Goal: Task Accomplishment & Management: Use online tool/utility

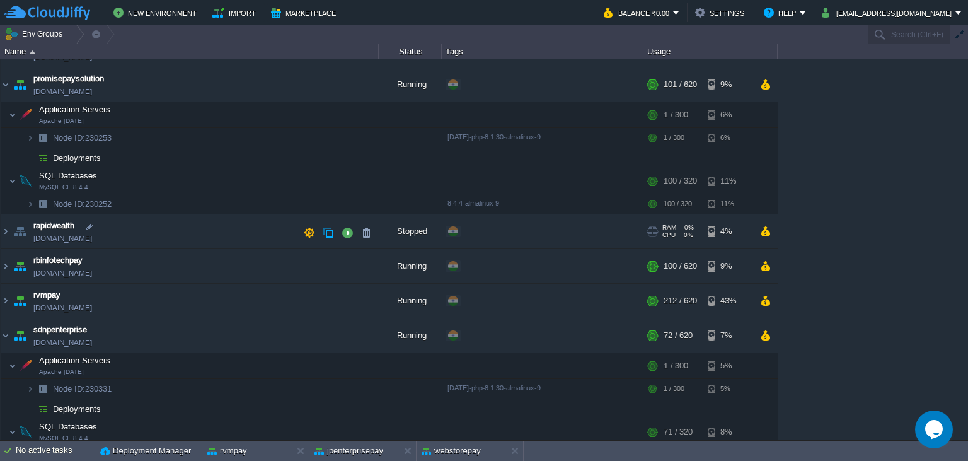
scroll to position [345, 0]
click at [300, 453] on button at bounding box center [303, 450] width 13 height 13
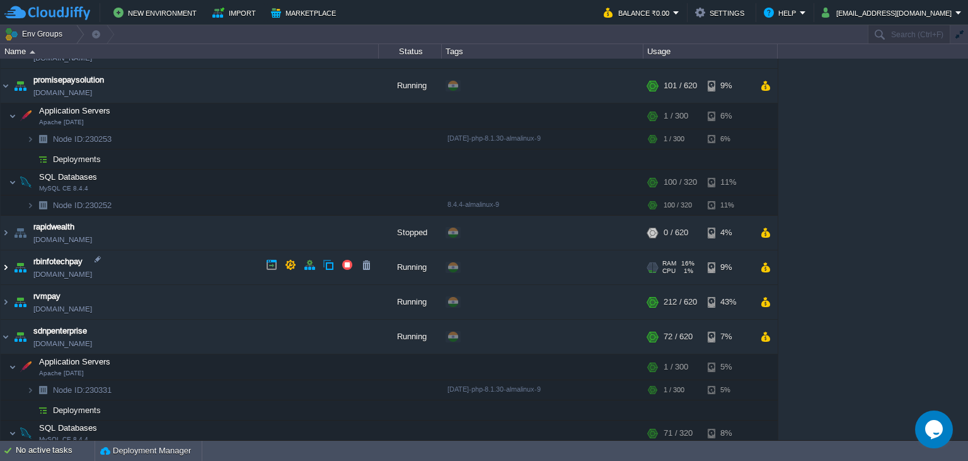
click at [1, 264] on img at bounding box center [6, 267] width 10 height 34
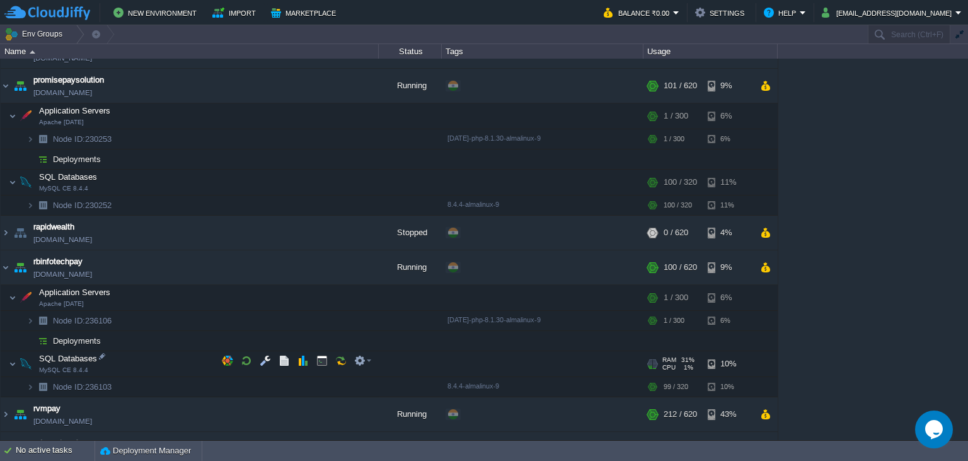
click at [650, 361] on div at bounding box center [649, 363] width 5 height 9
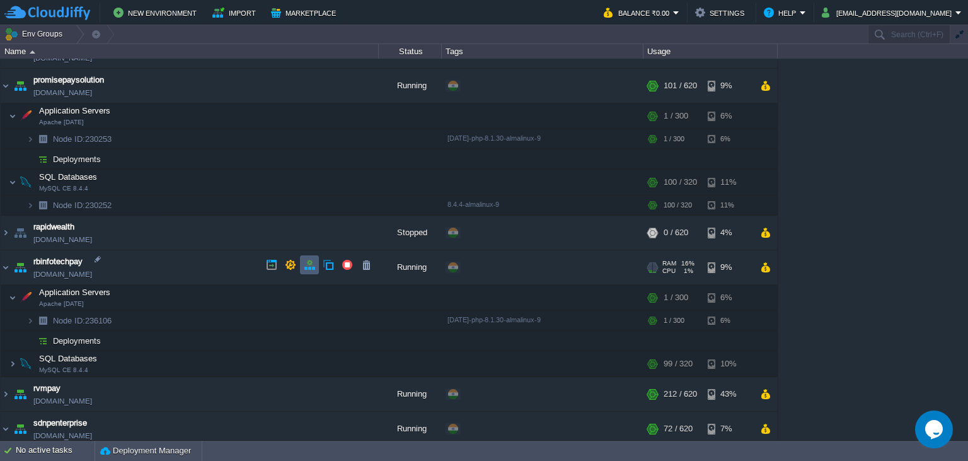
click at [306, 270] on td at bounding box center [309, 264] width 19 height 19
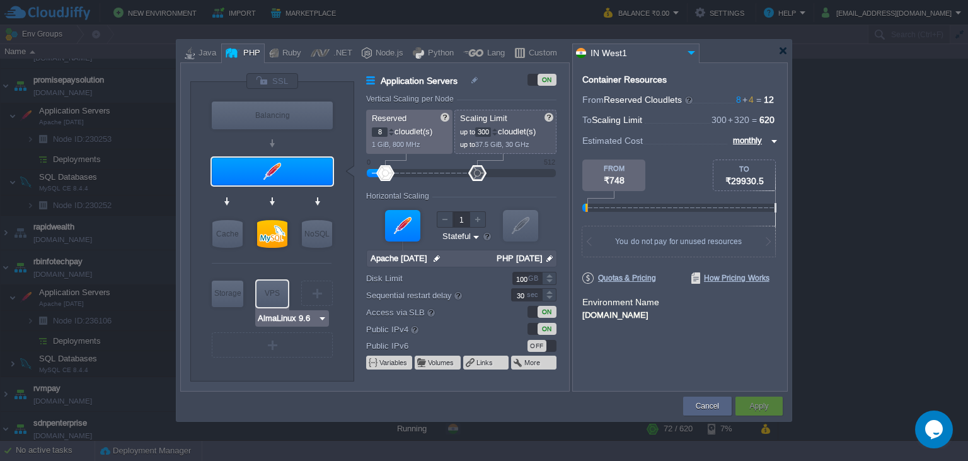
type input "MySQL CE 8.4.4"
click at [277, 232] on div at bounding box center [272, 234] width 30 height 28
type input "SQL Databases"
type input "4"
type input "320"
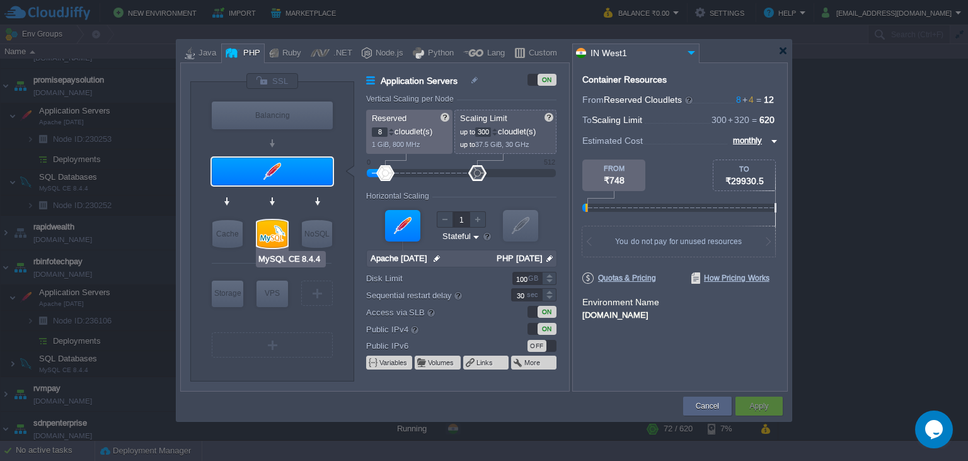
type input "MySQL CE 8.4.4"
type input "null"
type input "8.4.4-almalinux-9"
type input "Stateless"
type input "200"
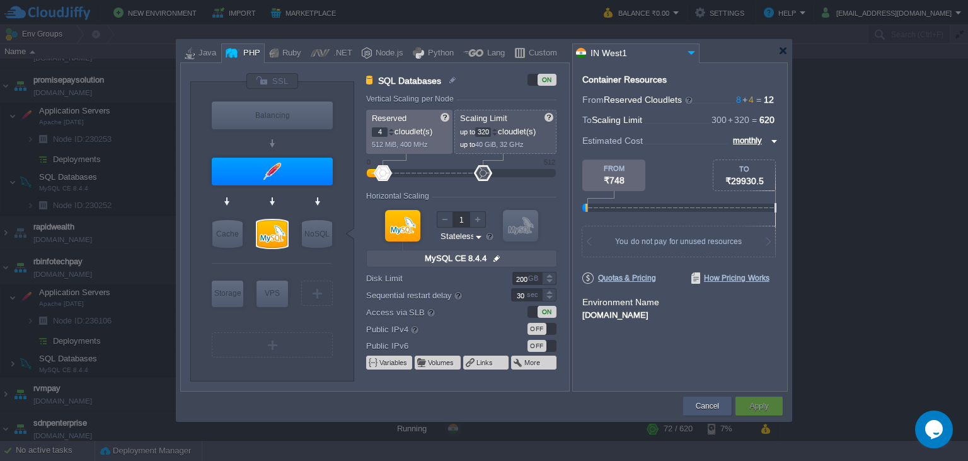
click at [713, 407] on button "Cancel" at bounding box center [707, 406] width 23 height 13
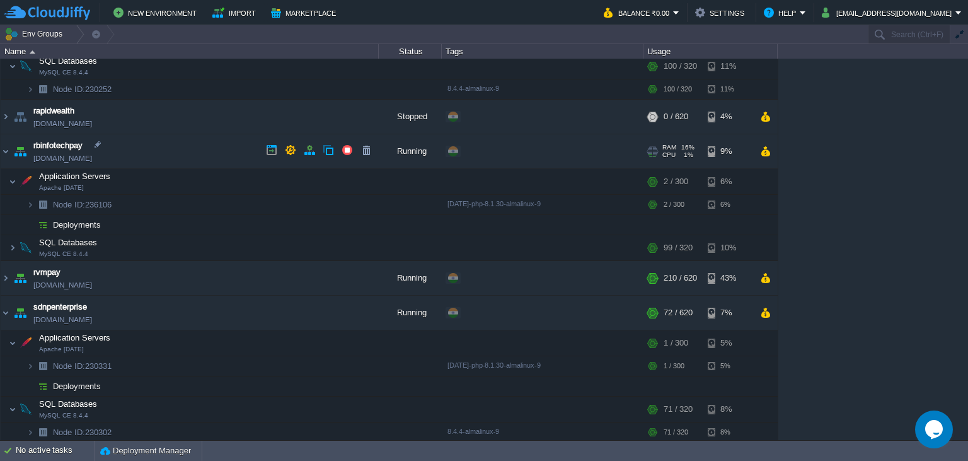
scroll to position [229, 0]
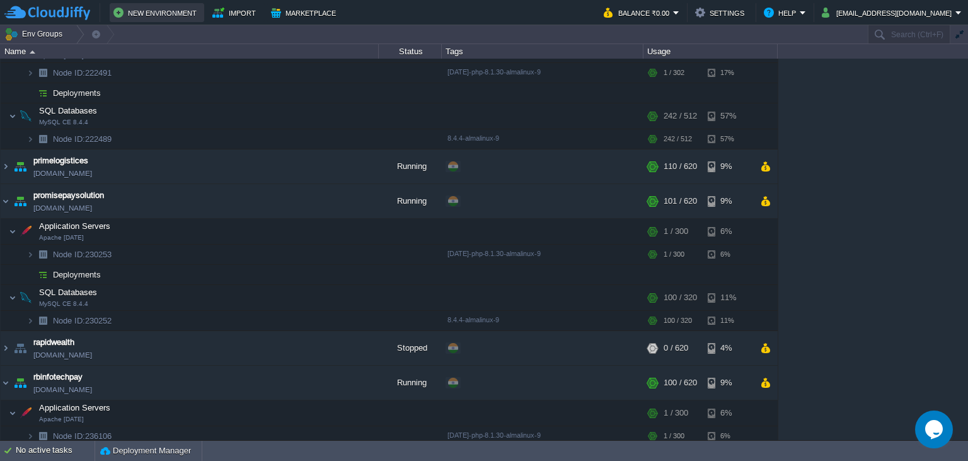
click at [169, 18] on button "New Environment" at bounding box center [156, 12] width 87 height 15
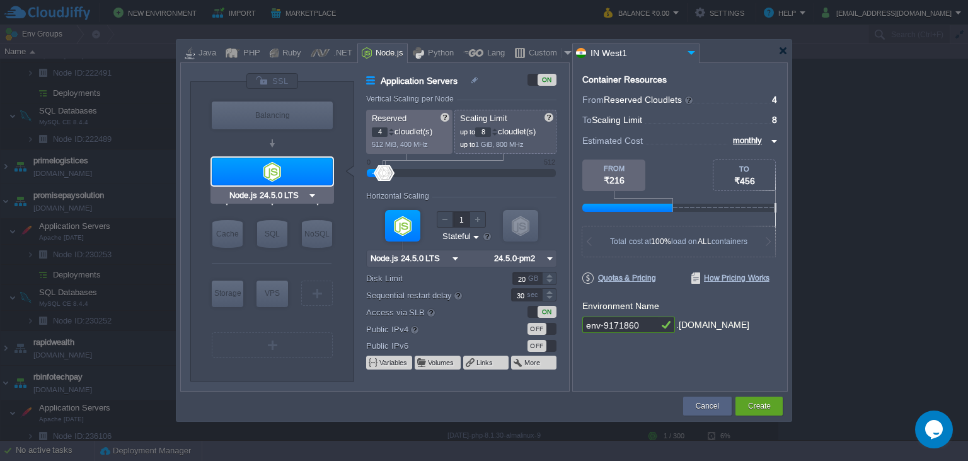
type input "NGINX 1.28.0"
click at [244, 44] on div "PHP" at bounding box center [250, 53] width 21 height 19
type input "Application Servers"
type input "1"
type input "4"
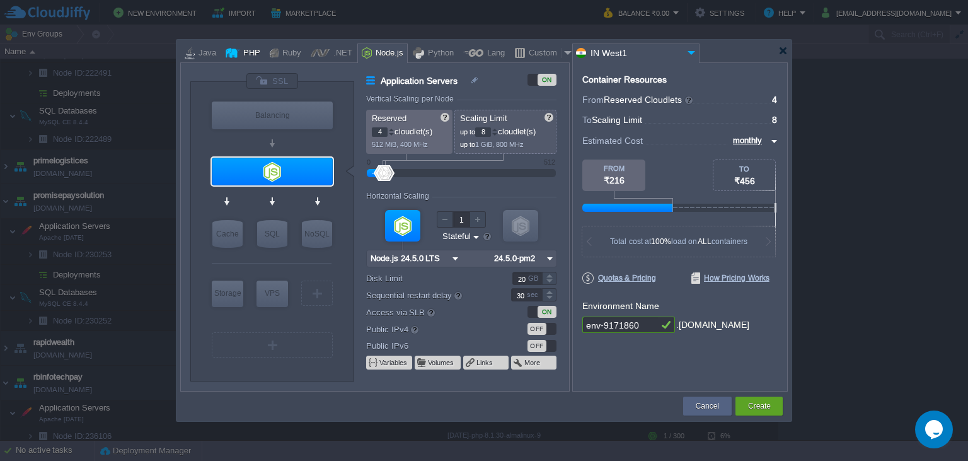
type input "Apache [DATE]"
type input "PHP [DATE]"
type input "NGINX 1.28.0"
drag, startPoint x: 628, startPoint y: 326, endPoint x: 560, endPoint y: 323, distance: 68.1
click at [582, 323] on input "env-9171860" at bounding box center [620, 324] width 76 height 16
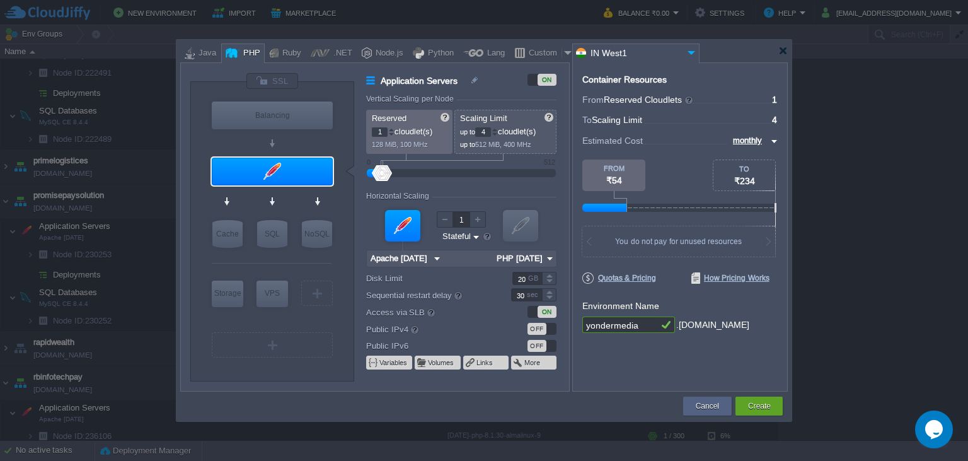
type input "yondermedia"
click at [390, 131] on div at bounding box center [391, 129] width 6 height 4
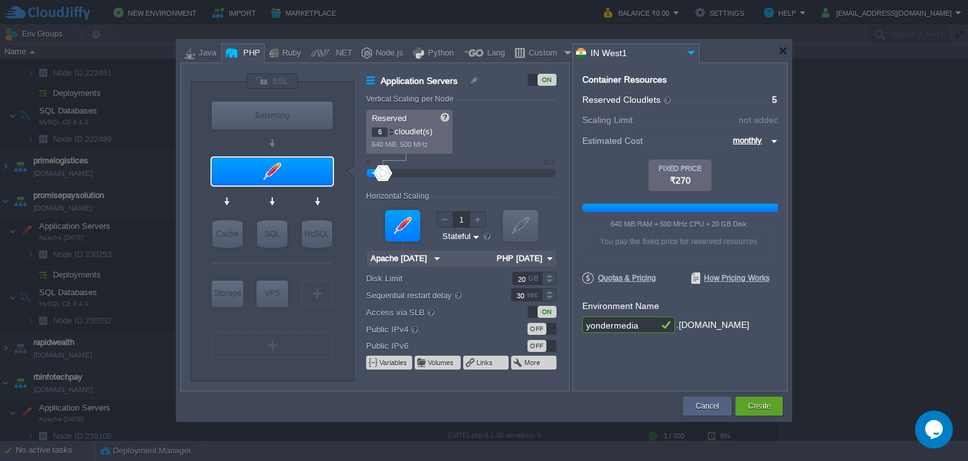
click at [390, 131] on div at bounding box center [391, 129] width 6 height 4
click at [391, 135] on div at bounding box center [391, 134] width 6 height 4
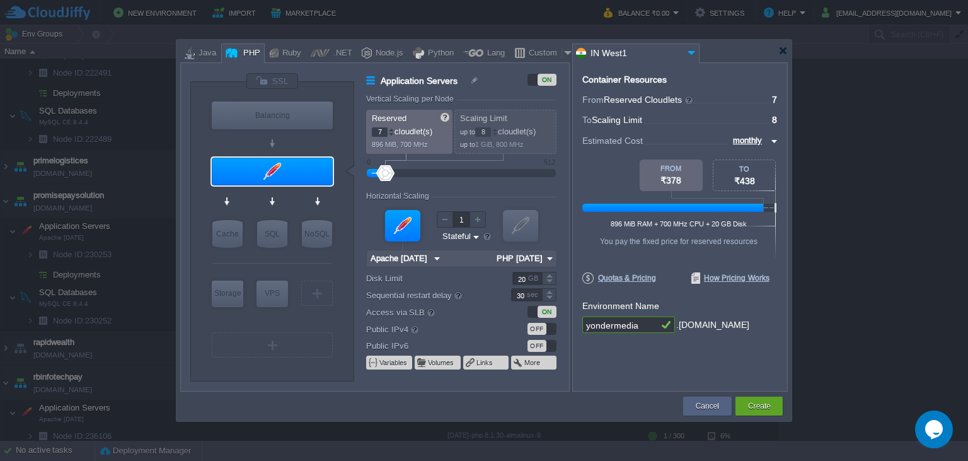
type input "6"
click at [391, 135] on div at bounding box center [391, 134] width 6 height 4
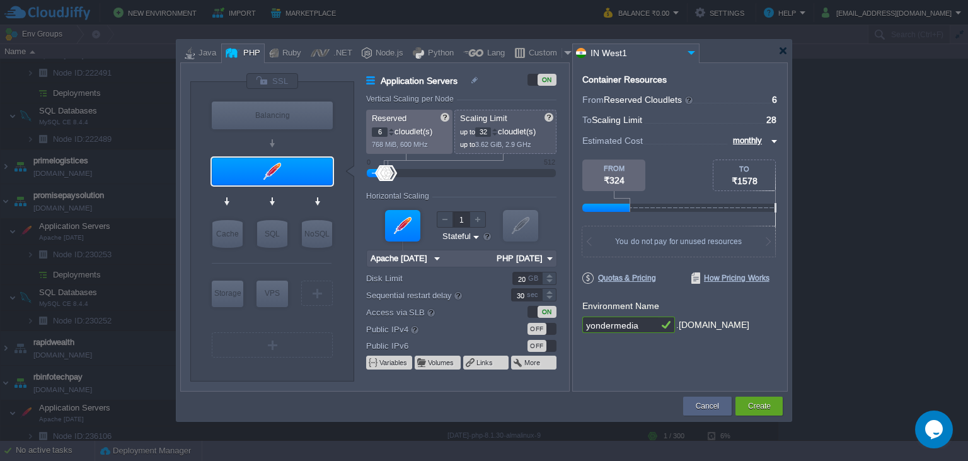
click at [497, 128] on div at bounding box center [495, 129] width 6 height 4
click at [496, 128] on div at bounding box center [495, 129] width 6 height 4
drag, startPoint x: 490, startPoint y: 131, endPoint x: 477, endPoint y: 131, distance: 13.2
click at [477, 131] on input "35" at bounding box center [483, 131] width 16 height 9
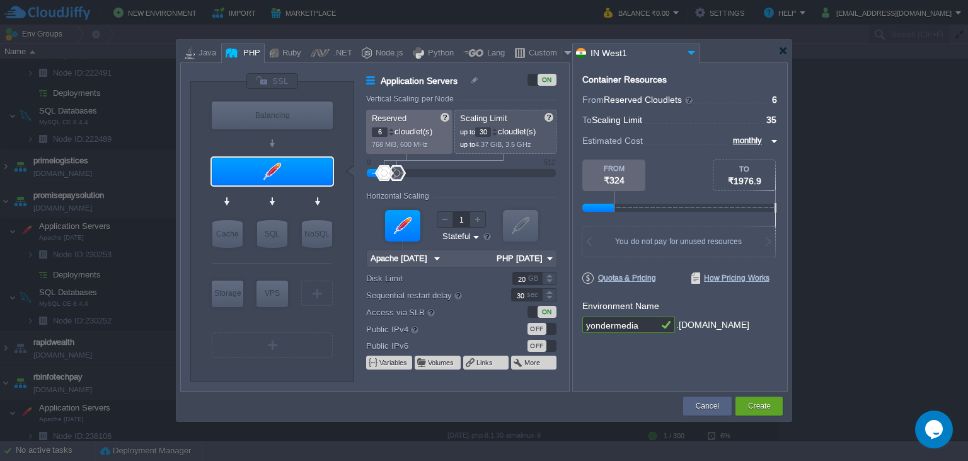
type input "300"
type input "7"
type input "35"
click at [390, 131] on div at bounding box center [391, 129] width 6 height 4
type input "8"
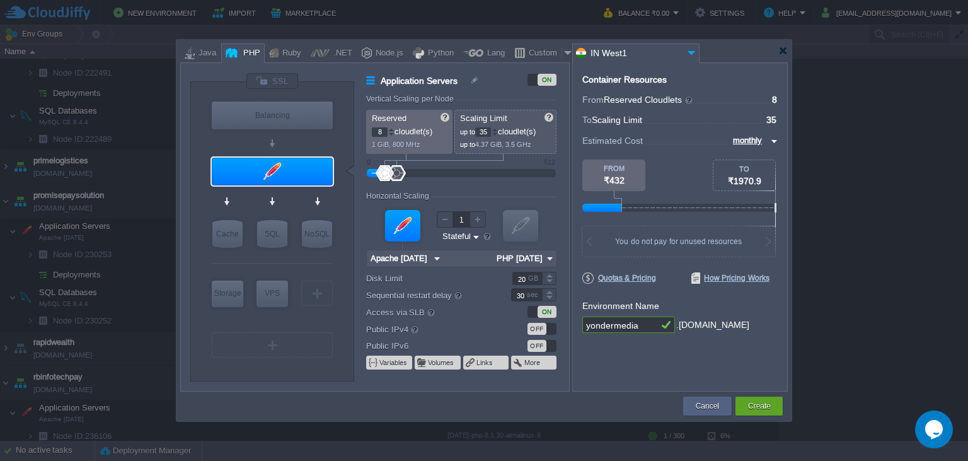
click at [390, 131] on div at bounding box center [391, 129] width 6 height 4
click at [498, 132] on div at bounding box center [495, 129] width 6 height 4
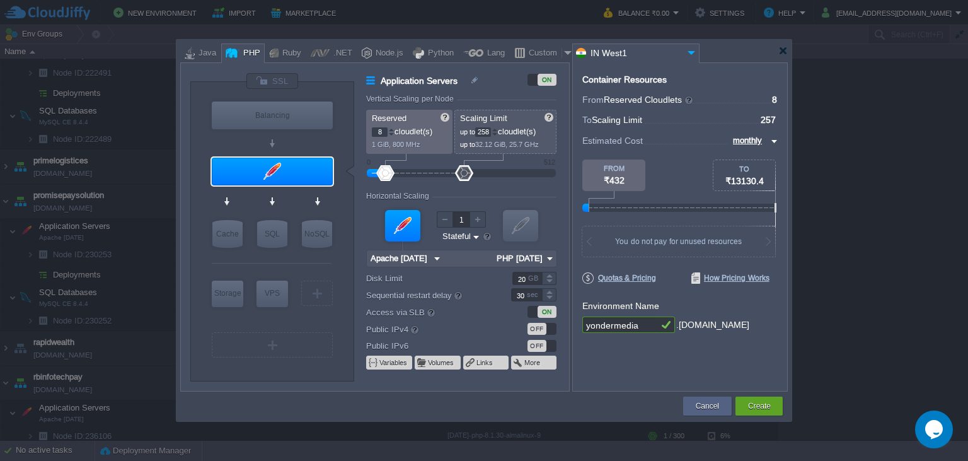
click at [498, 132] on div at bounding box center [495, 129] width 6 height 4
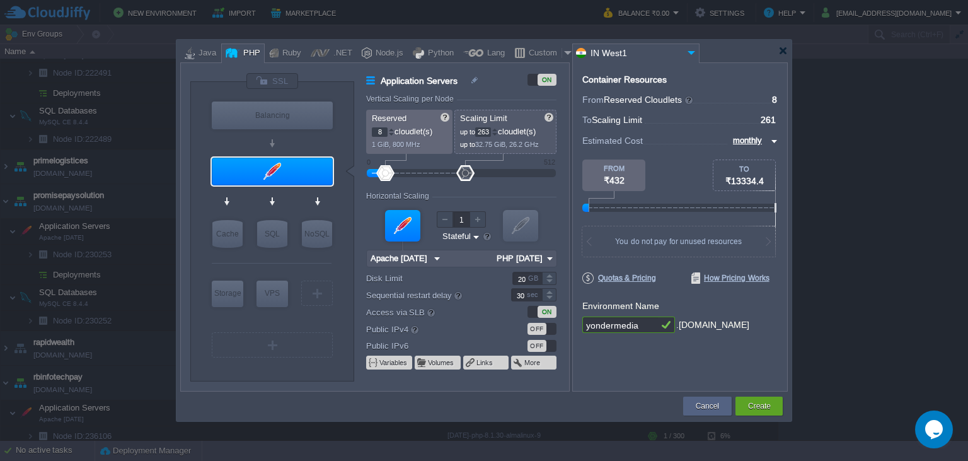
click at [498, 132] on div at bounding box center [495, 129] width 6 height 4
click at [498, 132] on div at bounding box center [495, 132] width 6 height 1
click at [501, 132] on p "up to 264 cloudlet(s)" at bounding box center [506, 130] width 92 height 13
click at [502, 132] on p "up to 264 cloudlet(s)" at bounding box center [506, 130] width 92 height 13
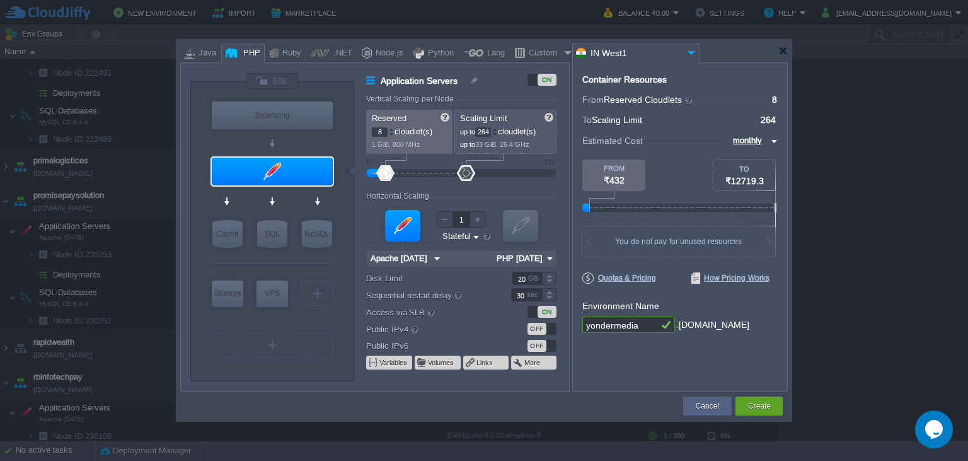
click at [503, 132] on p "up to 264 cloudlet(s)" at bounding box center [506, 130] width 92 height 13
click at [498, 132] on div at bounding box center [495, 129] width 6 height 4
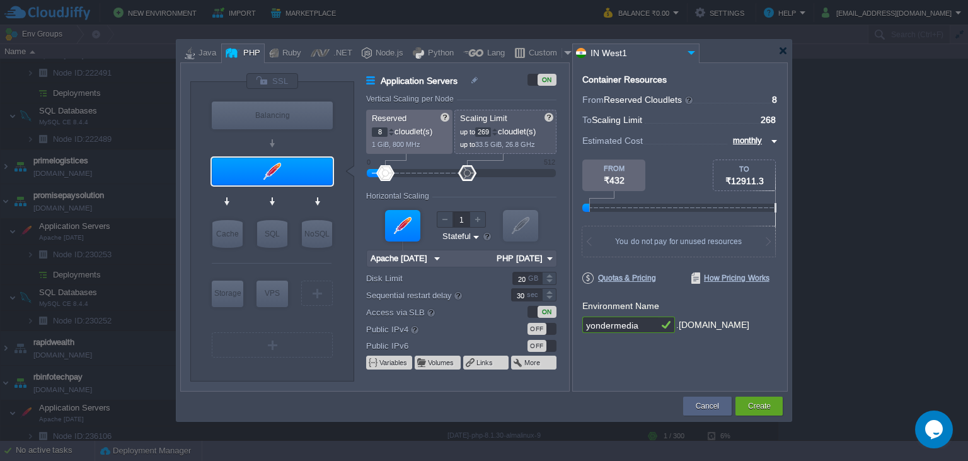
click at [498, 132] on div at bounding box center [495, 129] width 6 height 4
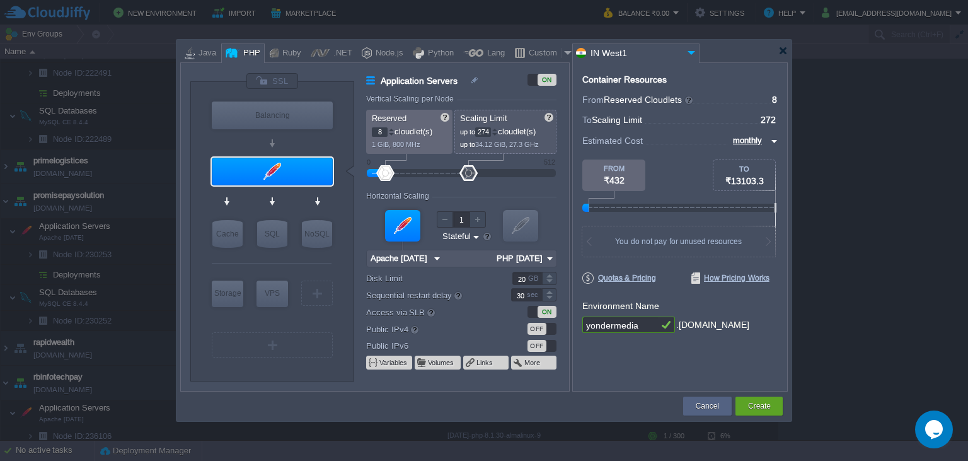
click at [498, 132] on div at bounding box center [495, 129] width 6 height 4
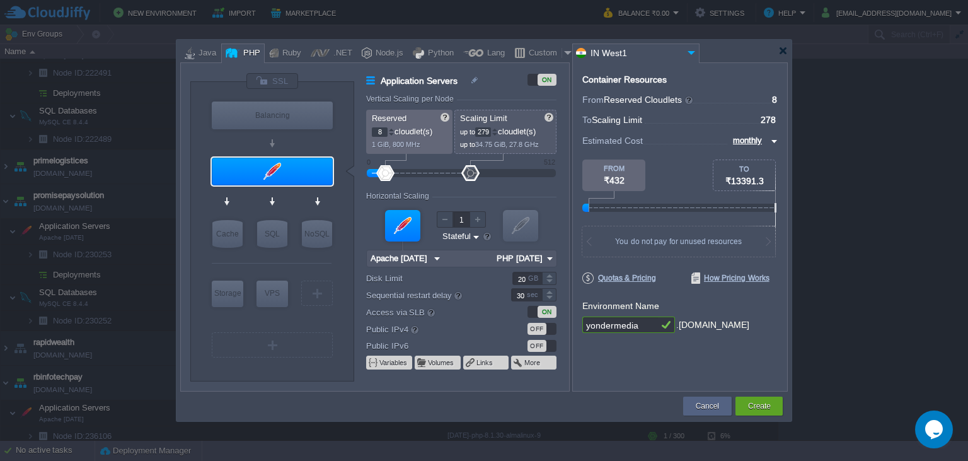
click at [498, 132] on div at bounding box center [495, 129] width 6 height 4
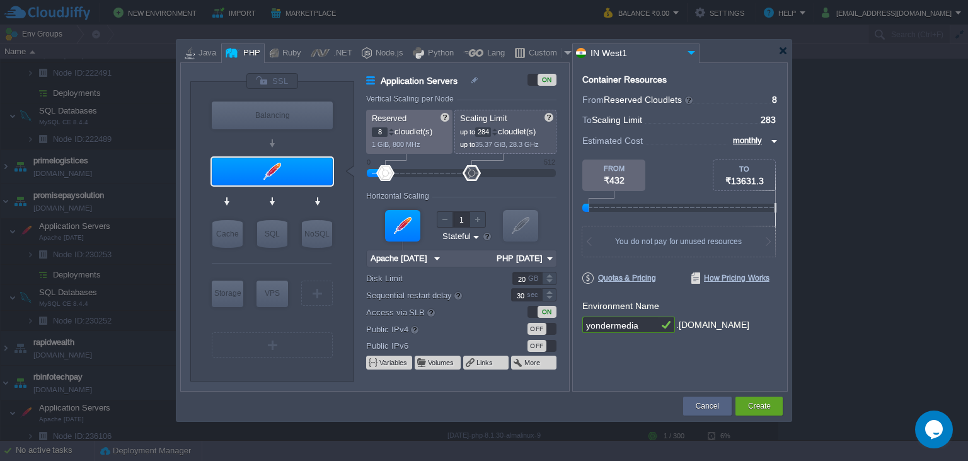
click at [498, 132] on div at bounding box center [495, 129] width 6 height 4
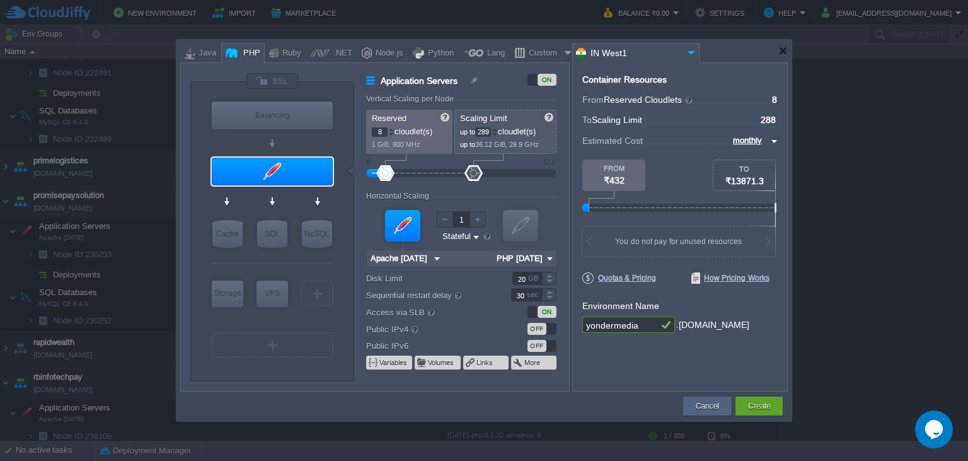
click at [498, 132] on div at bounding box center [495, 129] width 6 height 4
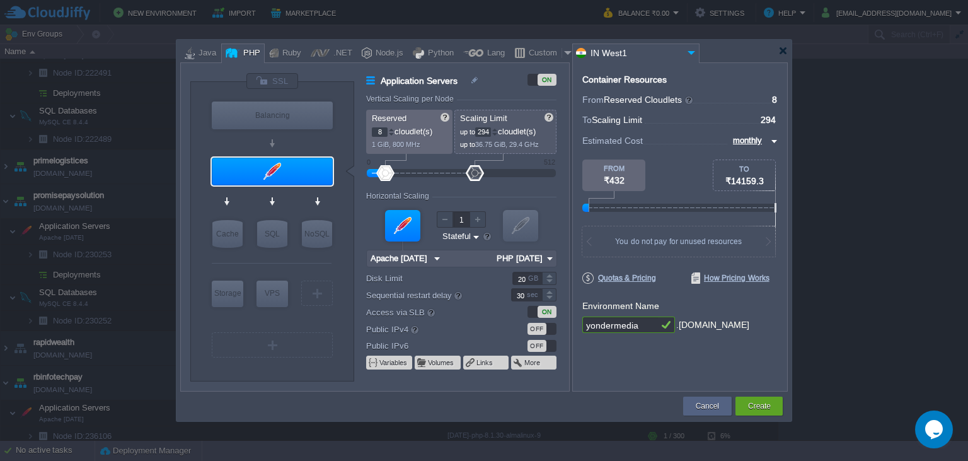
click at [498, 132] on div at bounding box center [495, 129] width 6 height 4
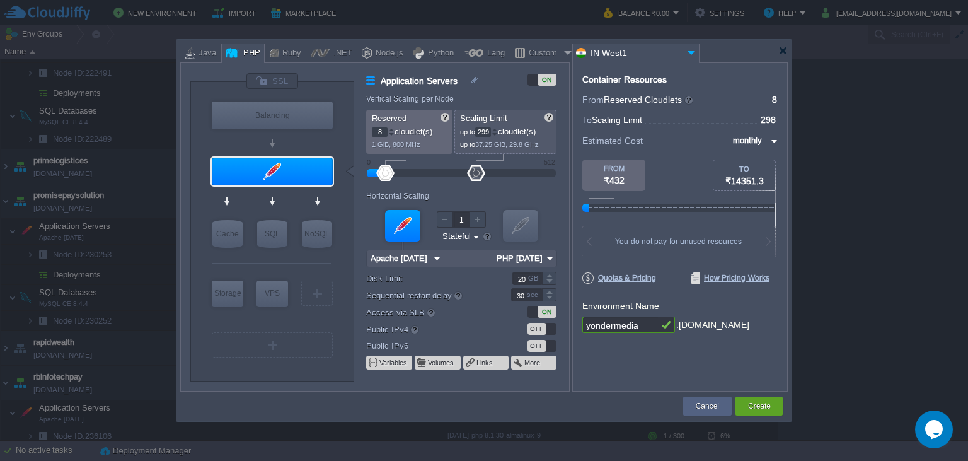
click at [498, 132] on div at bounding box center [495, 129] width 6 height 4
type input "300"
click at [498, 132] on div at bounding box center [495, 129] width 6 height 4
click at [550, 258] on img at bounding box center [549, 258] width 13 height 16
click at [536, 349] on div "PHP [DATE]" at bounding box center [524, 350] width 62 height 15
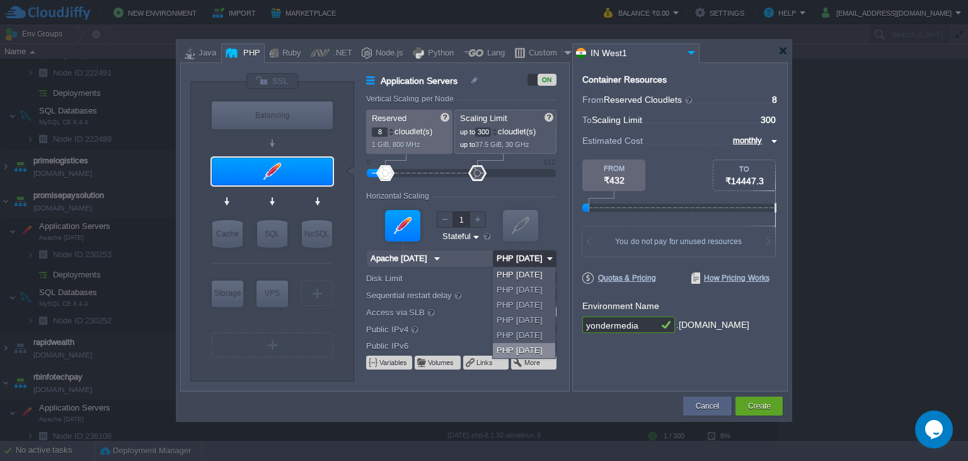
type input "PHP [DATE]"
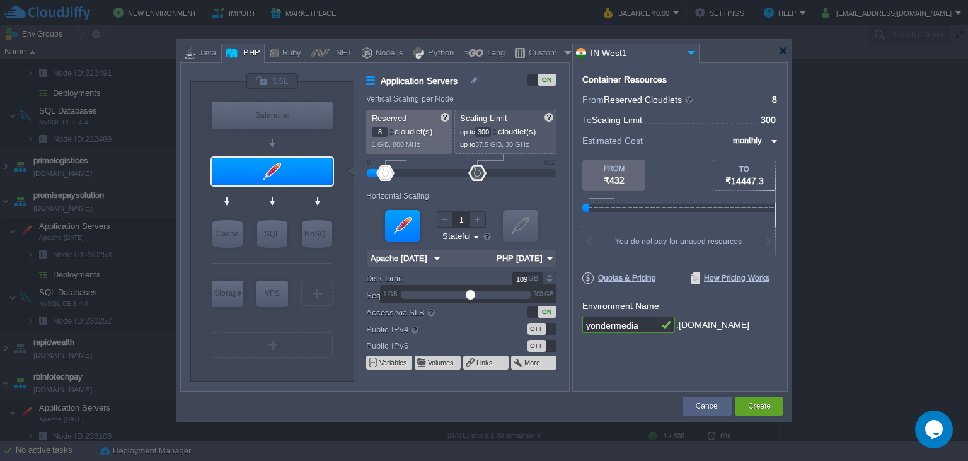
click at [550, 276] on div at bounding box center [549, 275] width 14 height 6
click at [550, 280] on div at bounding box center [549, 282] width 14 height 6
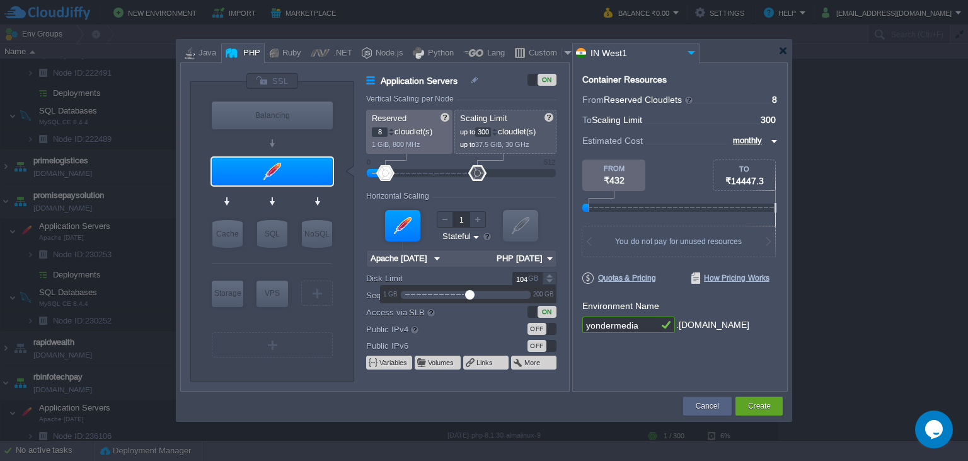
click at [550, 280] on div at bounding box center [549, 282] width 14 height 6
type input "100"
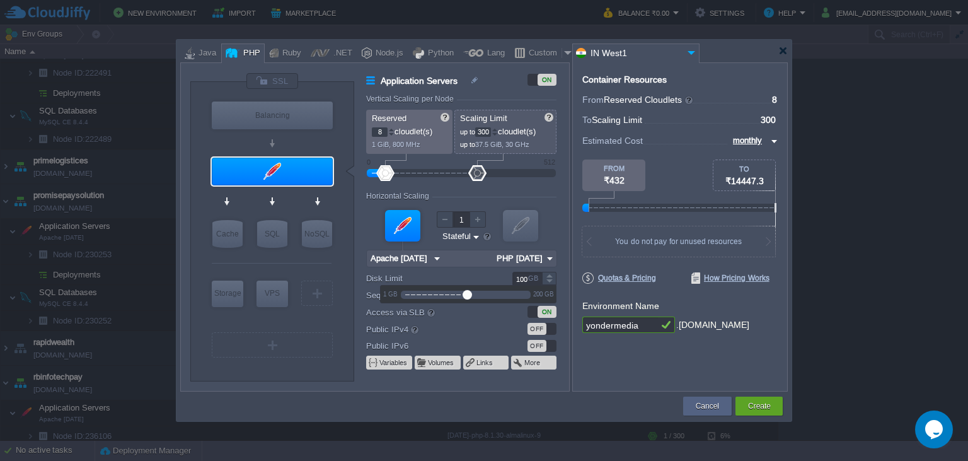
click at [550, 280] on div at bounding box center [549, 282] width 14 height 6
click at [552, 321] on form "Vertical Scaling per Node Reserved 8 cloudlet(s) 1 GiB, 800 MHz Scaling Limit u…" at bounding box center [467, 243] width 202 height 296
click at [553, 327] on div "OFF" at bounding box center [542, 329] width 29 height 12
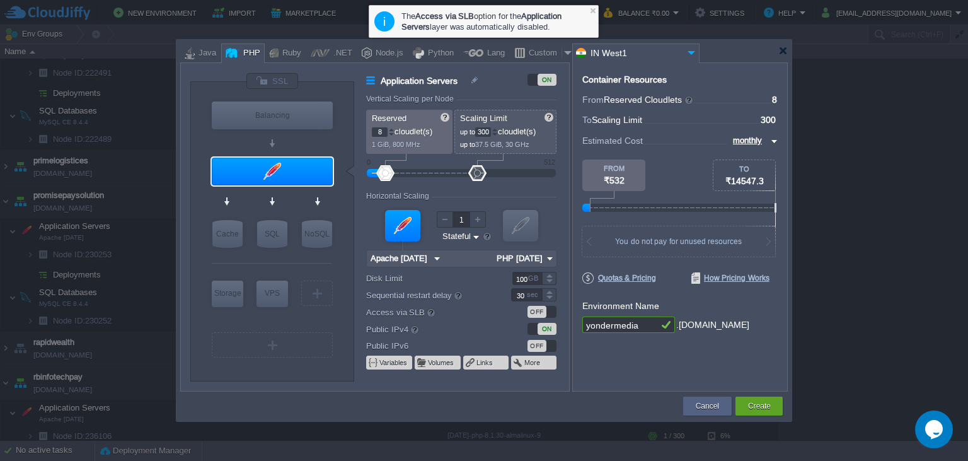
click at [545, 313] on div "OFF" at bounding box center [537, 312] width 19 height 12
click at [526, 221] on div at bounding box center [520, 226] width 35 height 32
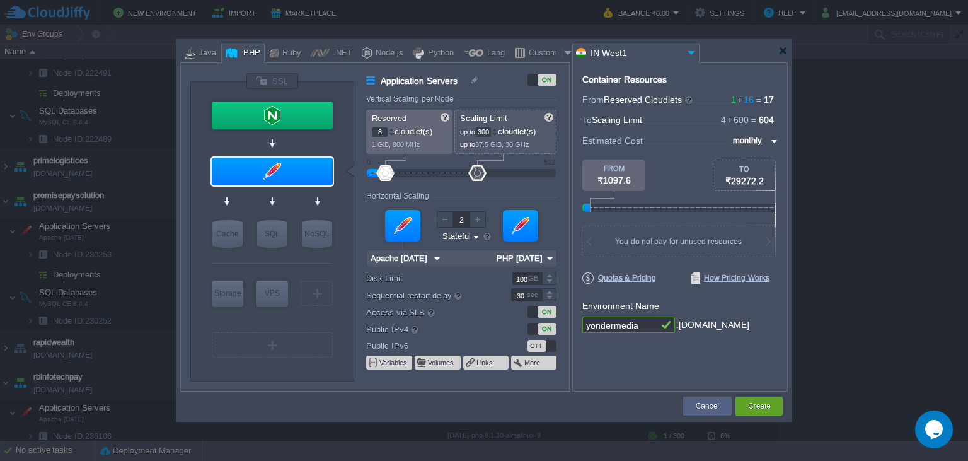
type input "1"
click at [524, 222] on div at bounding box center [520, 226] width 35 height 32
type input "NGINX 1.28.0"
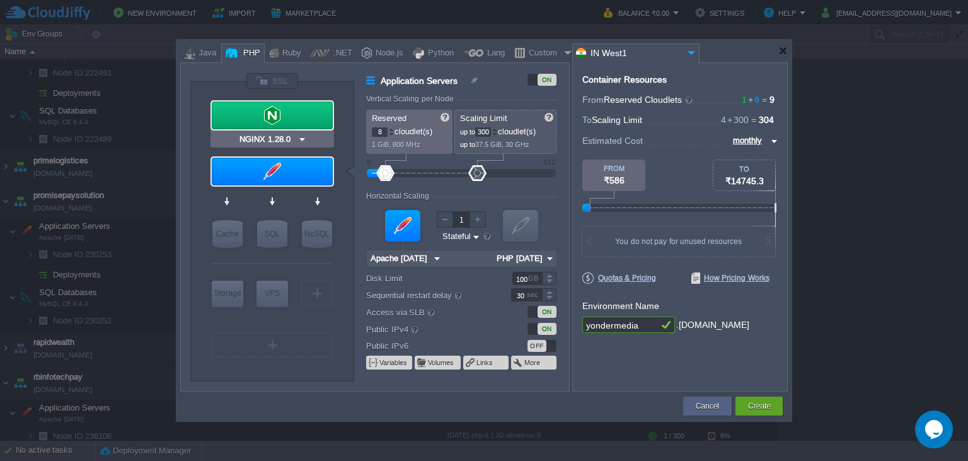
click at [282, 120] on div at bounding box center [272, 115] width 121 height 28
type input "Load Balancer"
type input "1"
type input "4"
type input "NGINX 1.28.0"
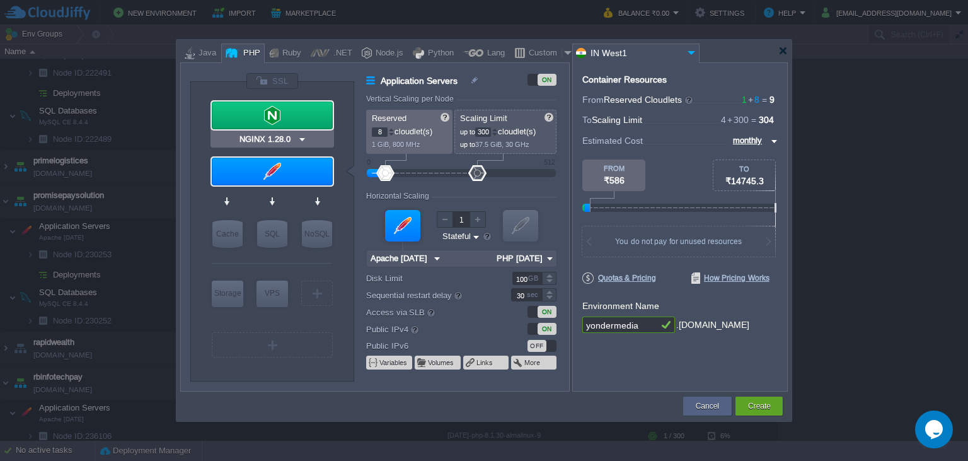
type input "1.28.0-almalin..."
type input "20"
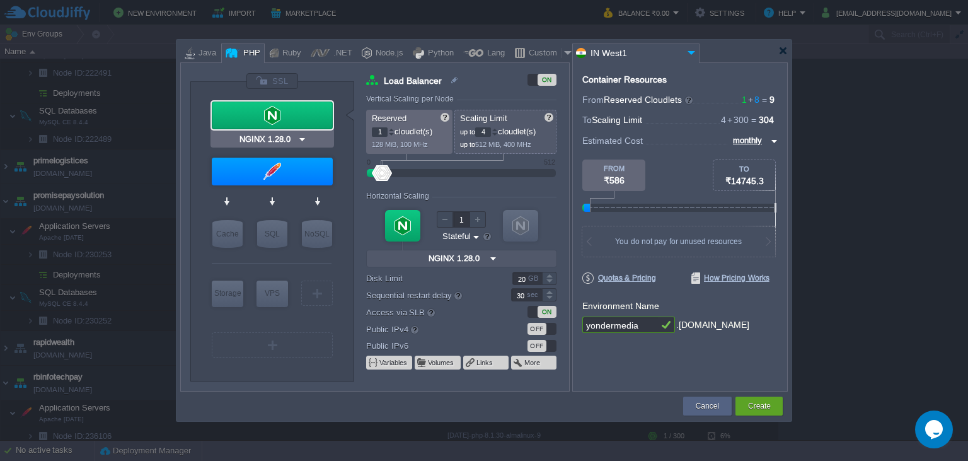
click at [304, 120] on div at bounding box center [272, 115] width 121 height 28
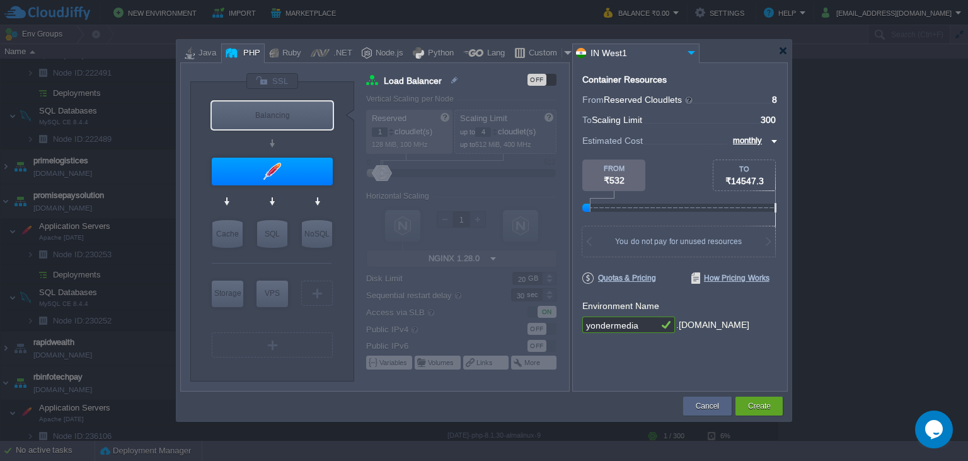
type input "Apache [DATE]"
click at [287, 163] on div at bounding box center [272, 172] width 121 height 28
type input "Application Servers"
type input "8"
type input "300"
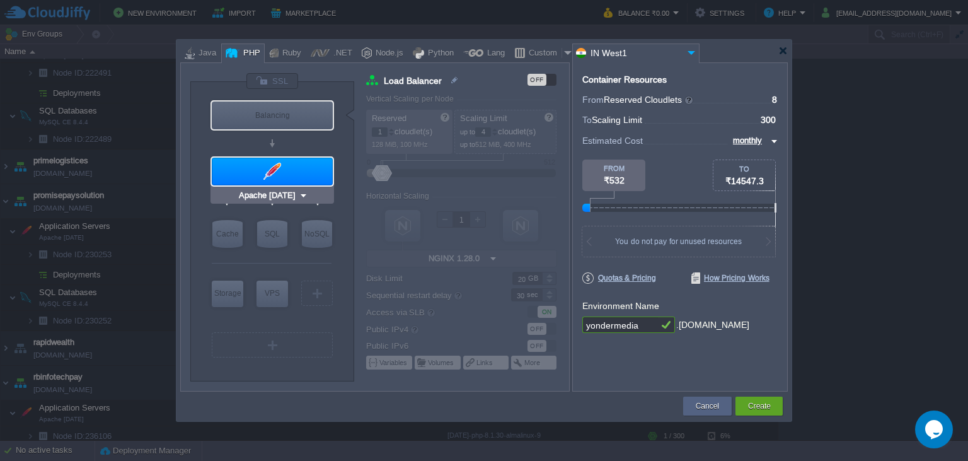
type input "Apache [DATE]"
type input "PHP [DATE]"
type input "100"
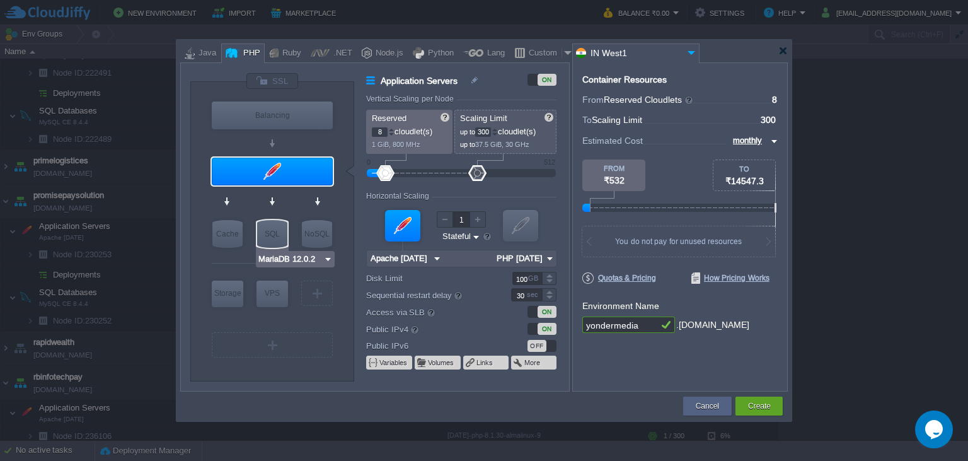
click at [329, 261] on img at bounding box center [327, 259] width 9 height 13
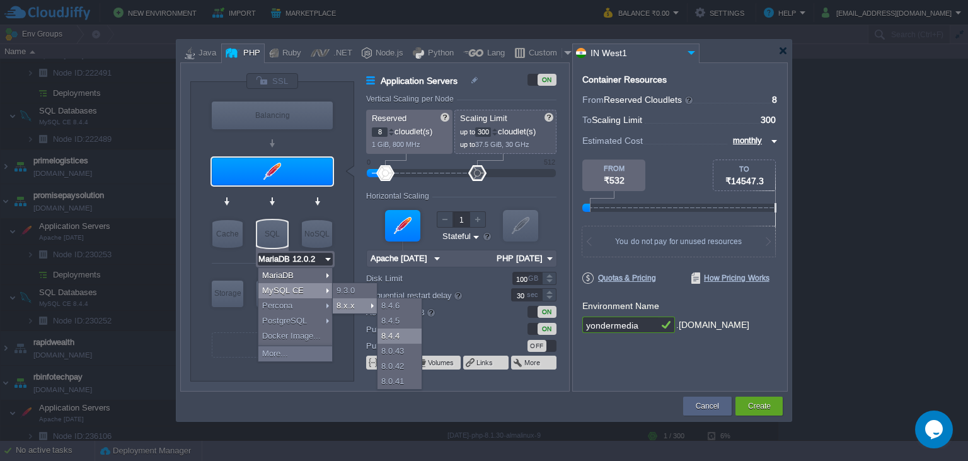
click at [395, 332] on div "8.4.4" at bounding box center [400, 335] width 44 height 15
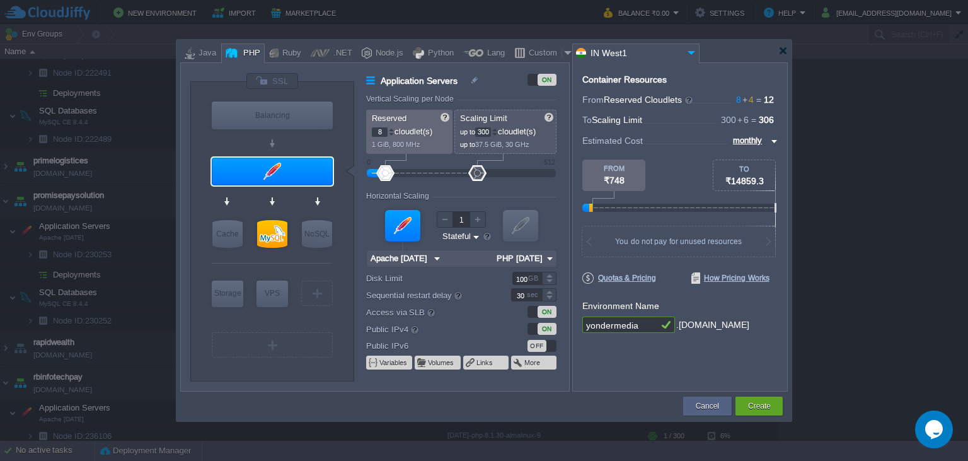
type input "MySQL CE 8.4.4"
click at [266, 231] on div at bounding box center [272, 234] width 30 height 28
type input "SQL Databases"
type input "4"
type input "6"
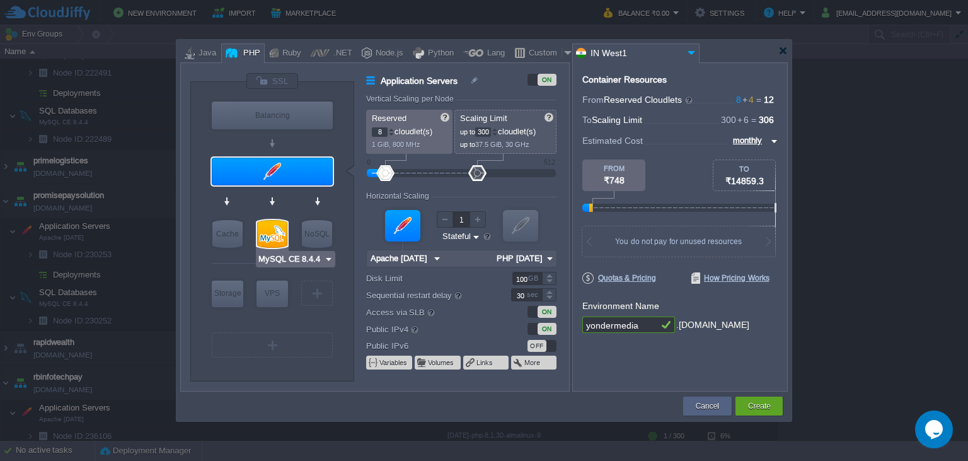
type input "MySQL CE 8.4.4"
type input "8.4.4-almalinux-9"
type input "Stateless"
type input "20"
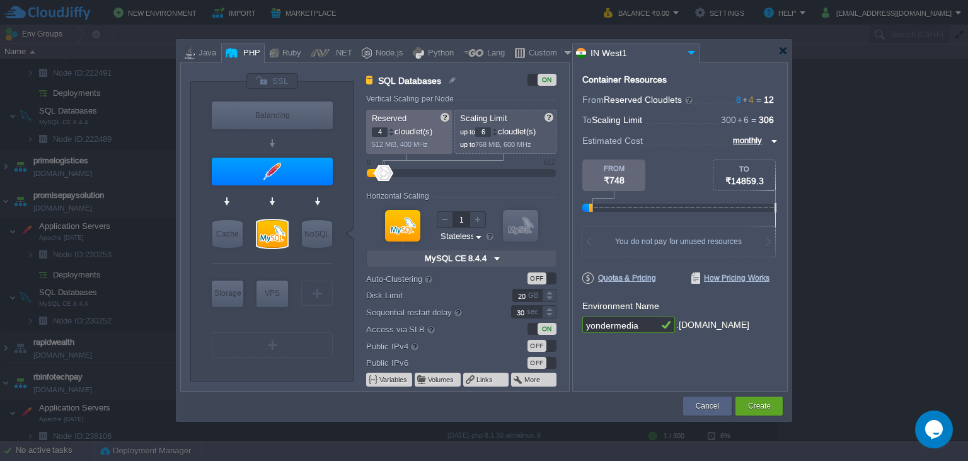
drag, startPoint x: 483, startPoint y: 132, endPoint x: 489, endPoint y: 134, distance: 6.4
click at [489, 134] on input "6" at bounding box center [483, 131] width 16 height 9
type input "300"
click at [551, 293] on div at bounding box center [549, 292] width 14 height 6
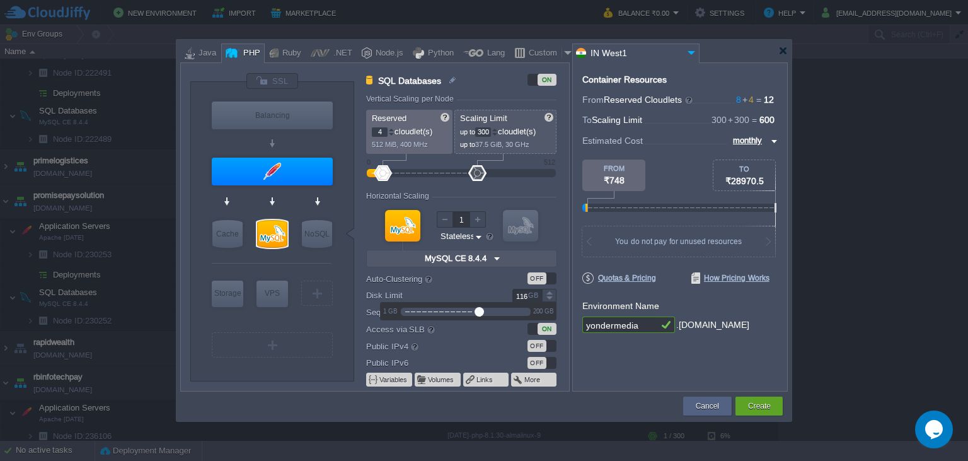
click at [549, 299] on div at bounding box center [549, 299] width 14 height 6
click at [550, 299] on div at bounding box center [549, 299] width 14 height 6
click at [550, 291] on div at bounding box center [549, 292] width 14 height 6
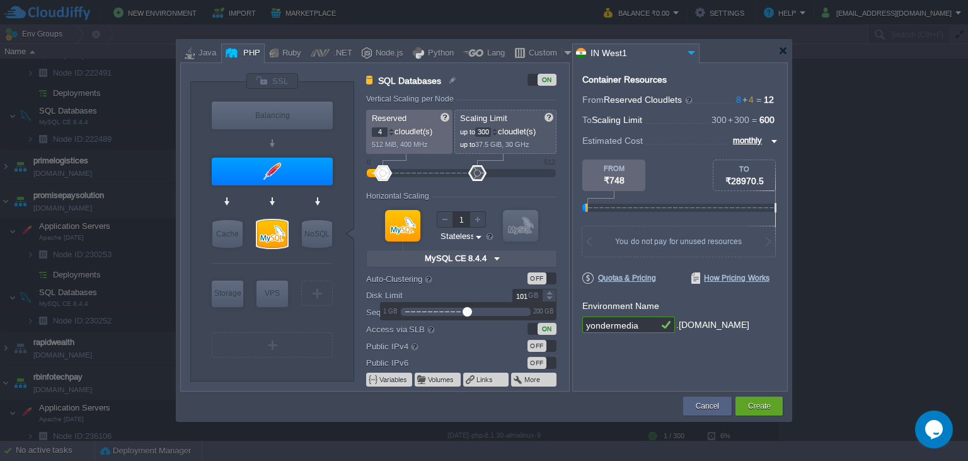
click at [550, 291] on div at bounding box center [549, 292] width 14 height 6
click at [550, 299] on div at bounding box center [549, 299] width 14 height 6
type input "100"
click at [550, 299] on div at bounding box center [549, 299] width 14 height 6
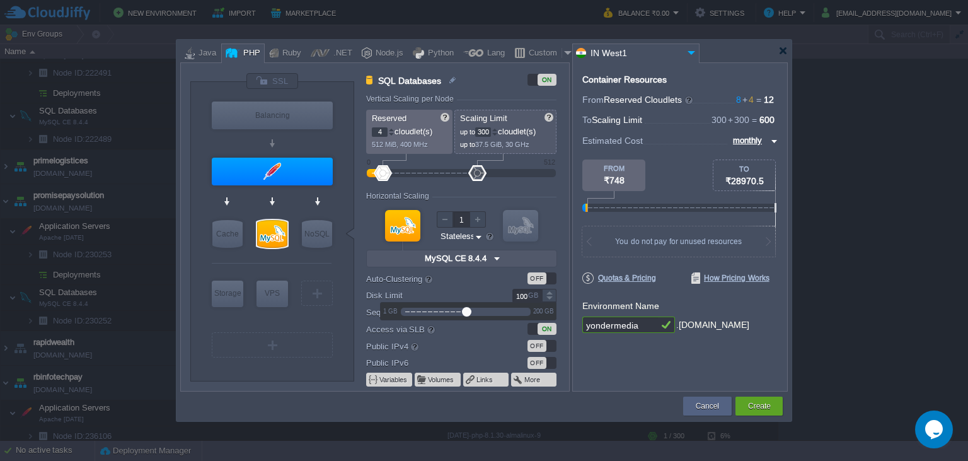
click at [587, 378] on div "Container Resources From Reserved Cloudlets 8 + 4 ... = 12 not added To Scaling…" at bounding box center [680, 226] width 216 height 329
click at [772, 403] on div "Create" at bounding box center [759, 405] width 28 height 19
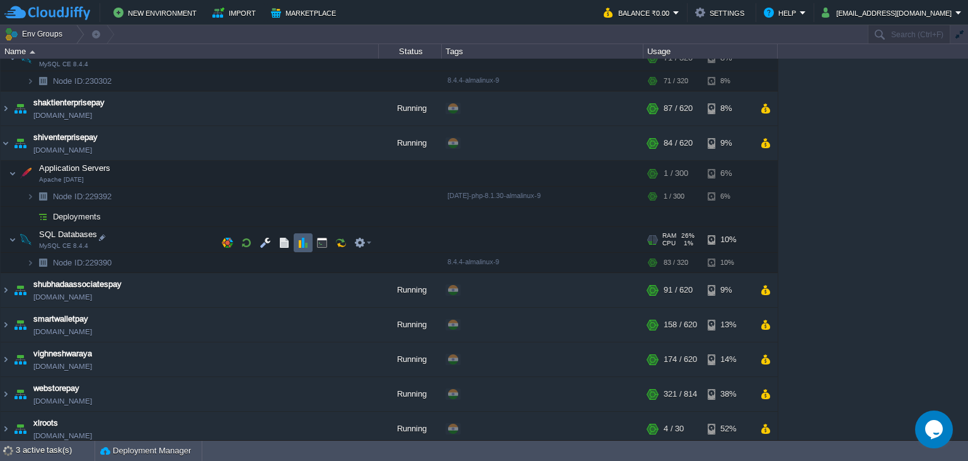
scroll to position [847, 0]
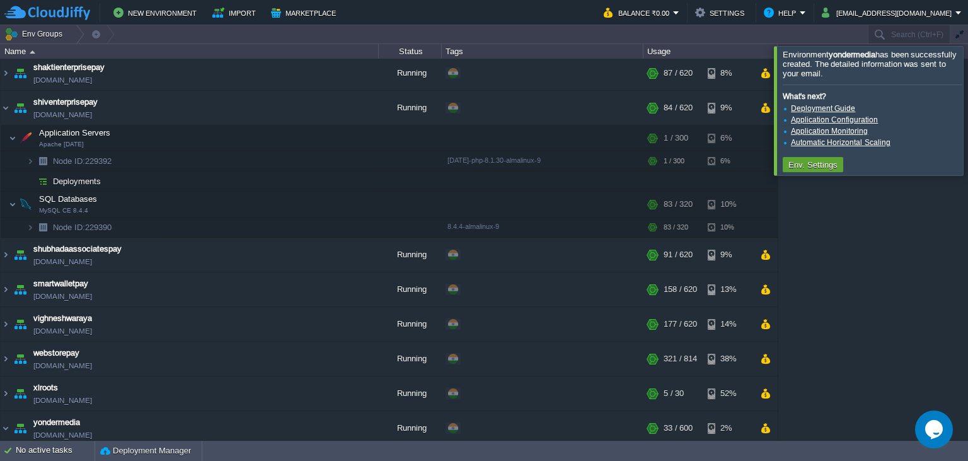
click at [967, 110] on div at bounding box center [983, 110] width 0 height 129
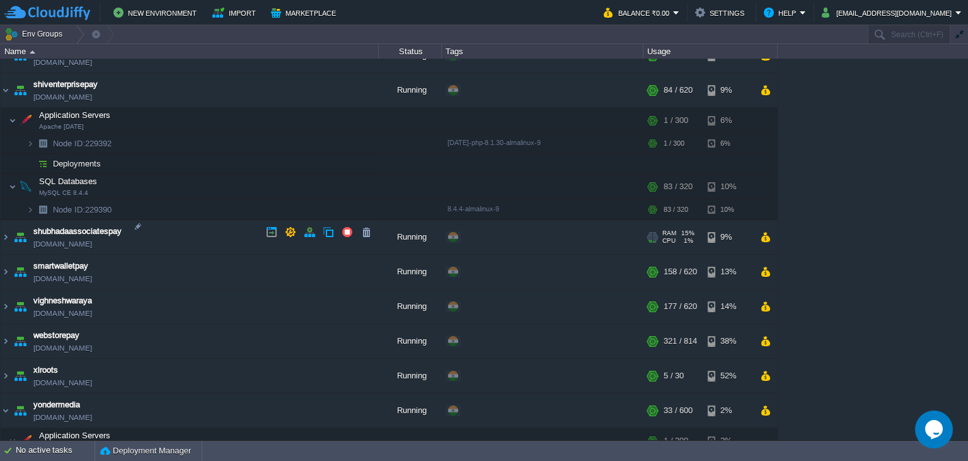
scroll to position [843, 0]
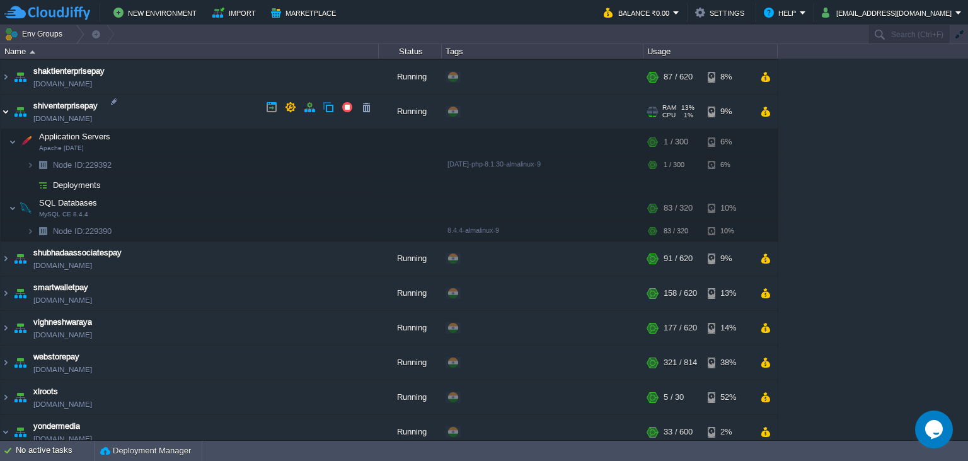
click at [7, 107] on img at bounding box center [6, 112] width 10 height 34
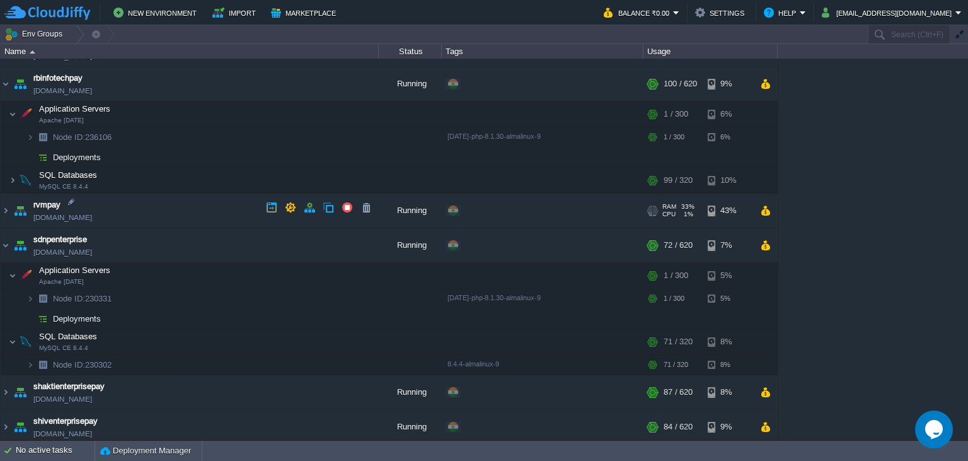
scroll to position [499, 0]
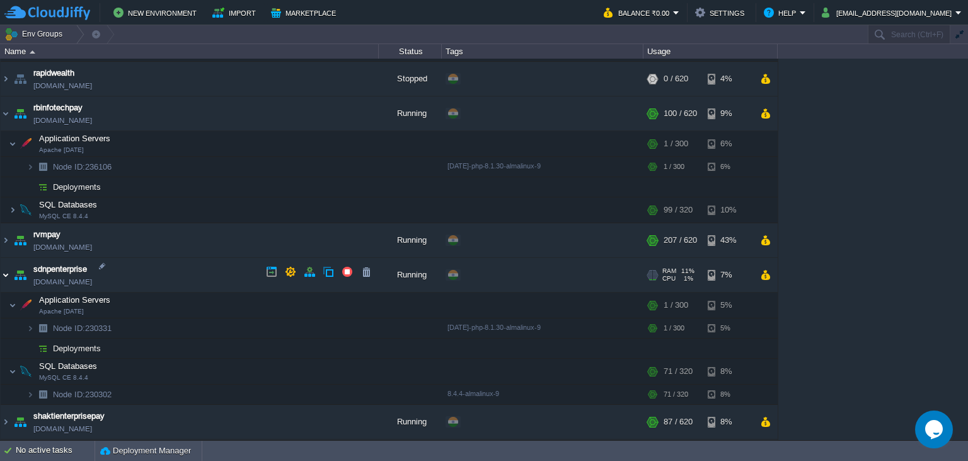
click at [4, 265] on img at bounding box center [6, 275] width 10 height 34
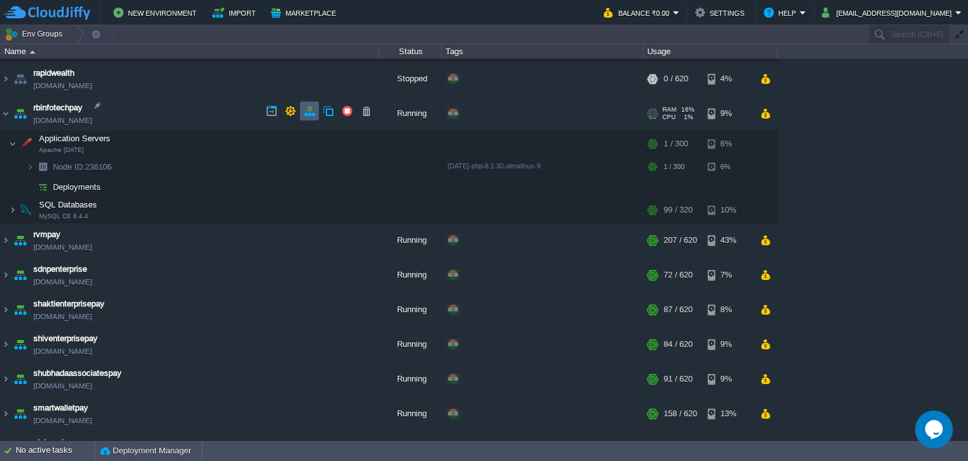
click at [310, 108] on button "button" at bounding box center [309, 110] width 11 height 11
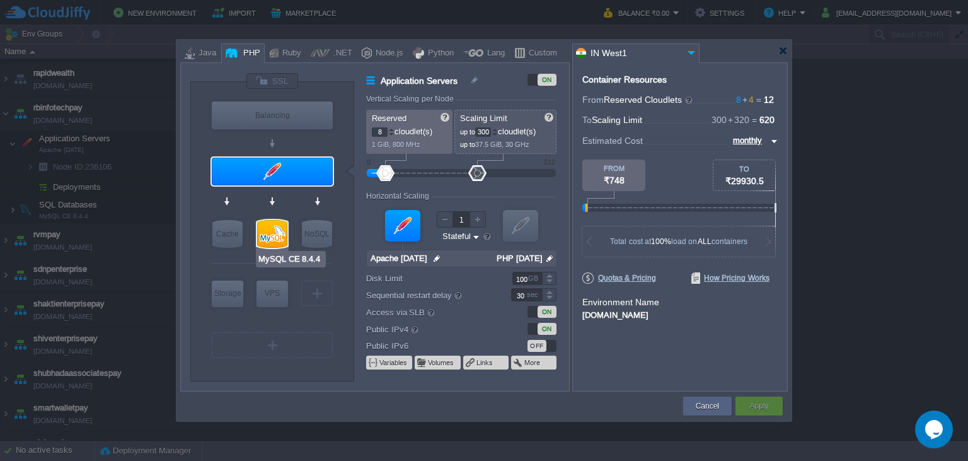
click at [270, 228] on div at bounding box center [272, 234] width 30 height 28
type input "SQL Databases"
type input "4"
type input "320"
type input "MySQL CE 8.4.4"
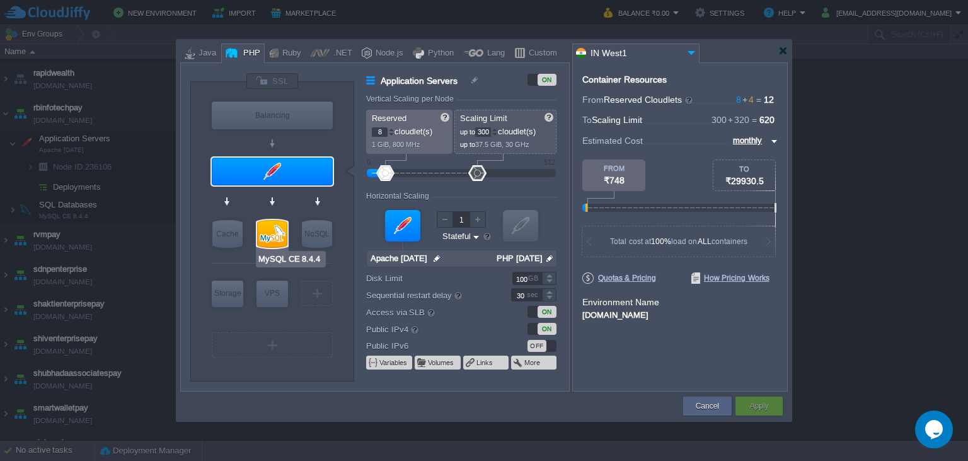
type input "null"
type input "8.4.4-almalinux-9"
type input "Stateless"
type input "200"
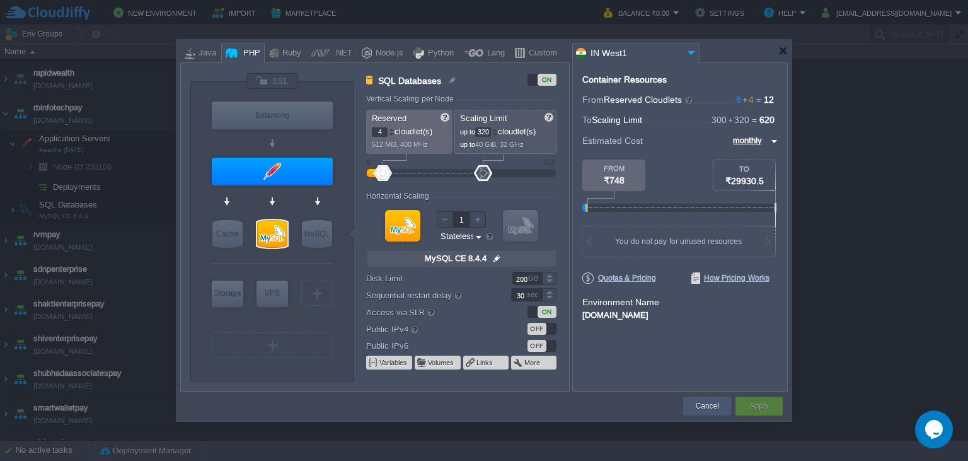
click at [710, 408] on button "Cancel" at bounding box center [707, 406] width 23 height 13
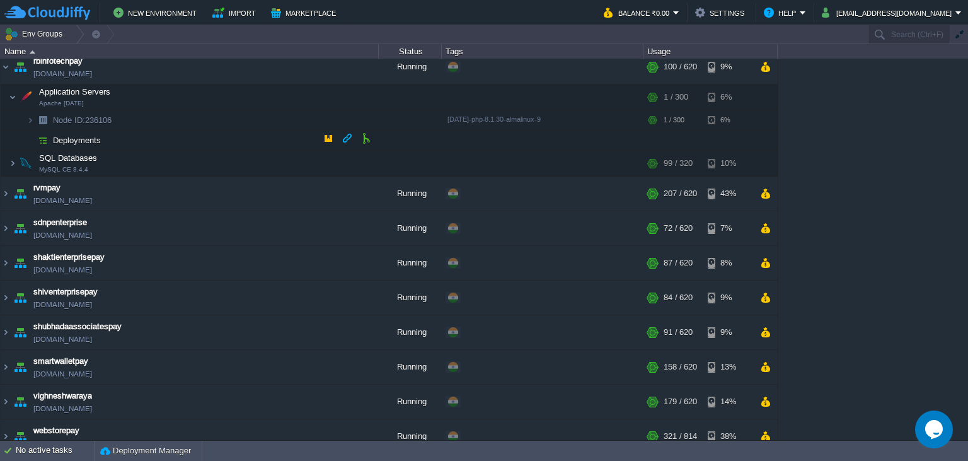
scroll to position [556, 0]
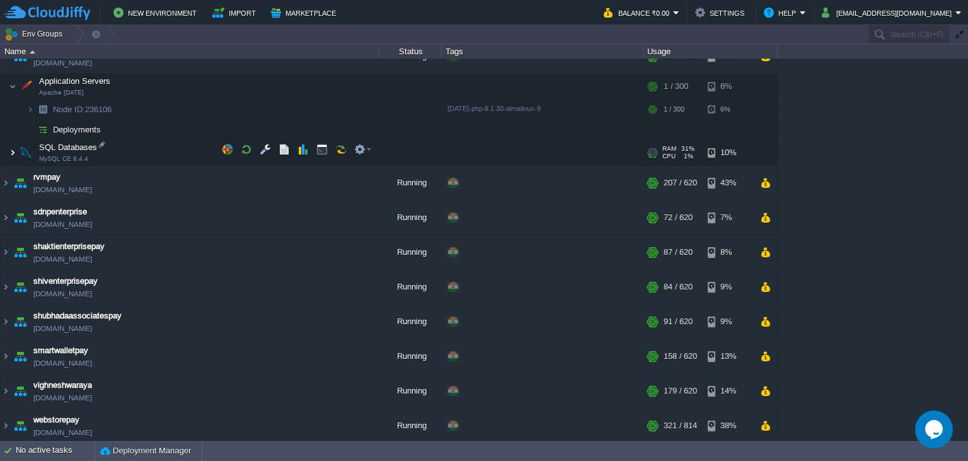
click at [13, 150] on img at bounding box center [13, 152] width 8 height 25
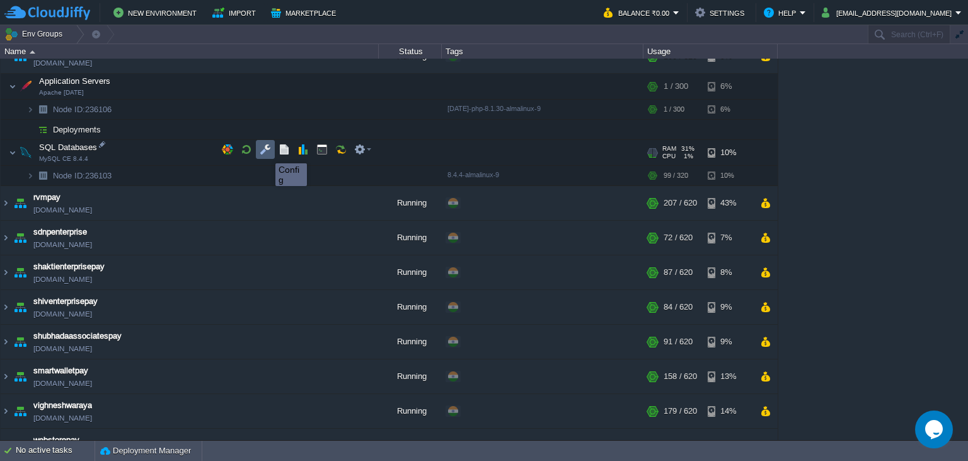
click at [266, 152] on button "button" at bounding box center [265, 149] width 11 height 11
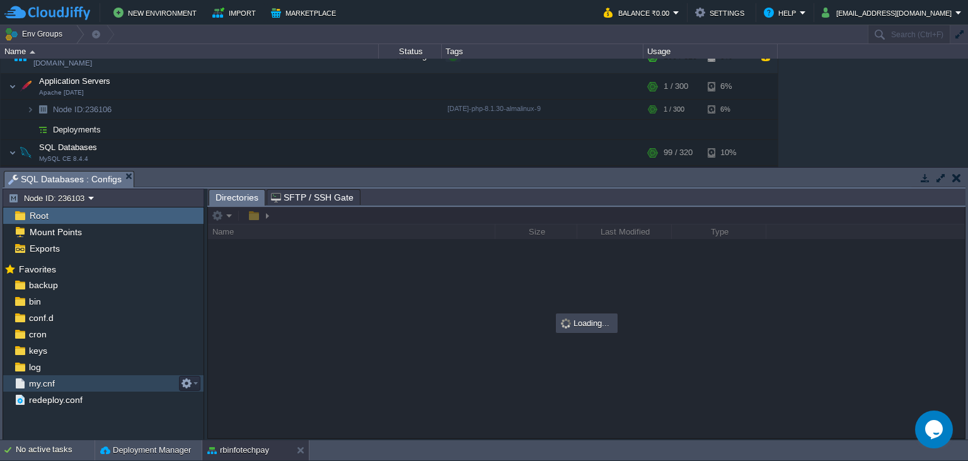
click at [95, 388] on div "my.cnf" at bounding box center [103, 383] width 200 height 16
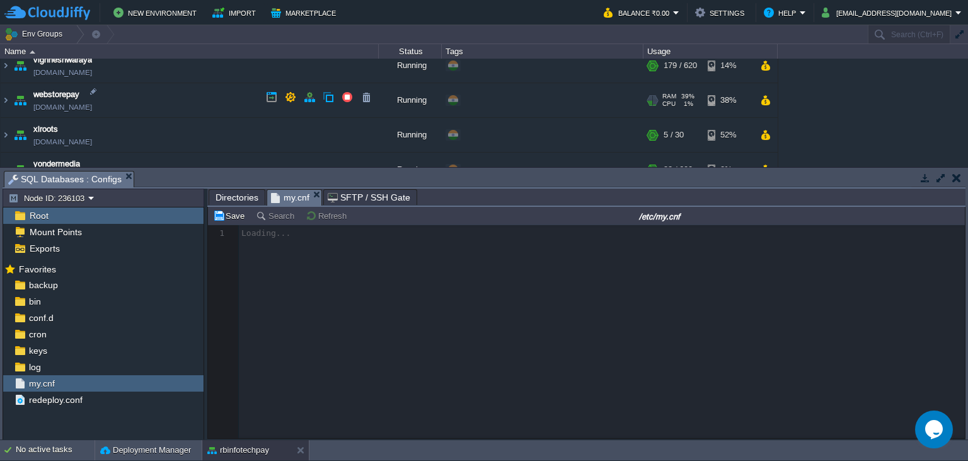
scroll to position [1029, 0]
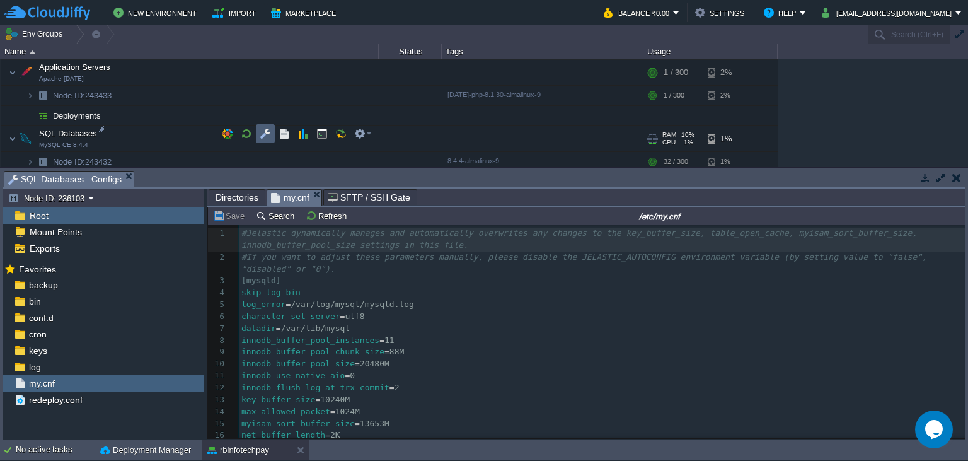
click at [271, 127] on td at bounding box center [265, 133] width 19 height 19
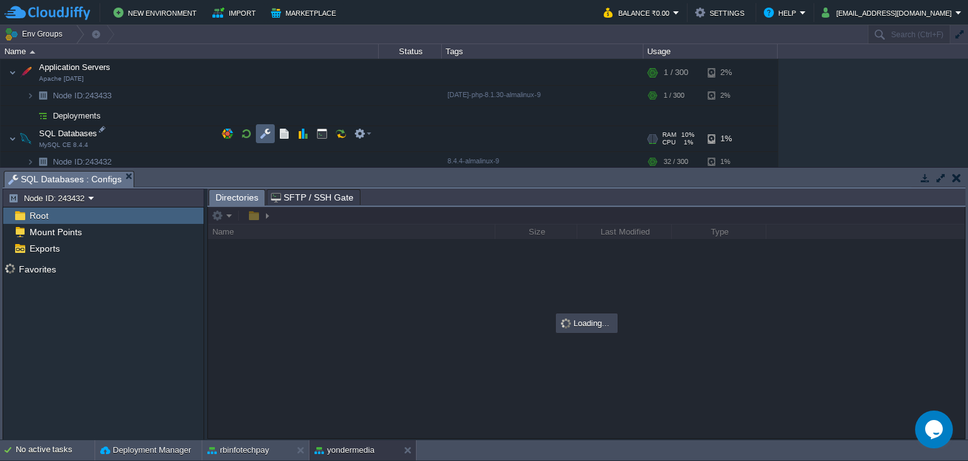
scroll to position [0, 0]
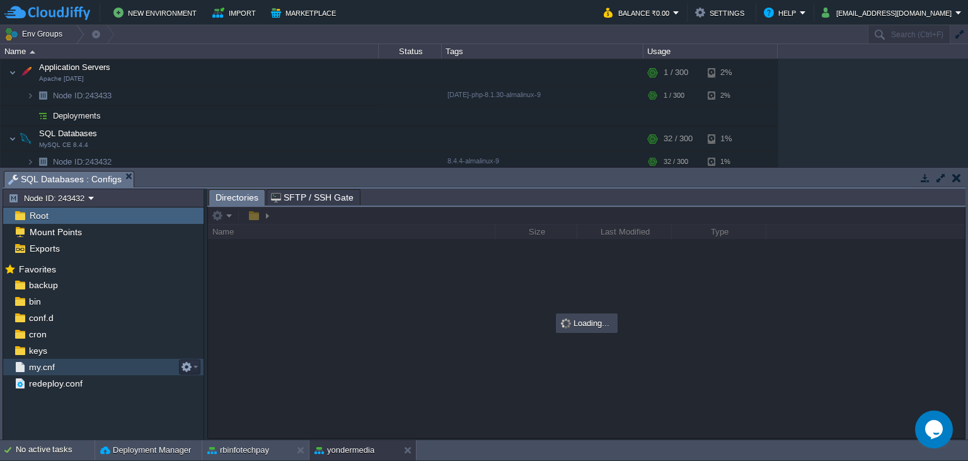
click at [55, 364] on span "my.cnf" at bounding box center [41, 366] width 30 height 11
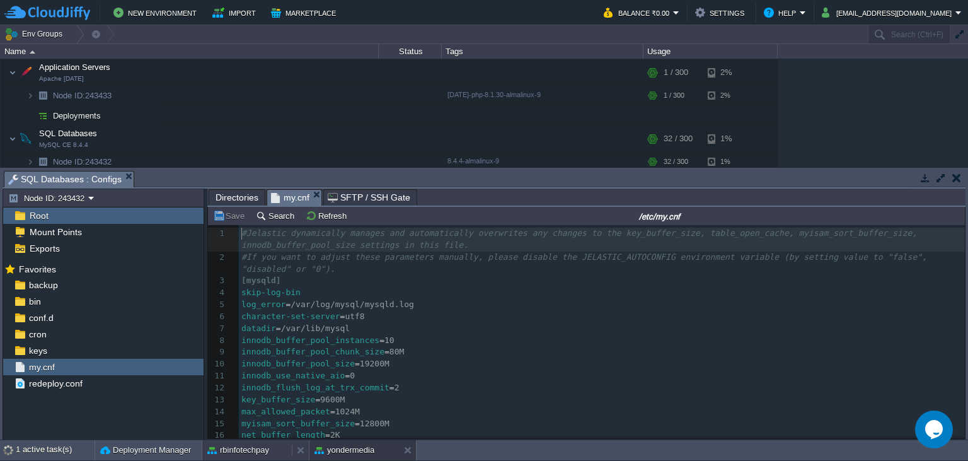
scroll to position [4, 0]
click at [263, 448] on button "rbinfotechpay" at bounding box center [238, 450] width 62 height 13
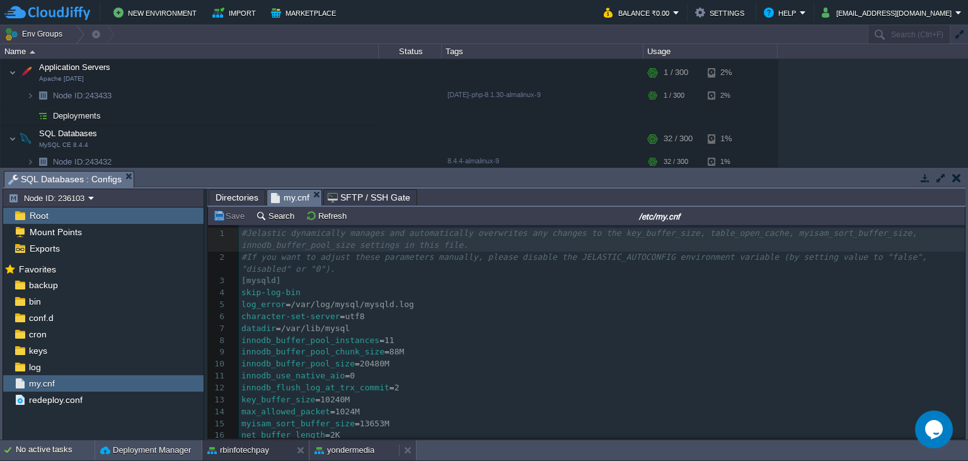
click at [346, 449] on button "yondermedia" at bounding box center [345, 450] width 60 height 13
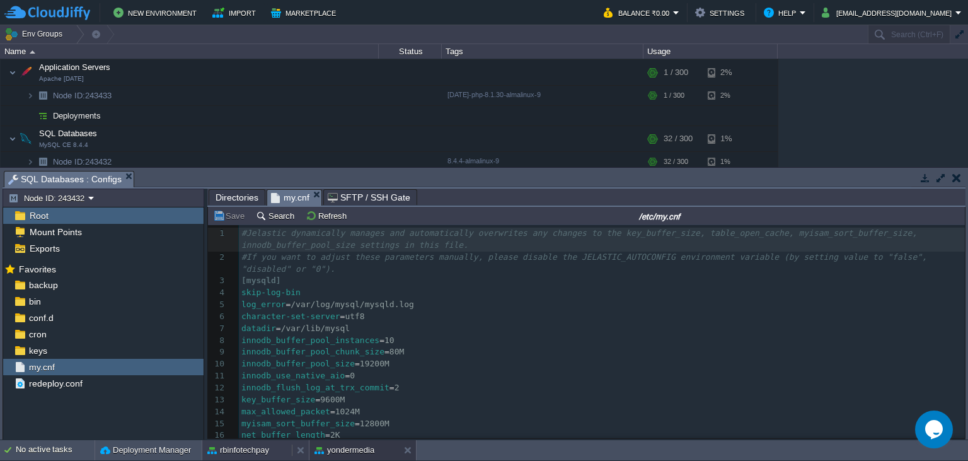
click at [280, 447] on div "rbinfotechpay" at bounding box center [246, 450] width 89 height 20
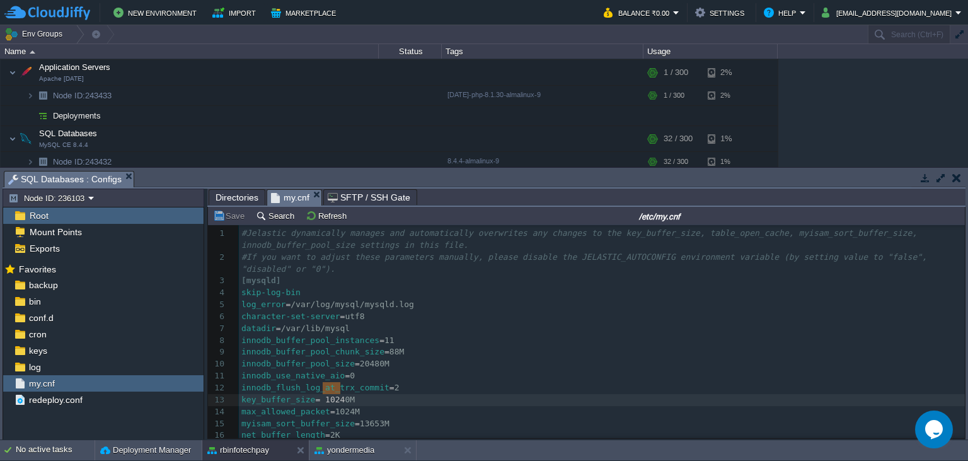
scroll to position [0, 26]
type textarea "10240M"
drag, startPoint x: 323, startPoint y: 388, endPoint x: 344, endPoint y: 390, distance: 20.3
click at [362, 449] on button "yondermedia" at bounding box center [345, 450] width 60 height 13
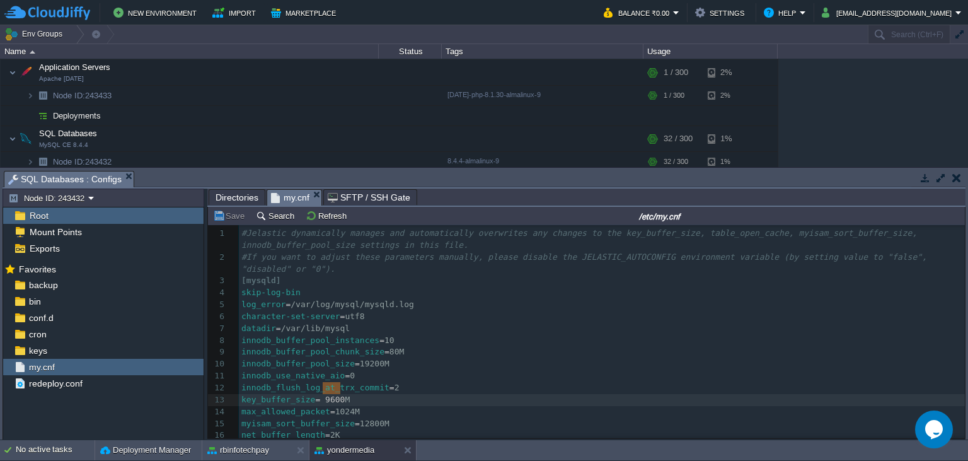
type textarea "9600M"
drag, startPoint x: 321, startPoint y: 390, endPoint x: 345, endPoint y: 390, distance: 23.3
click at [263, 452] on button "rbinfotechpay" at bounding box center [238, 450] width 62 height 13
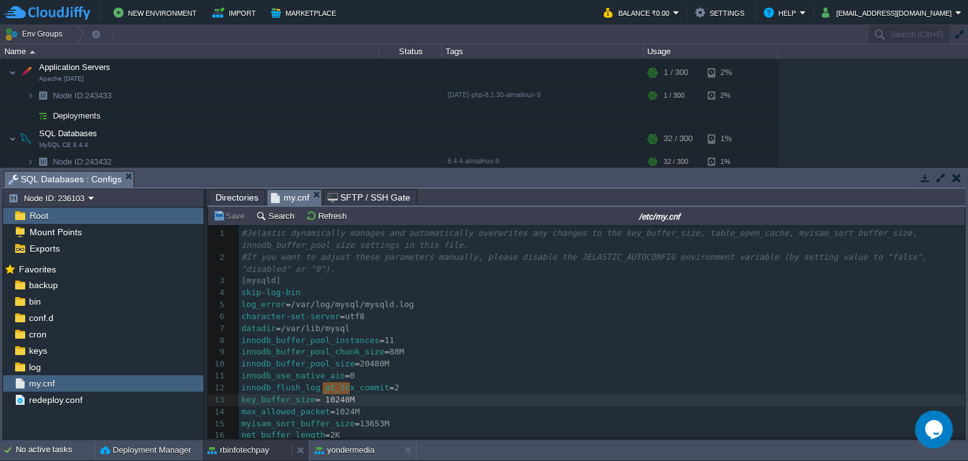
scroll to position [4, 0]
click at [336, 449] on button "yondermedia" at bounding box center [345, 450] width 60 height 13
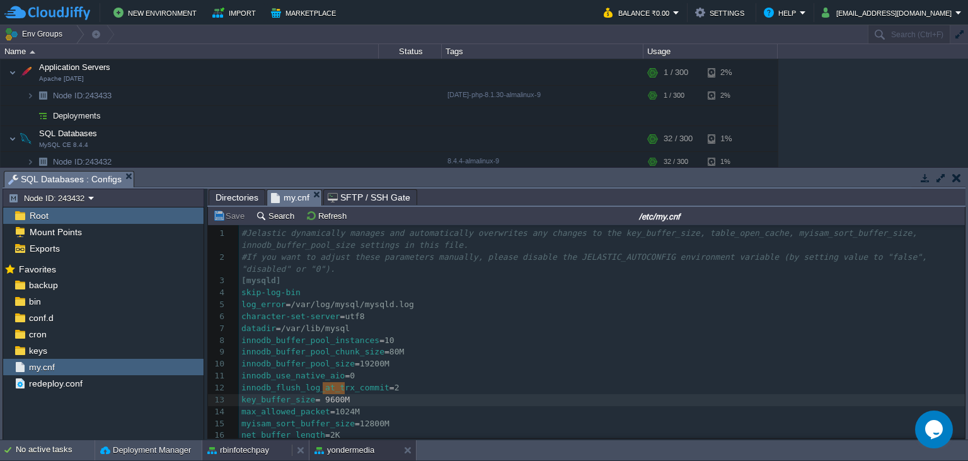
click at [270, 451] on div "rbinfotechpay" at bounding box center [246, 450] width 89 height 20
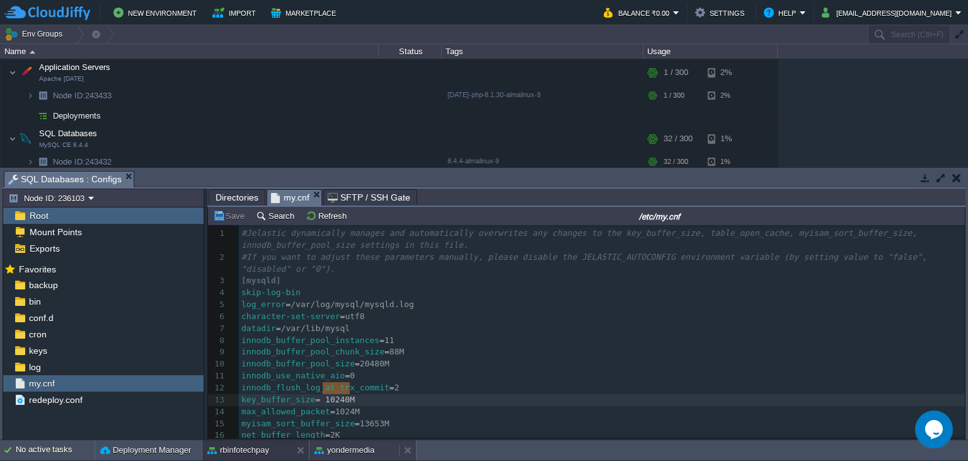
click at [338, 446] on button "yondermedia" at bounding box center [345, 450] width 60 height 13
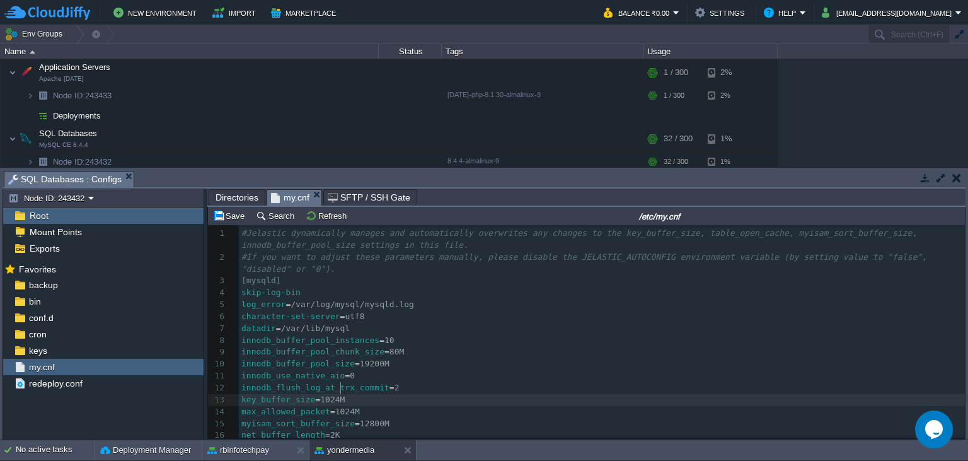
scroll to position [0, 22]
type textarea "10240"
click at [276, 447] on div "rbinfotechpay" at bounding box center [246, 450] width 89 height 20
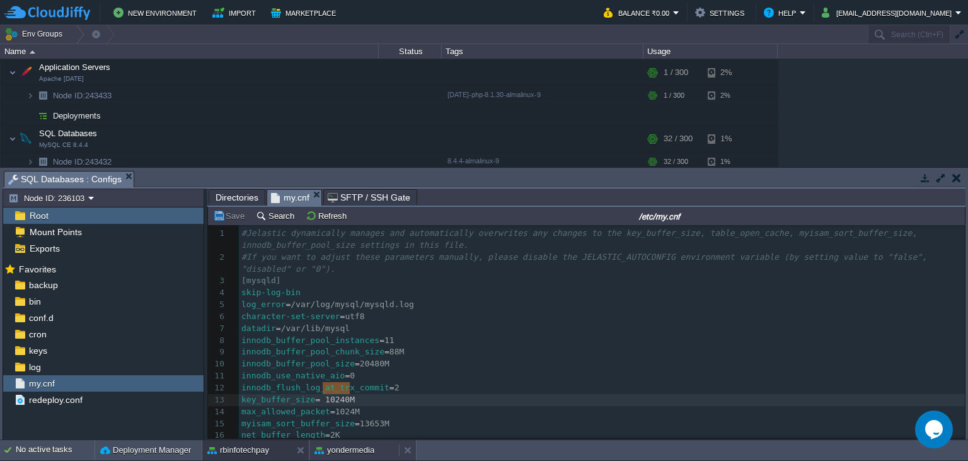
click at [369, 444] on button "yondermedia" at bounding box center [345, 450] width 60 height 13
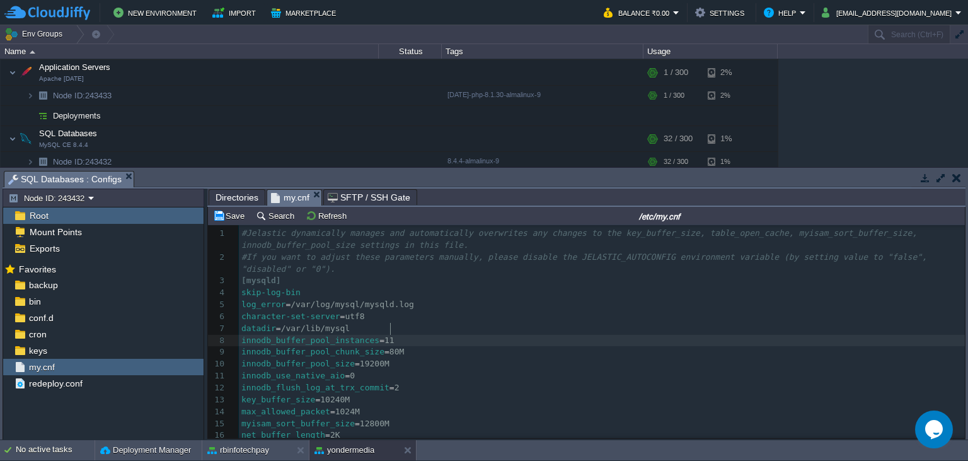
scroll to position [0, 4]
type textarea "1"
click at [241, 447] on button "rbinfotechpay" at bounding box center [238, 450] width 62 height 13
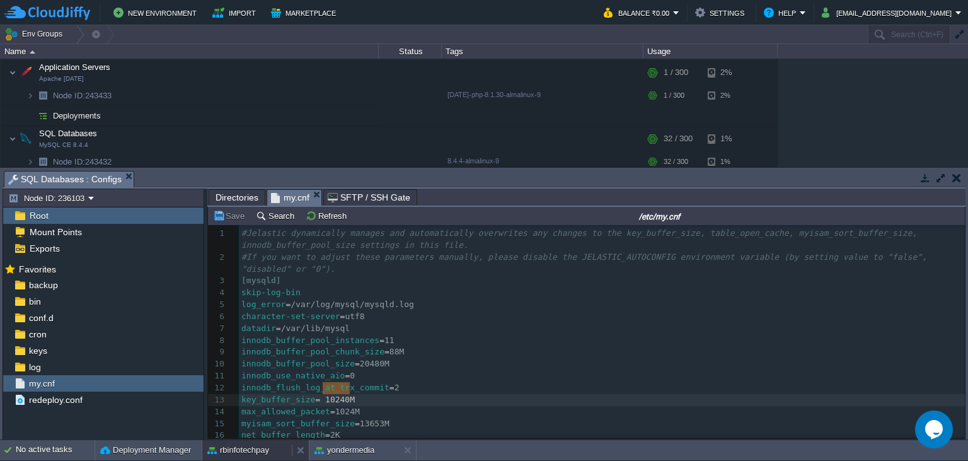
scroll to position [4, 0]
click at [372, 447] on button "yondermedia" at bounding box center [345, 450] width 60 height 13
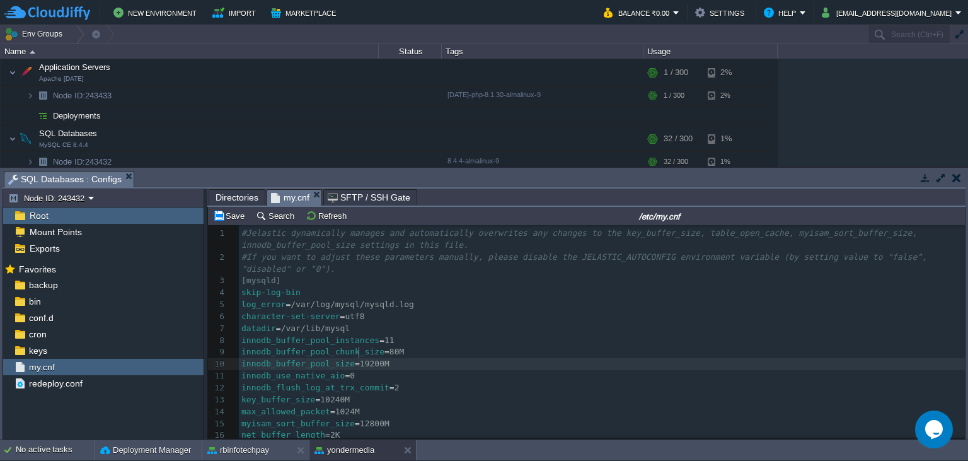
click at [359, 354] on div "xxxxxxxxxx 1 #Jelastic dynamically manages and automatically overwrites any cha…" at bounding box center [602, 394] width 726 height 333
type textarea "20480"
click at [256, 455] on button "rbinfotechpay" at bounding box center [238, 450] width 62 height 13
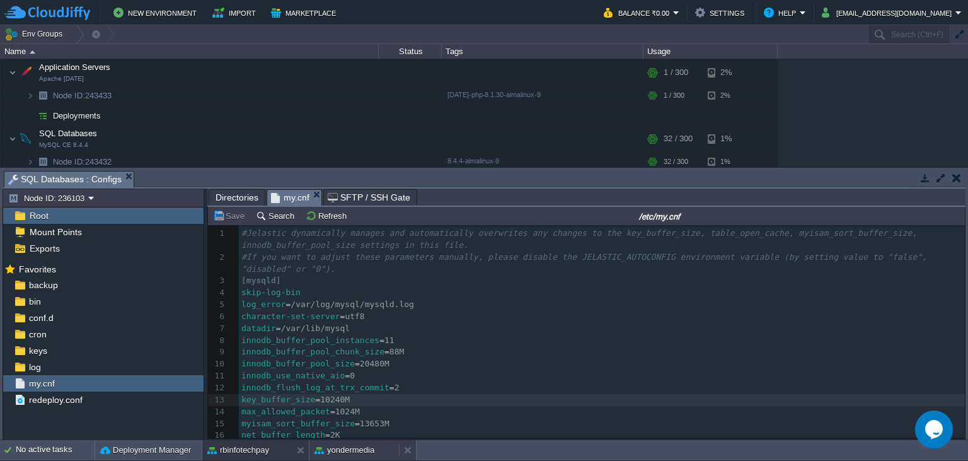
click at [364, 451] on button "yondermedia" at bounding box center [345, 450] width 60 height 13
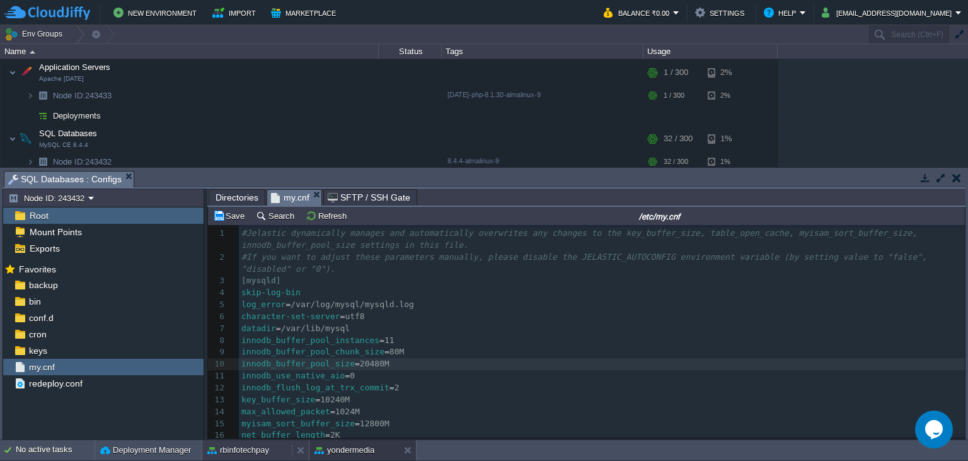
click at [259, 450] on button "rbinfotechpay" at bounding box center [238, 450] width 62 height 13
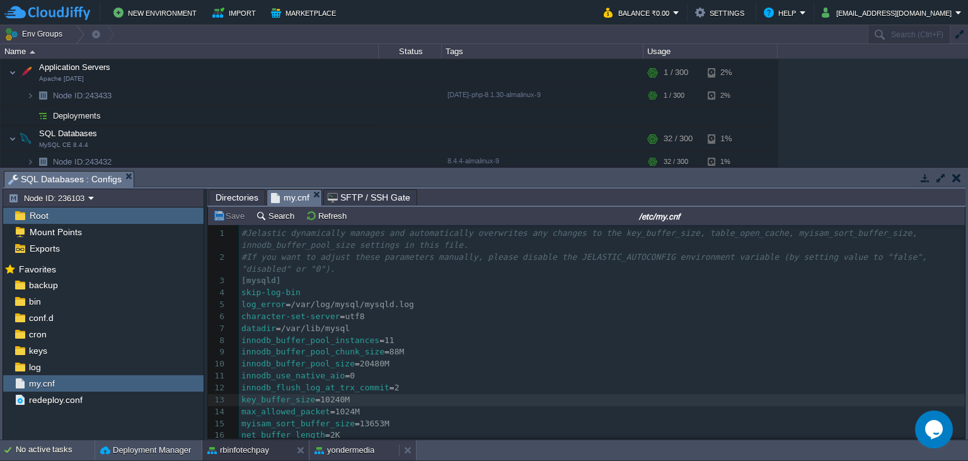
click at [348, 458] on div "yondermedia" at bounding box center [353, 450] width 89 height 20
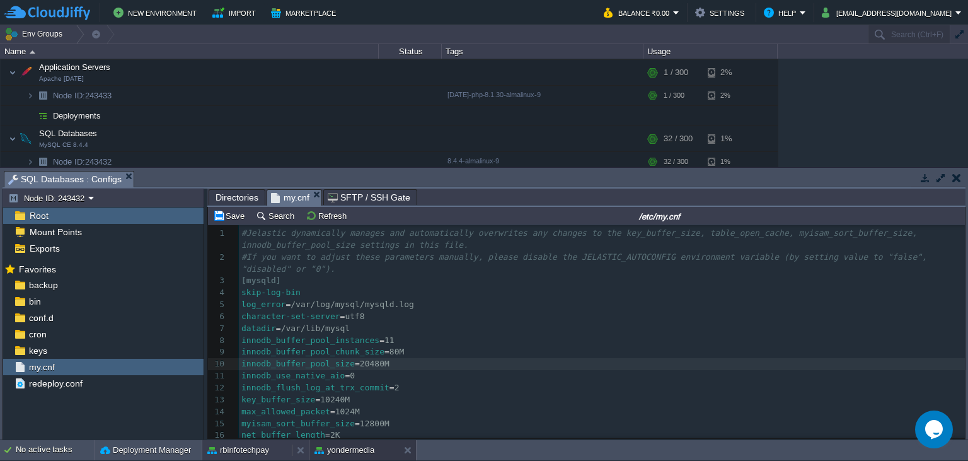
click at [252, 450] on button "rbinfotechpay" at bounding box center [238, 450] width 62 height 13
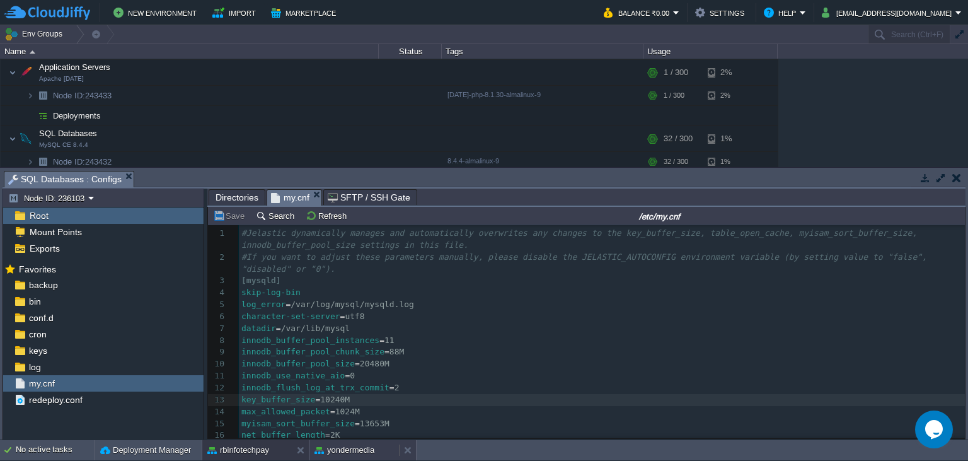
click at [347, 453] on button "yondermedia" at bounding box center [345, 450] width 60 height 13
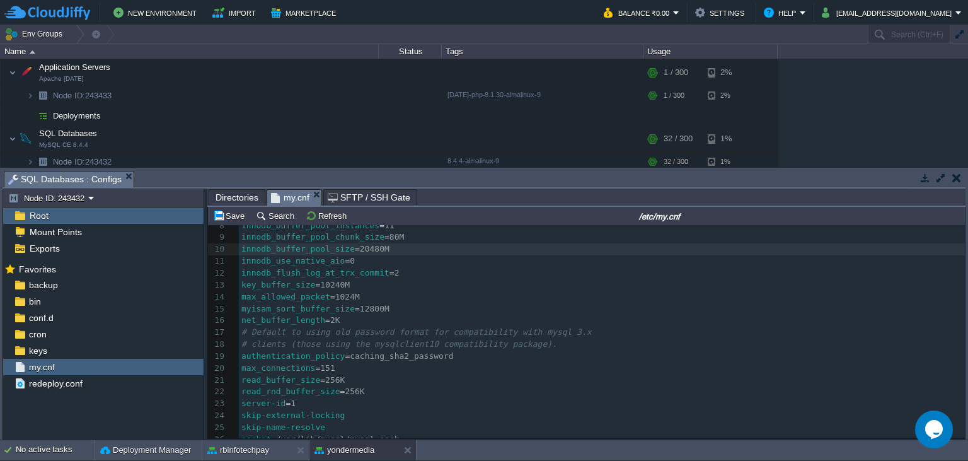
scroll to position [171, 0]
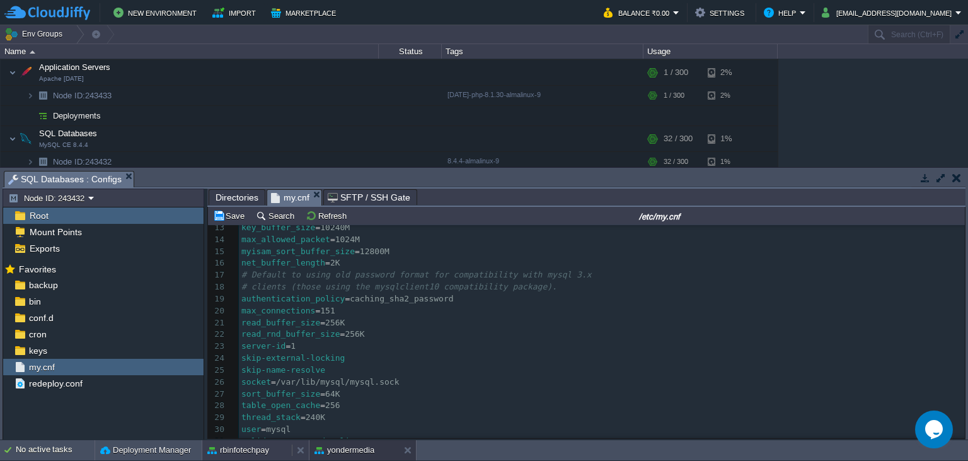
click at [263, 451] on button "rbinfotechpay" at bounding box center [238, 450] width 62 height 13
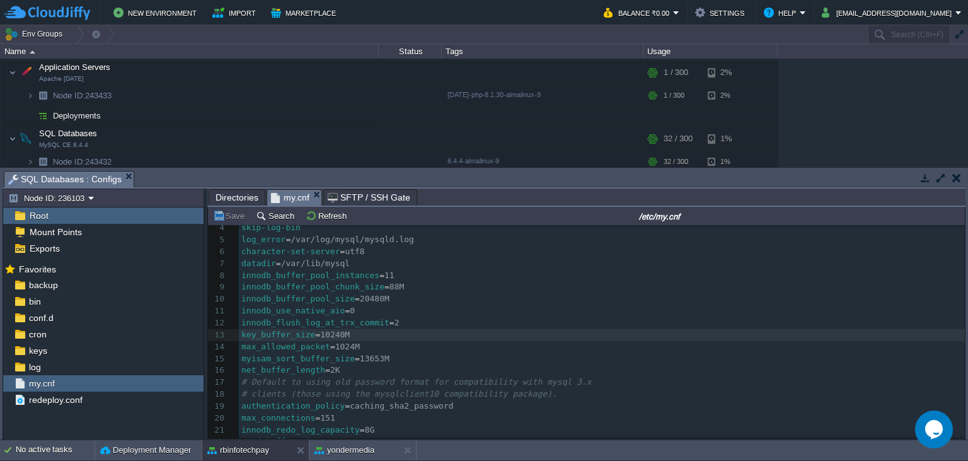
scroll to position [0, 0]
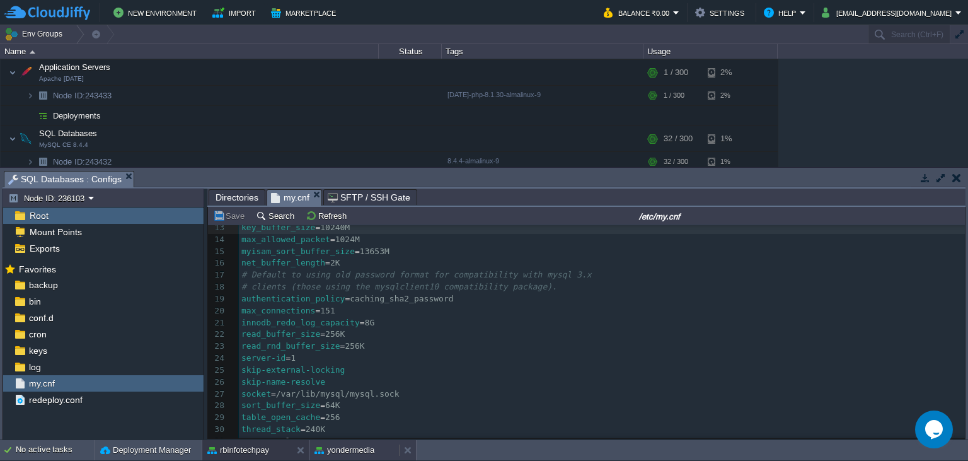
click at [350, 451] on button "yondermedia" at bounding box center [345, 450] width 60 height 13
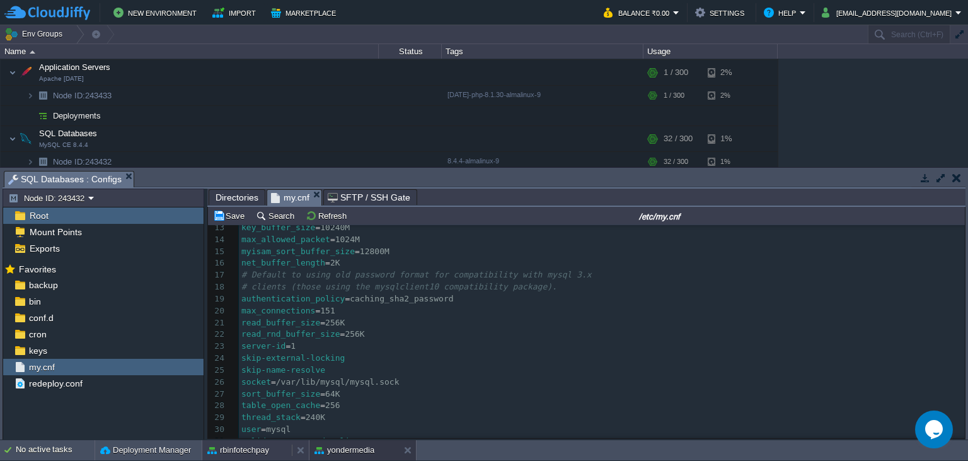
click at [262, 448] on button "rbinfotechpay" at bounding box center [238, 450] width 62 height 13
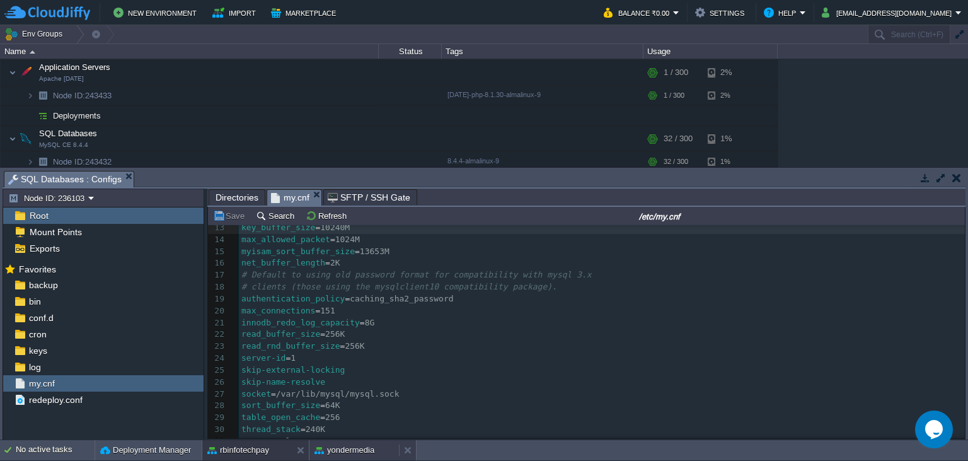
click at [354, 454] on button "yondermedia" at bounding box center [345, 450] width 60 height 13
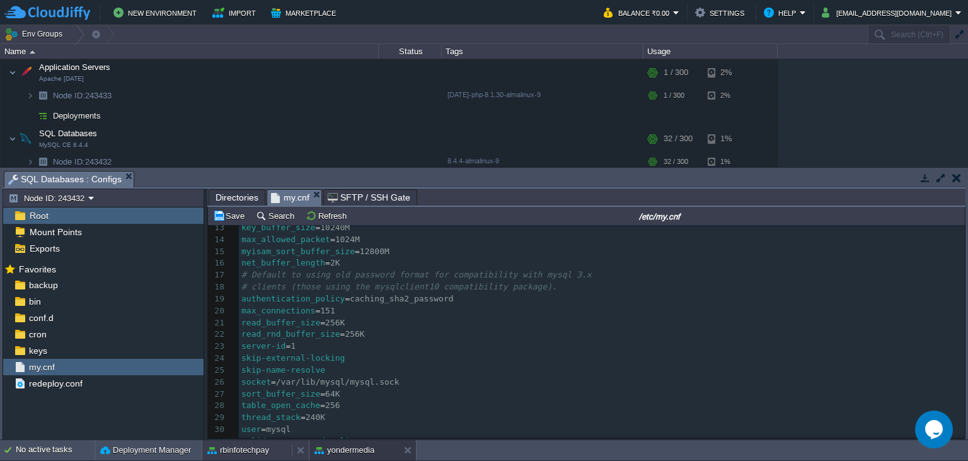
click at [266, 454] on button "rbinfotechpay" at bounding box center [238, 450] width 62 height 13
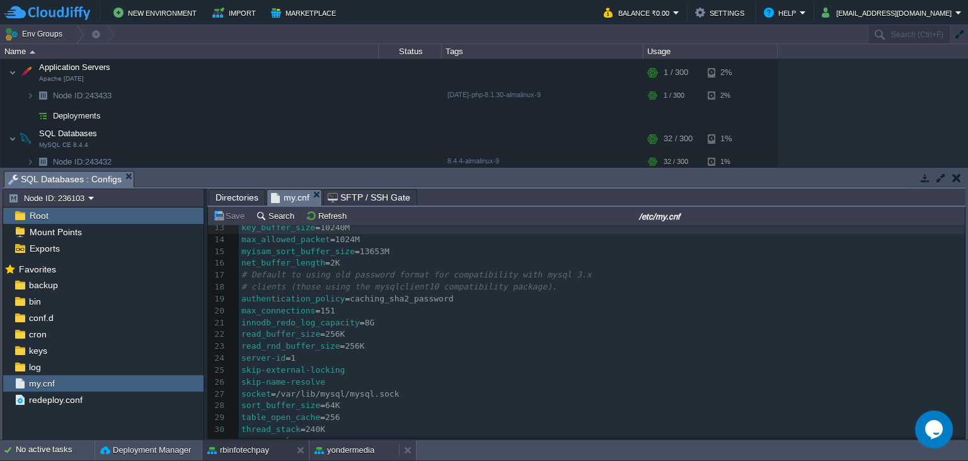
click at [355, 454] on button "yondermedia" at bounding box center [345, 450] width 60 height 13
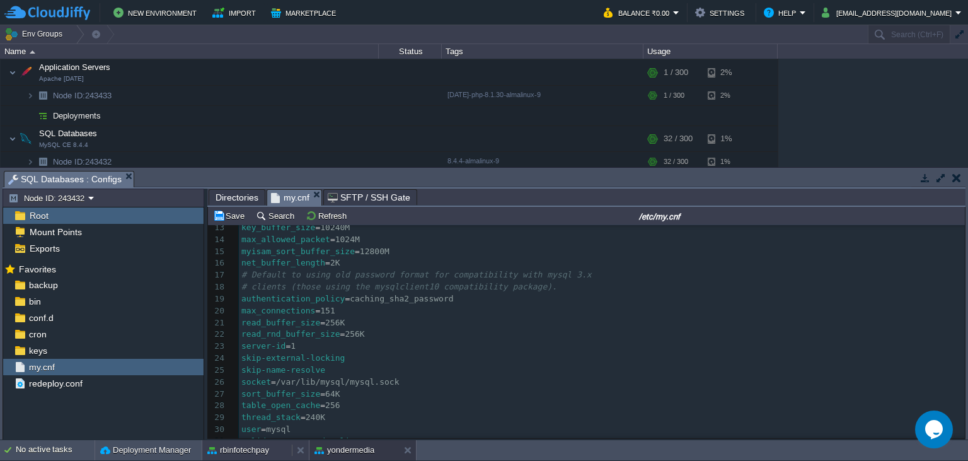
click at [260, 448] on button "rbinfotechpay" at bounding box center [238, 450] width 62 height 13
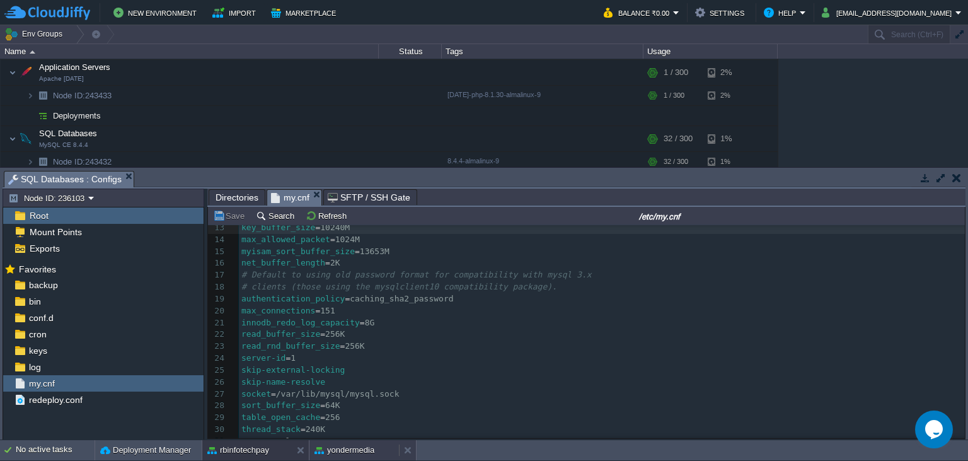
click at [359, 444] on button "yondermedia" at bounding box center [345, 450] width 60 height 13
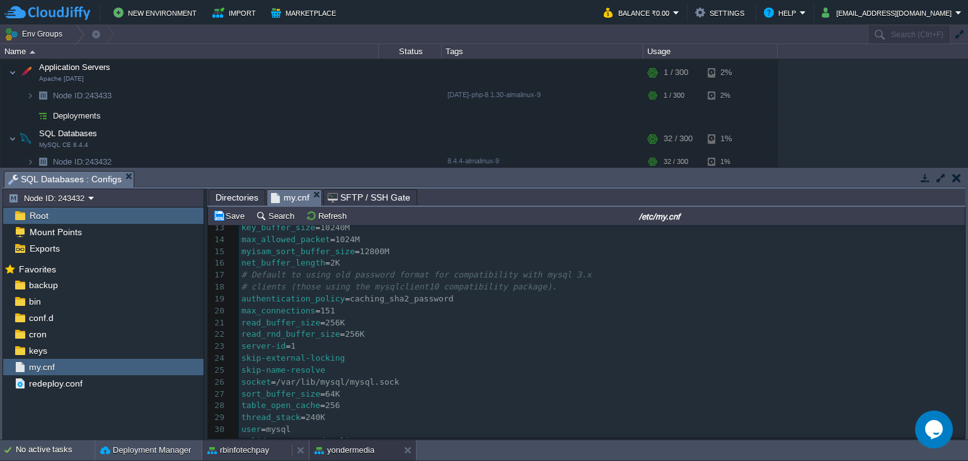
click at [256, 447] on button "rbinfotechpay" at bounding box center [238, 450] width 62 height 13
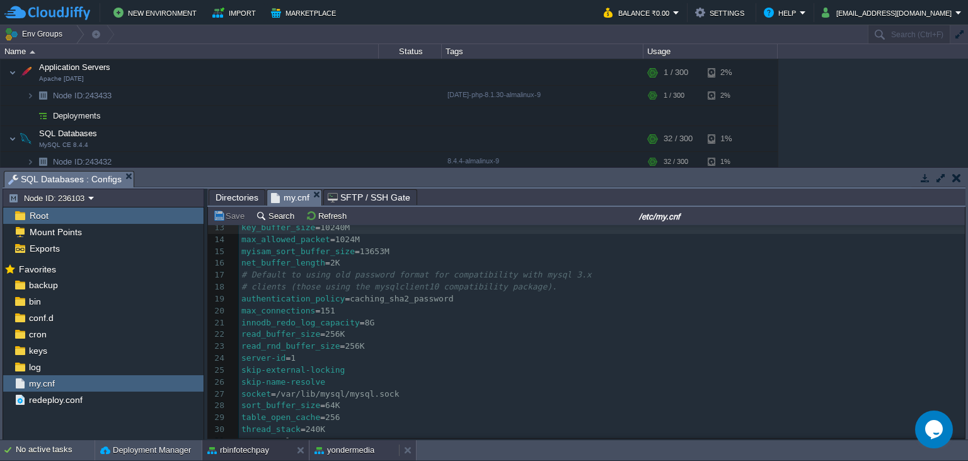
click at [354, 450] on button "yondermedia" at bounding box center [345, 450] width 60 height 13
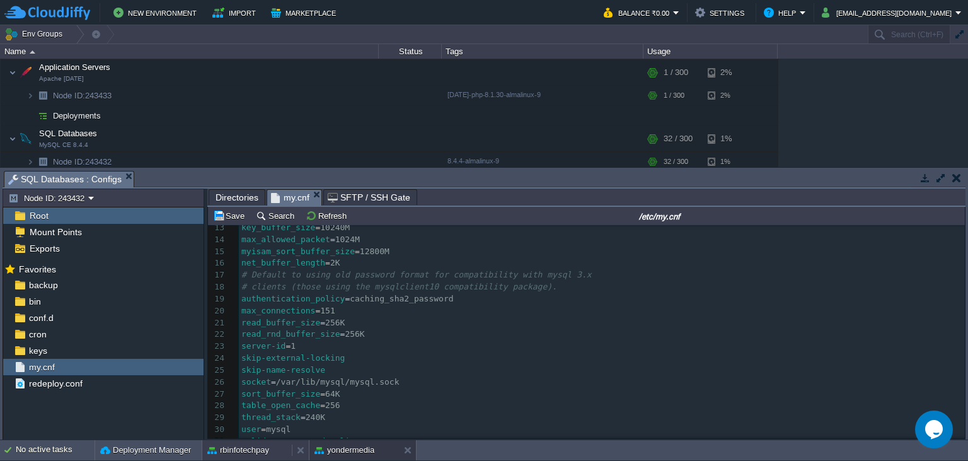
click at [264, 450] on button "rbinfotechpay" at bounding box center [238, 450] width 62 height 13
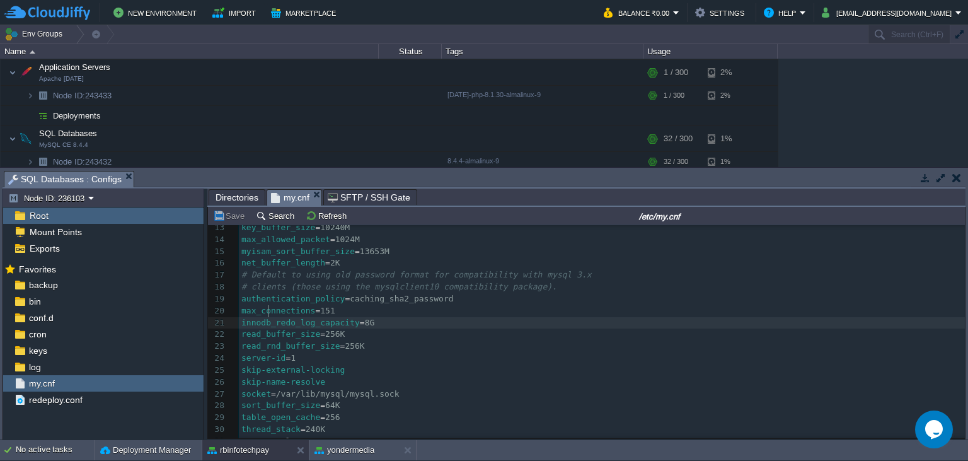
click at [270, 314] on div "x key_buffer_size = 10240M 1 #Jelastic dynamically manages and automatically ov…" at bounding box center [602, 310] width 726 height 511
type textarea "innodb_redo_log_capacity"
click at [372, 447] on button "yondermedia" at bounding box center [345, 450] width 60 height 13
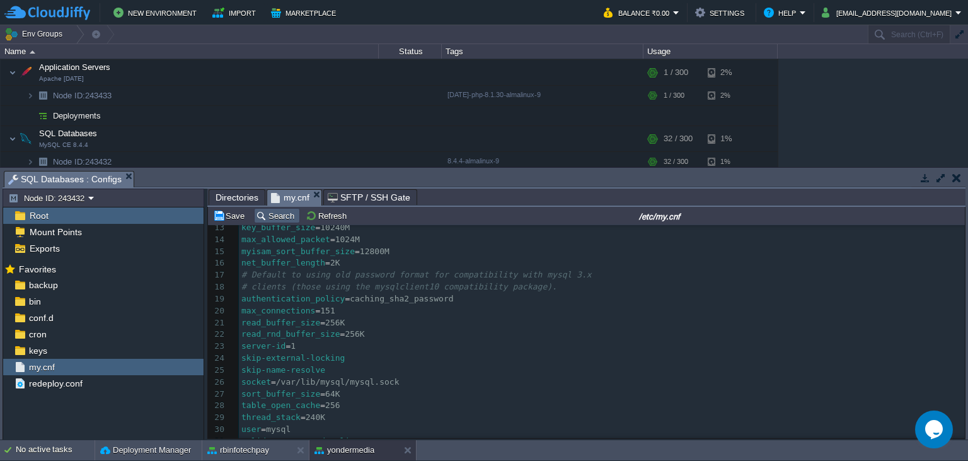
click at [275, 221] on button "Search" at bounding box center [277, 215] width 42 height 11
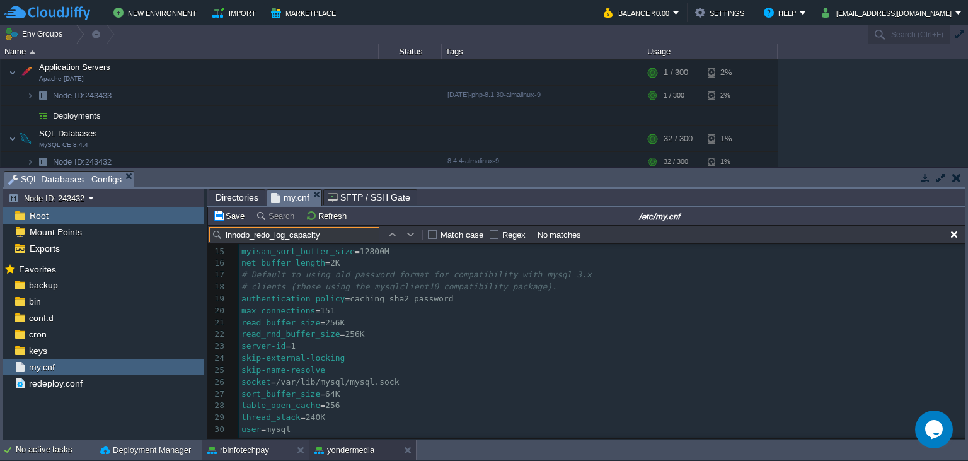
type input "innodb_redo_log_capacity"
click at [255, 453] on button "rbinfotechpay" at bounding box center [238, 450] width 62 height 13
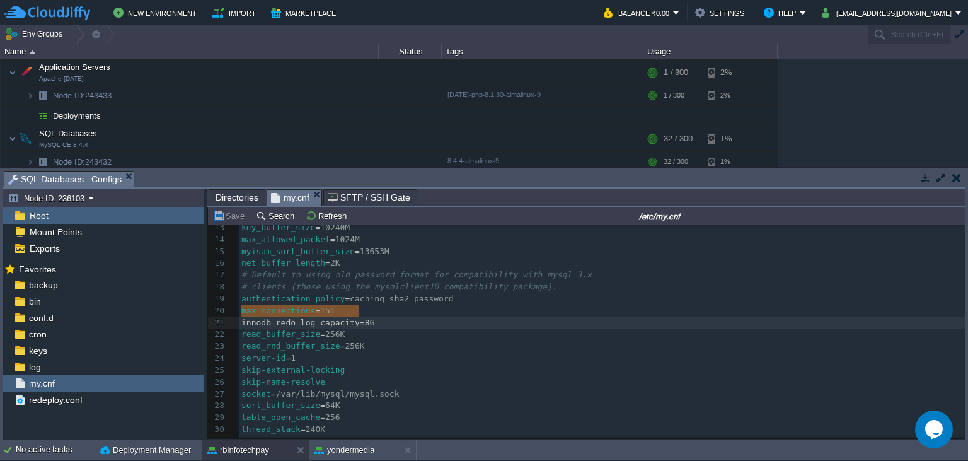
type textarea "innodb_redo_log_capacity=8G"
drag, startPoint x: 241, startPoint y: 313, endPoint x: 361, endPoint y: 313, distance: 119.8
click at [347, 449] on button "yondermedia" at bounding box center [345, 450] width 60 height 13
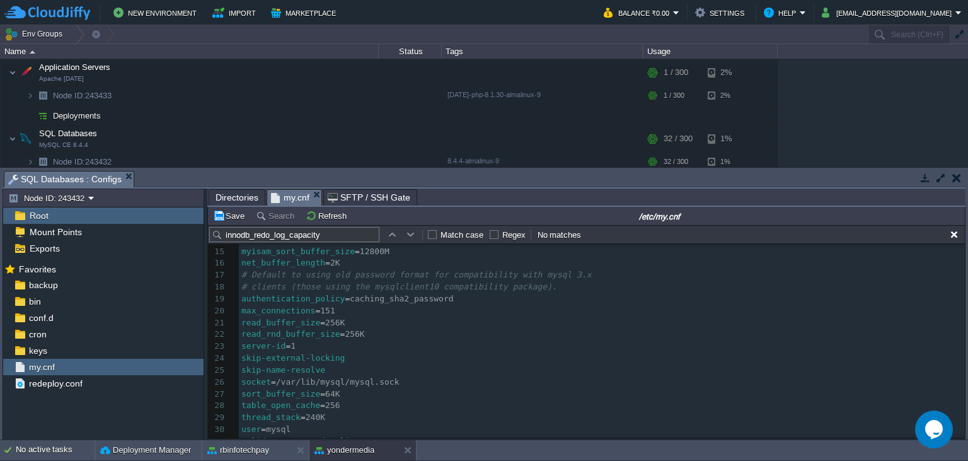
click at [359, 305] on pre "max_connections = 151" at bounding box center [602, 311] width 726 height 12
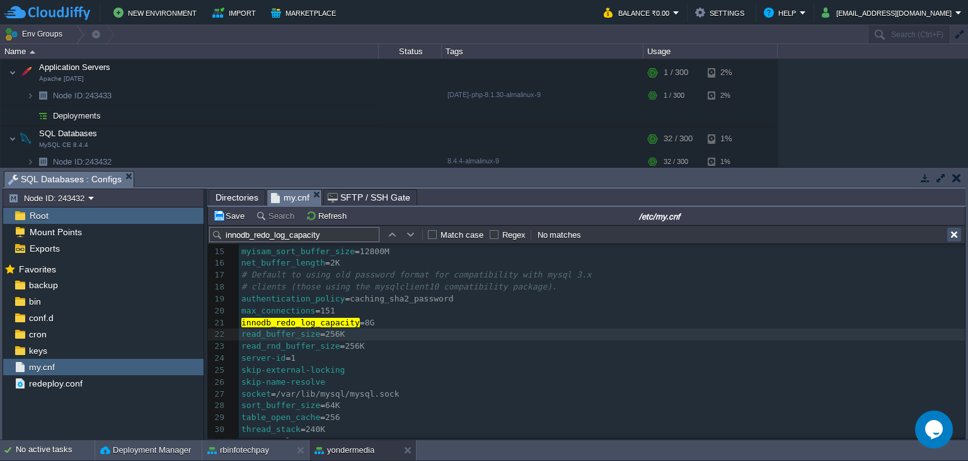
click at [956, 233] on button "button" at bounding box center [954, 234] width 11 height 11
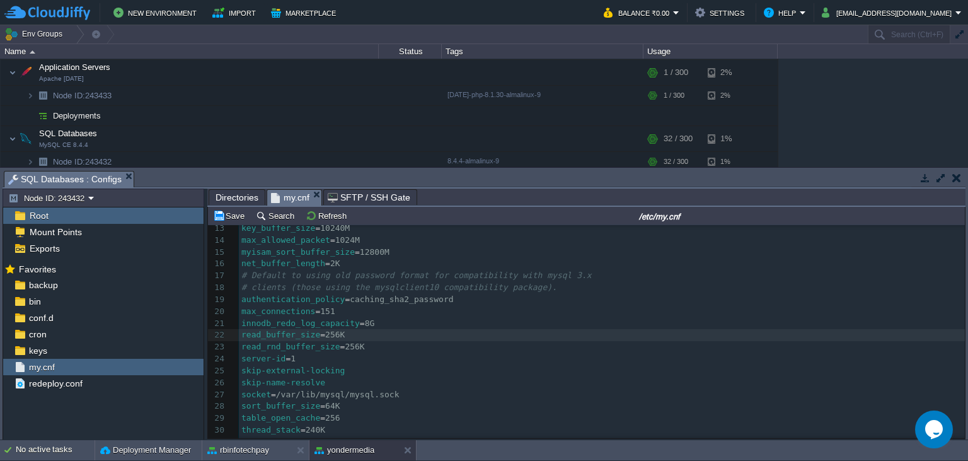
click at [380, 318] on pre "innodb_redo_log_capacity = 8G" at bounding box center [602, 324] width 726 height 12
click at [265, 447] on button "rbinfotechpay" at bounding box center [238, 450] width 62 height 13
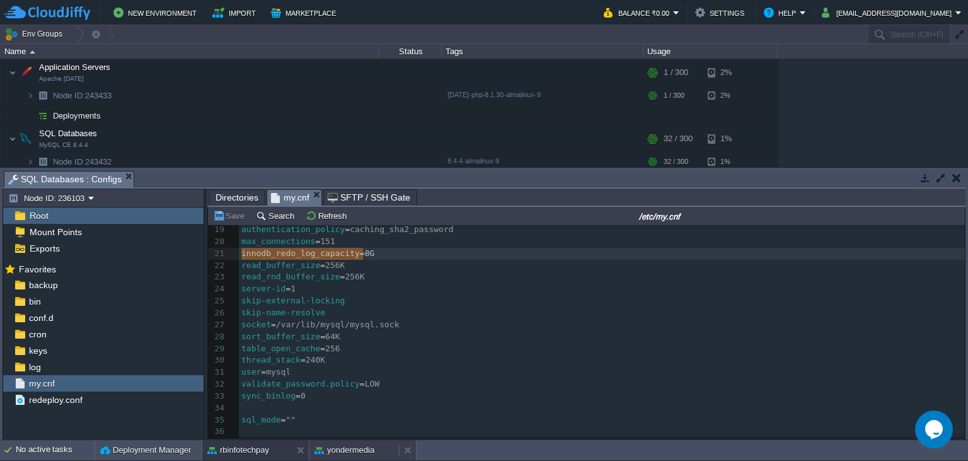
click at [364, 446] on button "yondermedia" at bounding box center [345, 450] width 60 height 13
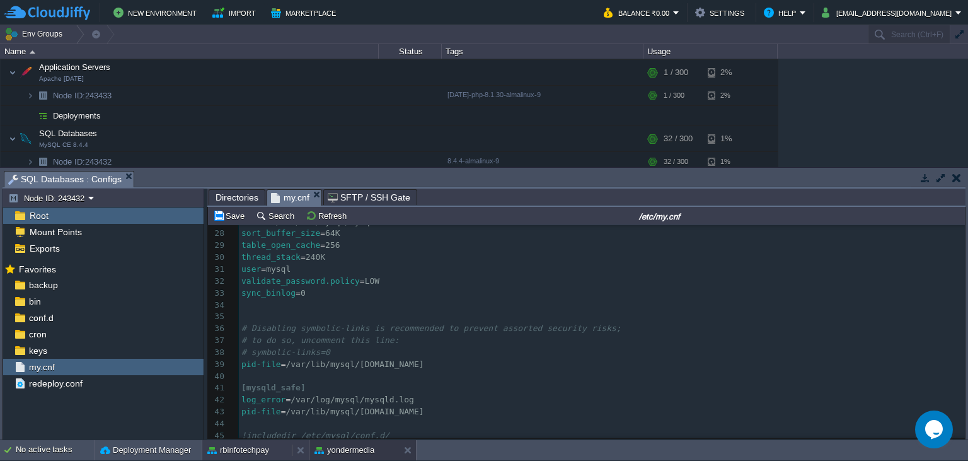
click at [257, 446] on button "rbinfotechpay" at bounding box center [238, 450] width 62 height 13
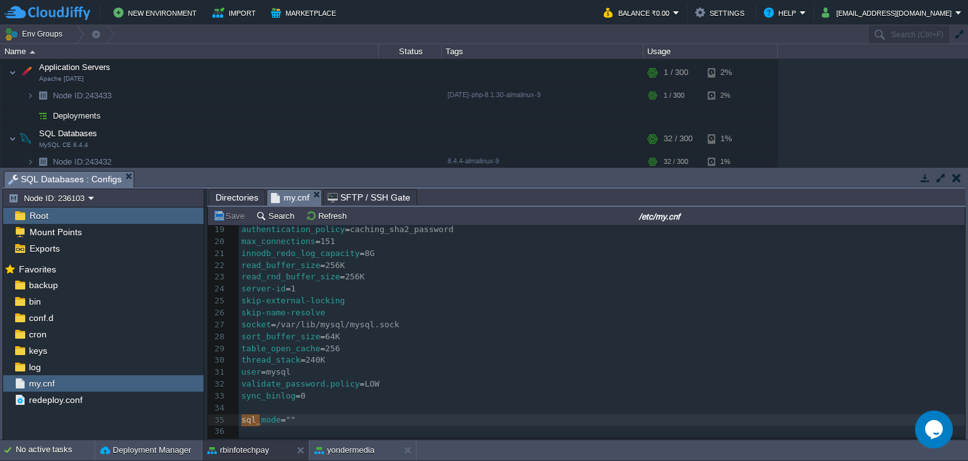
type textarea "sql_mode="""
drag, startPoint x: 243, startPoint y: 421, endPoint x: 272, endPoint y: 423, distance: 29.7
click at [330, 449] on button "yondermedia" at bounding box center [345, 450] width 60 height 13
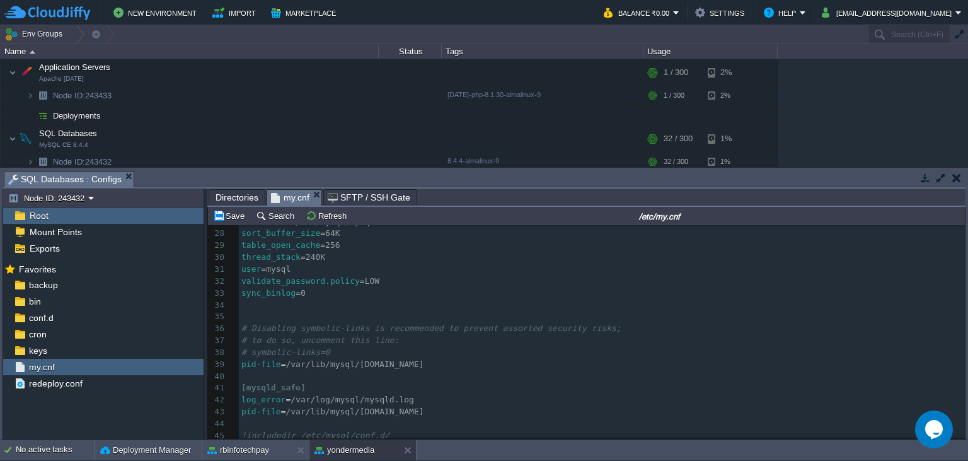
click at [309, 311] on pre "​" at bounding box center [602, 317] width 726 height 12
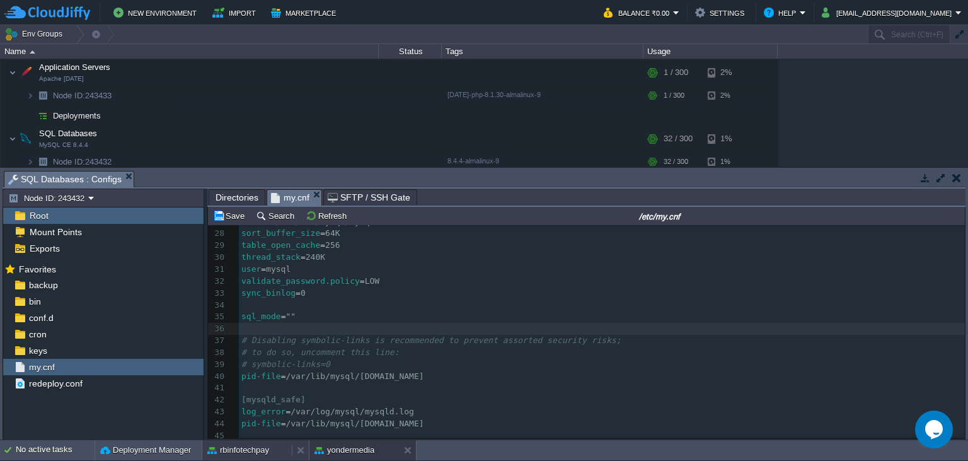
click at [271, 447] on div "rbinfotechpay" at bounding box center [246, 450] width 89 height 20
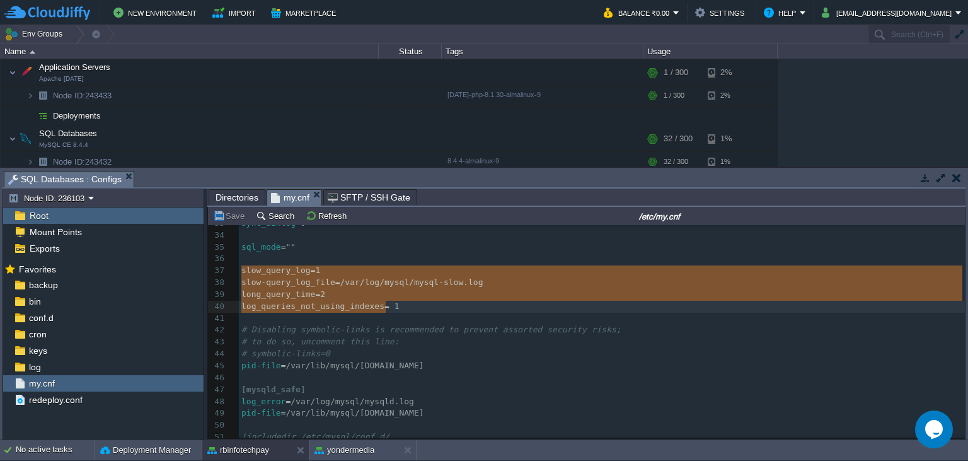
type textarea "slow_query_log = 1 slow-query_log_file = /var/log/mysql/mysql-slow.log long_que…"
drag, startPoint x: 241, startPoint y: 273, endPoint x: 388, endPoint y: 311, distance: 152.3
click at [350, 451] on button "yondermedia" at bounding box center [345, 450] width 60 height 13
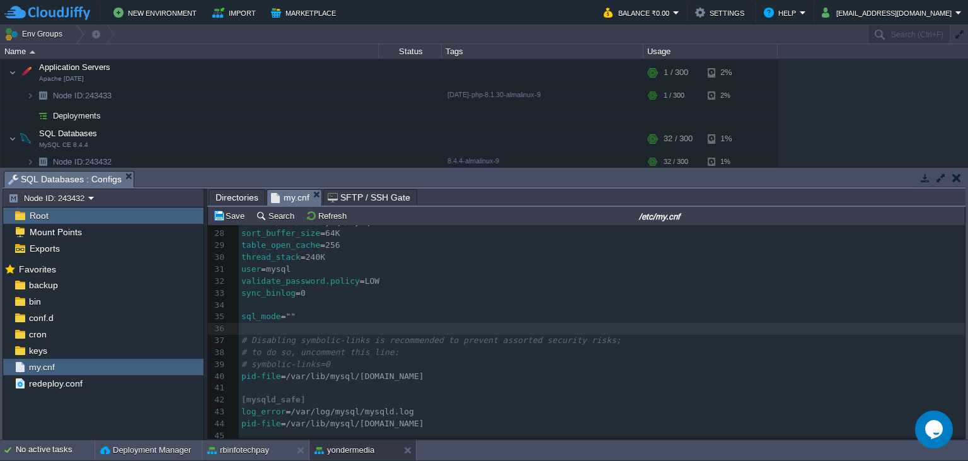
click at [308, 311] on pre "sql_mode = """ at bounding box center [602, 317] width 726 height 12
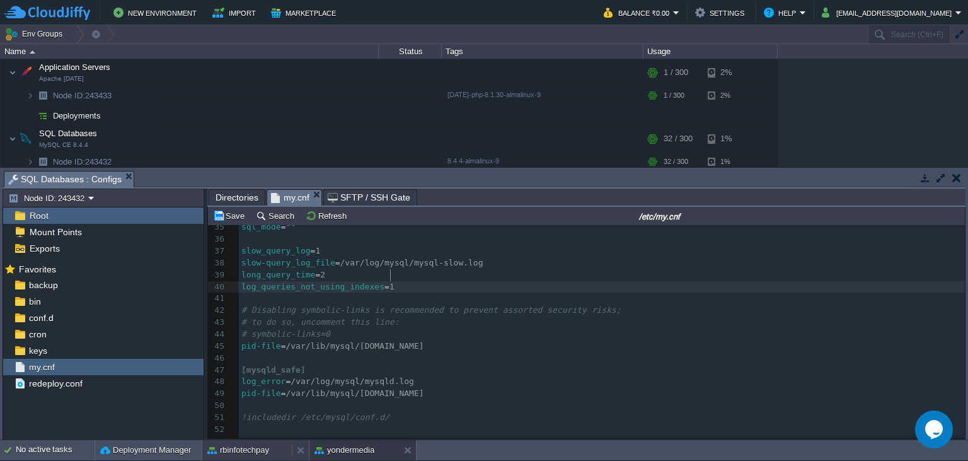
click at [241, 455] on button "rbinfotechpay" at bounding box center [238, 450] width 62 height 13
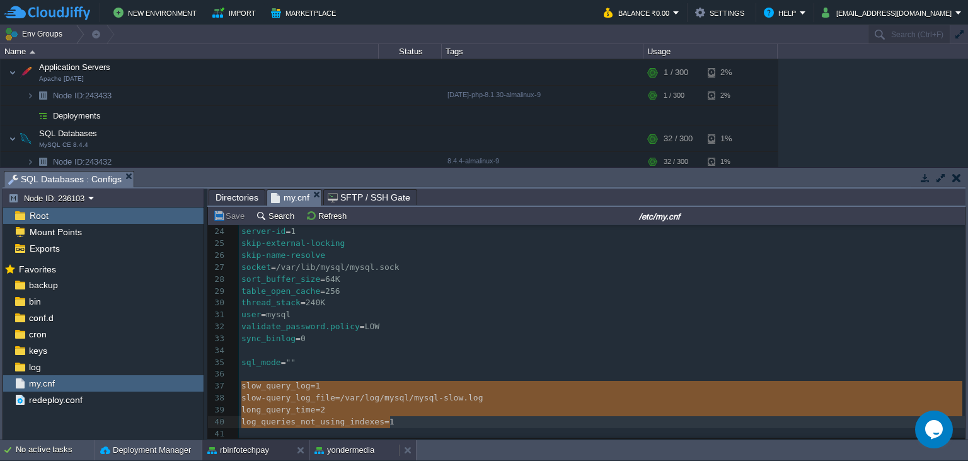
click at [343, 448] on button "yondermedia" at bounding box center [345, 450] width 60 height 13
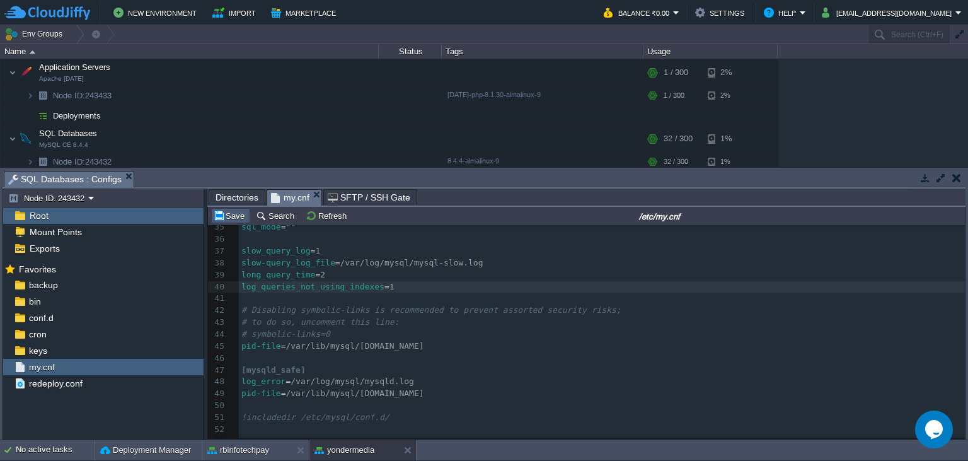
click at [238, 221] on button "Save" at bounding box center [230, 215] width 35 height 11
click at [246, 133] on button "button" at bounding box center [246, 133] width 11 height 11
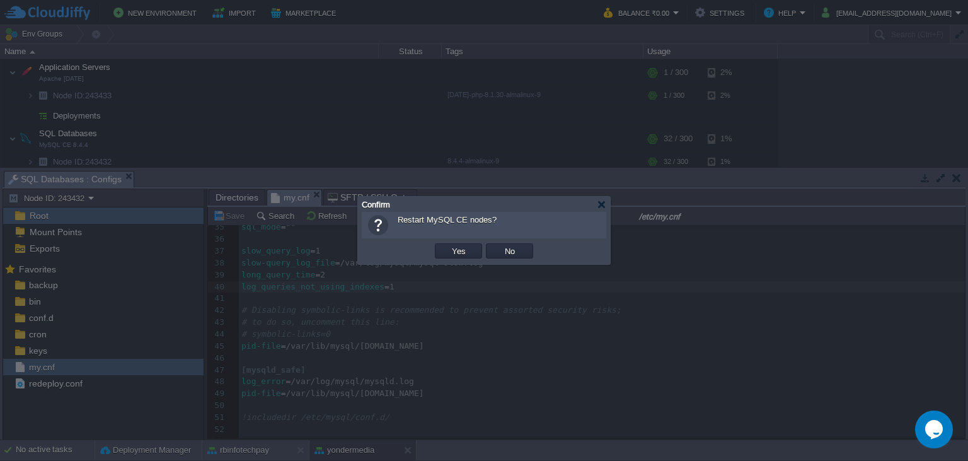
click at [329, 342] on div at bounding box center [484, 230] width 968 height 461
click at [601, 201] on div at bounding box center [601, 204] width 9 height 9
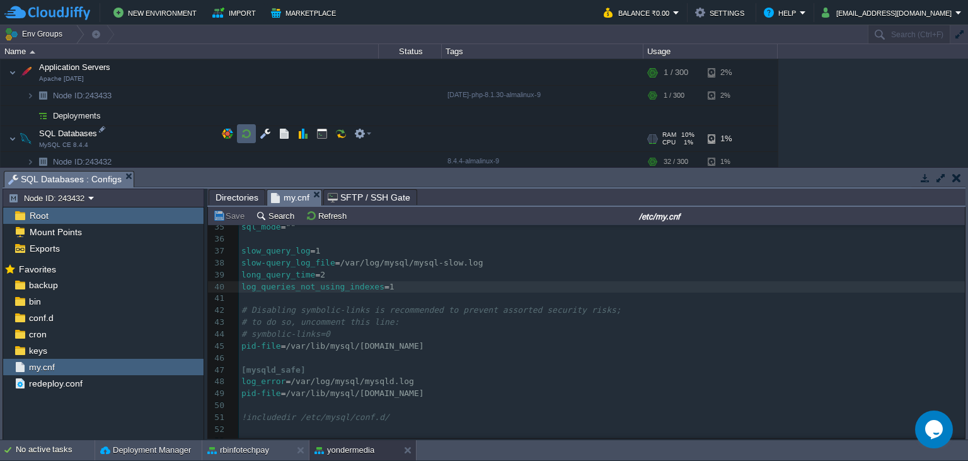
click at [249, 136] on button "button" at bounding box center [246, 133] width 11 height 11
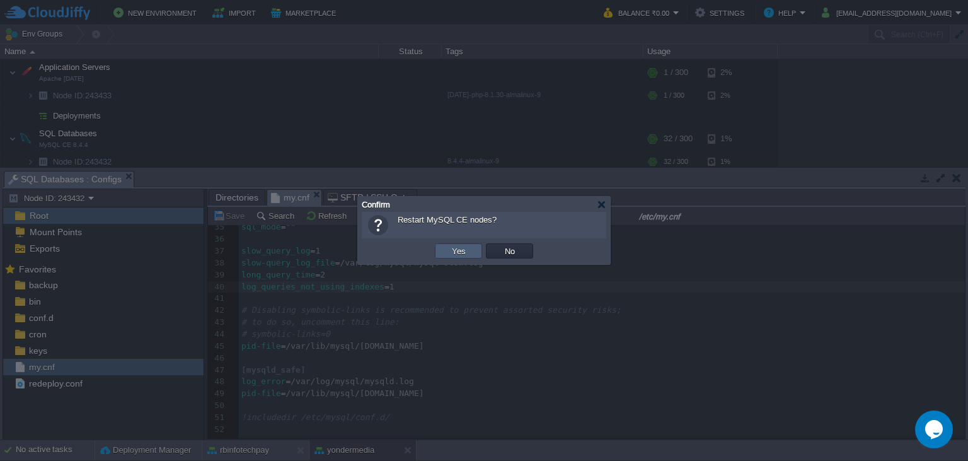
click at [460, 251] on button "Yes" at bounding box center [458, 250] width 21 height 11
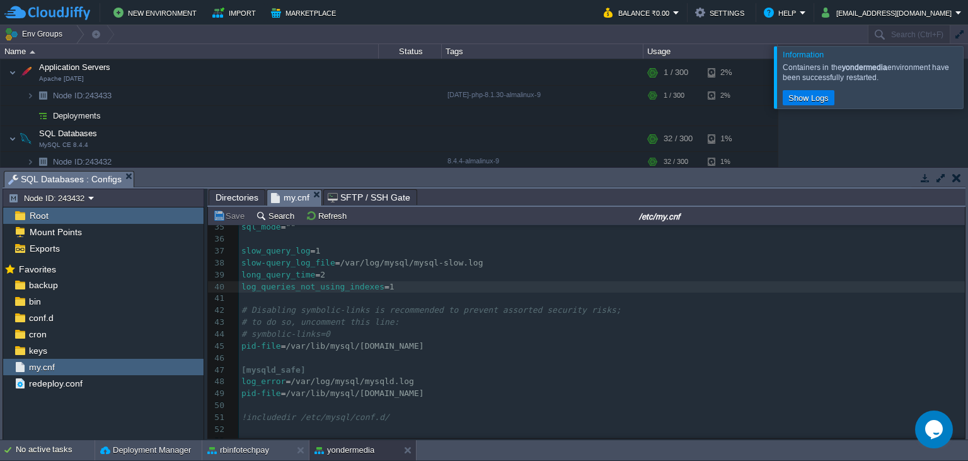
click at [967, 83] on div at bounding box center [983, 77] width 0 height 62
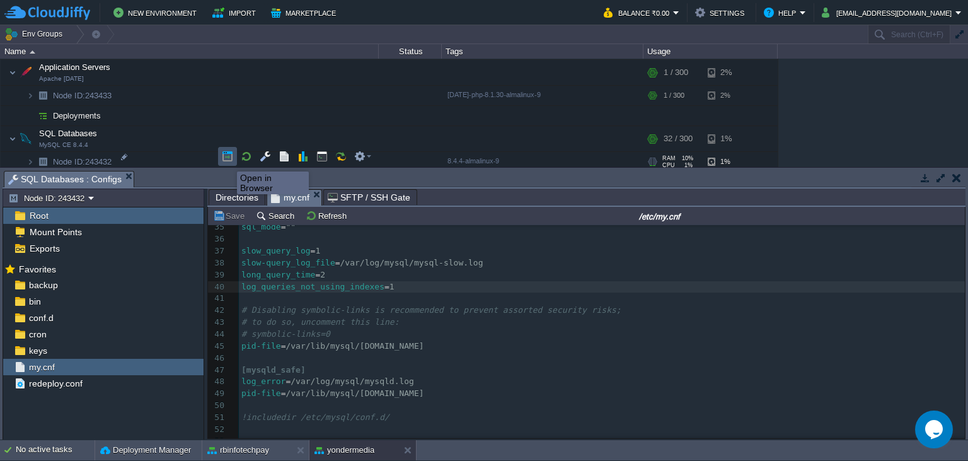
click at [228, 160] on button "button" at bounding box center [227, 156] width 11 height 11
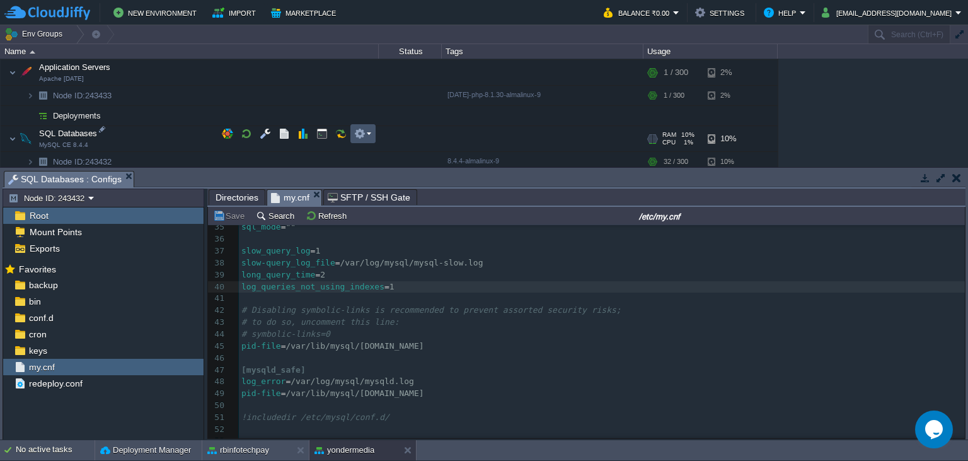
click at [364, 132] on button "button" at bounding box center [359, 133] width 11 height 11
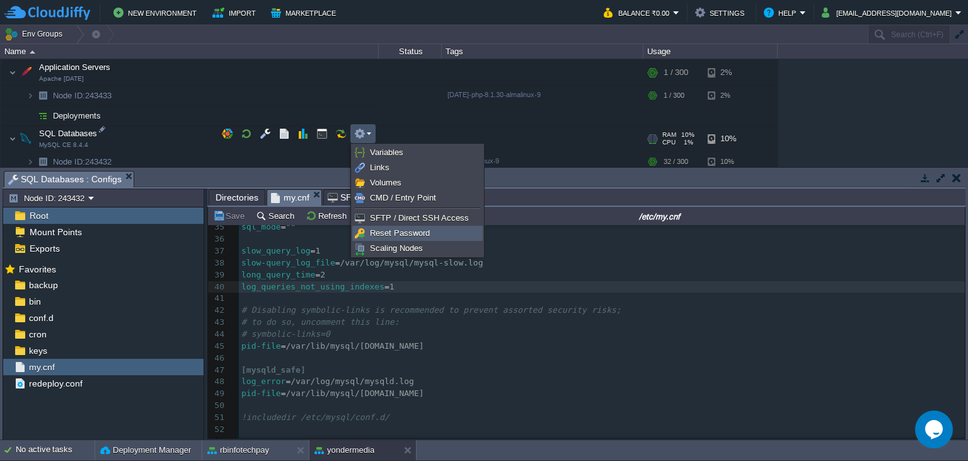
click at [407, 229] on span "Reset Password" at bounding box center [400, 232] width 60 height 9
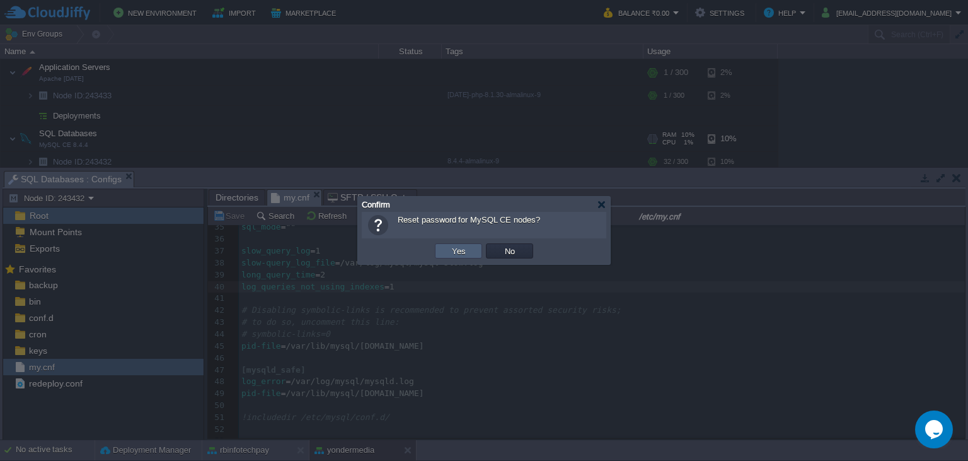
click at [456, 253] on button "Yes" at bounding box center [458, 250] width 21 height 11
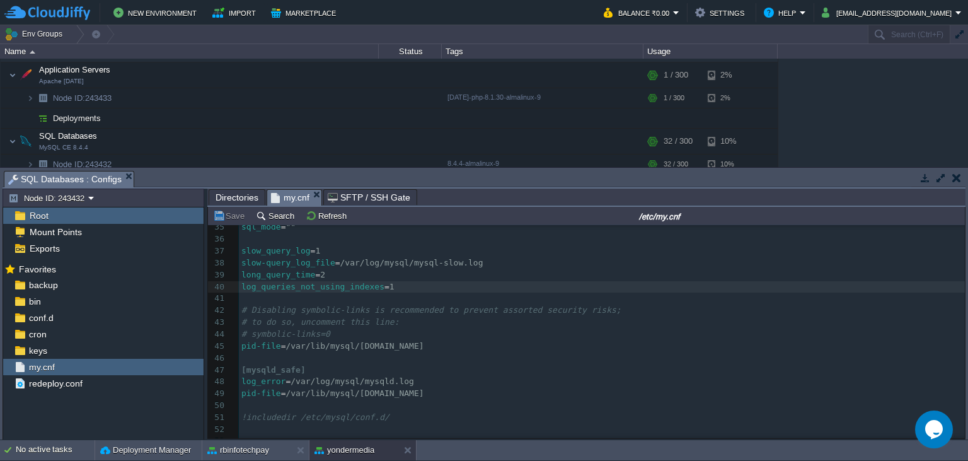
scroll to position [1029, 0]
click at [365, 132] on button "button" at bounding box center [359, 133] width 11 height 11
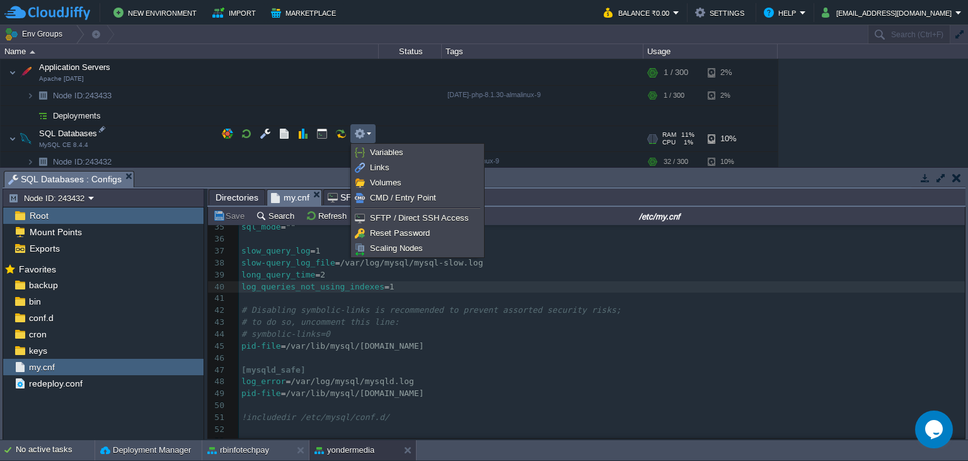
click at [557, 269] on pre "long_query_time = 2" at bounding box center [602, 275] width 726 height 12
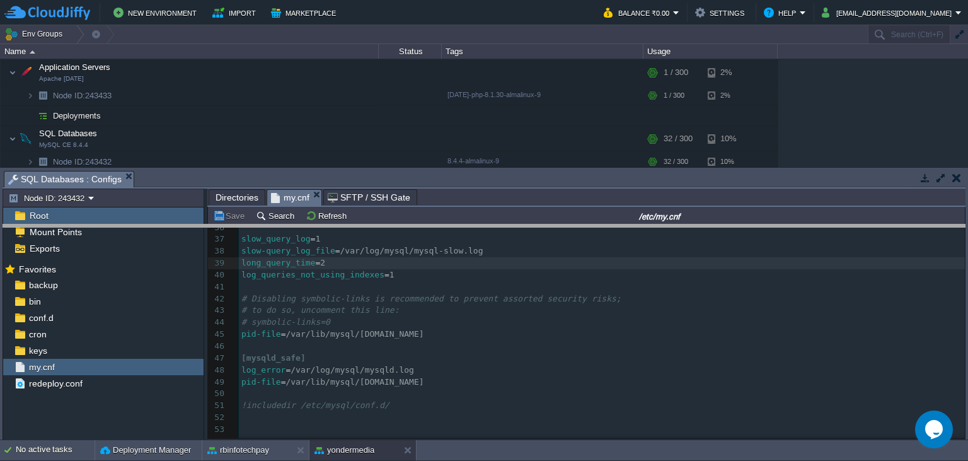
drag, startPoint x: 272, startPoint y: 181, endPoint x: 301, endPoint y: 321, distance: 143.6
click at [302, 323] on body "New Environment Import Marketplace Bonus ₹0.00 Upgrade Account Balance ₹0.00 Se…" at bounding box center [484, 230] width 968 height 461
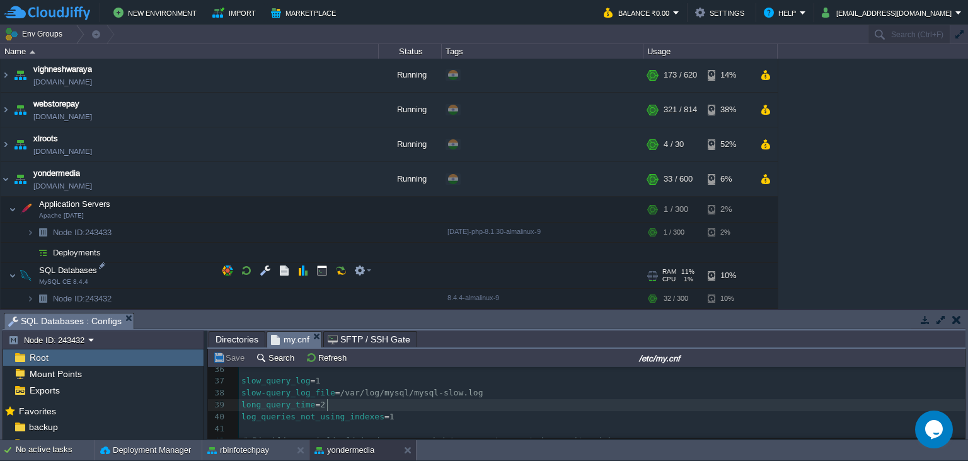
scroll to position [886, 0]
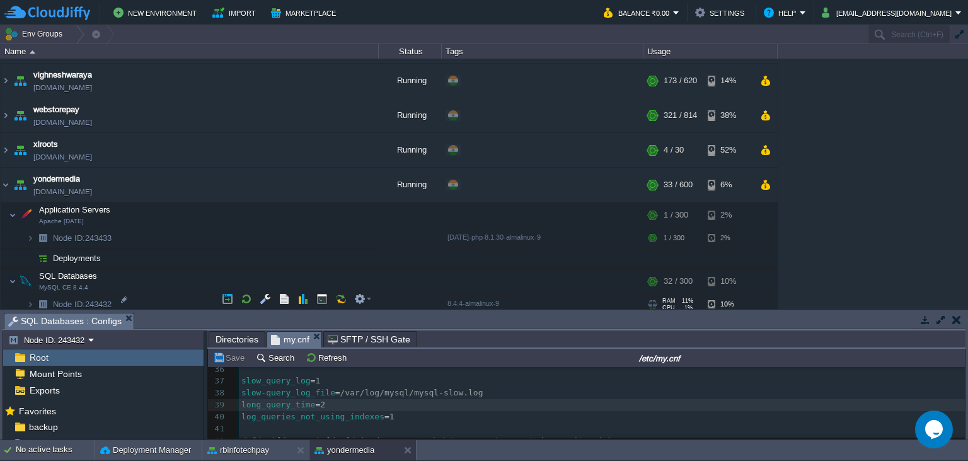
click at [26, 299] on img at bounding box center [18, 299] width 18 height 11
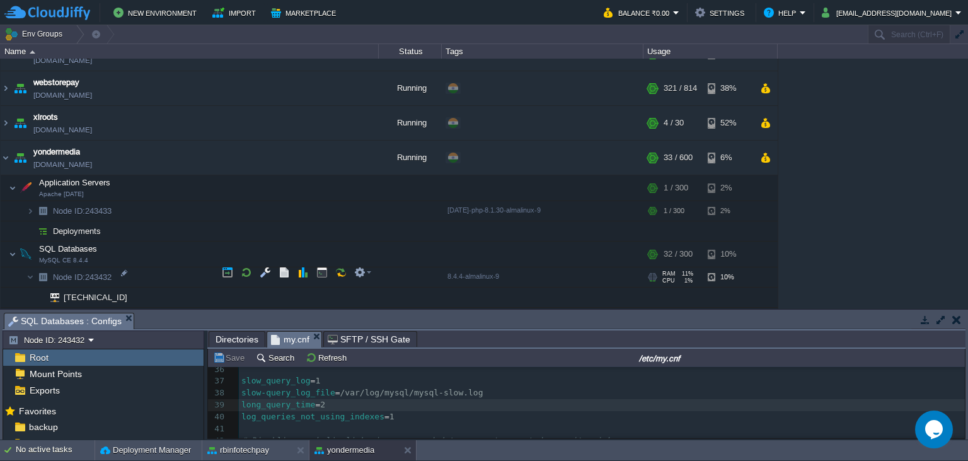
scroll to position [927, 0]
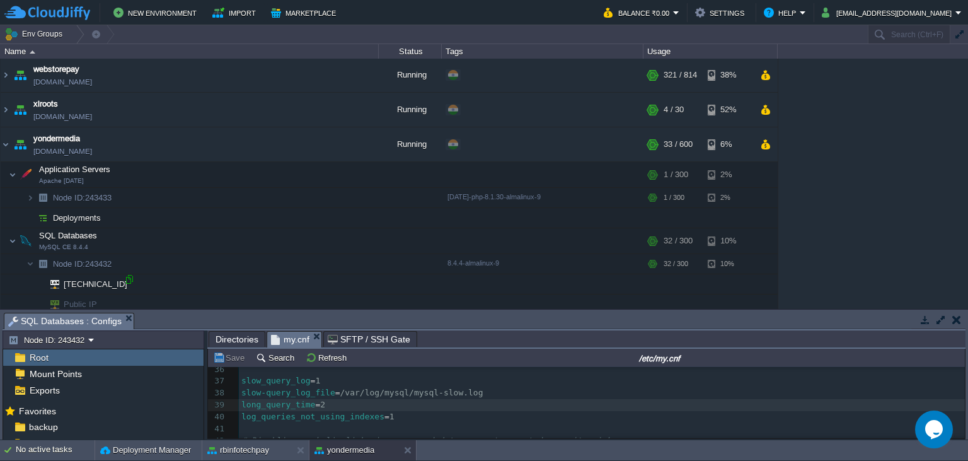
click at [130, 278] on div at bounding box center [129, 279] width 11 height 11
click at [24, 194] on img at bounding box center [18, 193] width 18 height 11
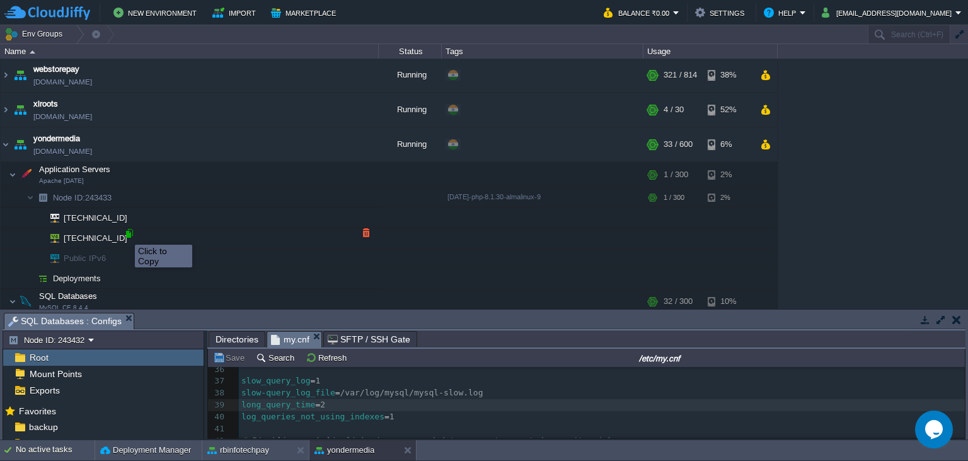
click at [126, 233] on div at bounding box center [129, 233] width 11 height 11
type input "[TECHNICAL_ID]"
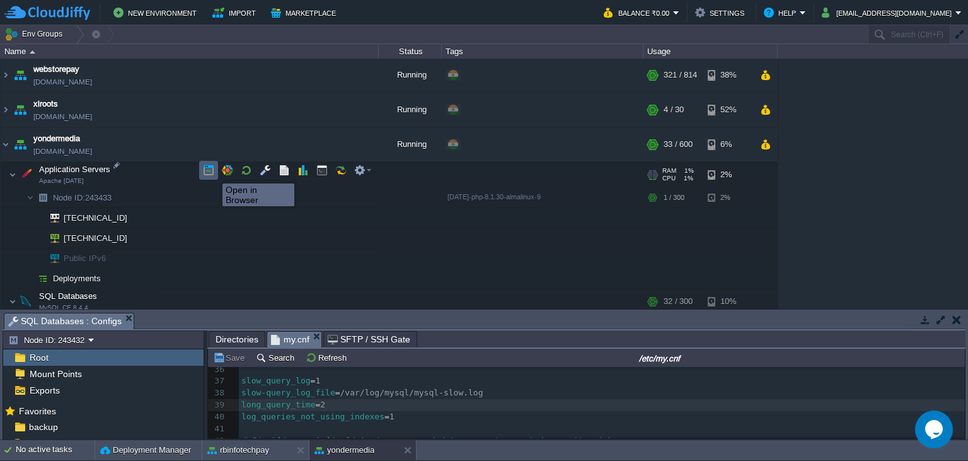
click at [210, 172] on button "button" at bounding box center [208, 170] width 11 height 11
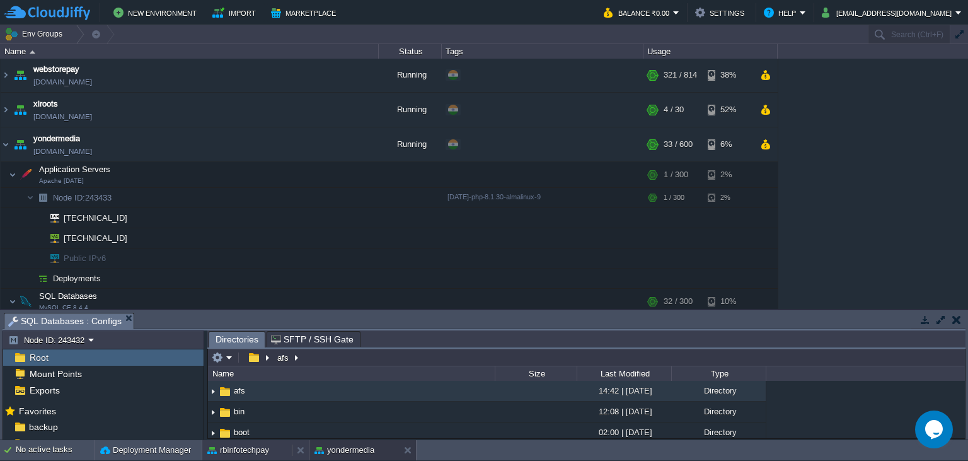
click at [243, 453] on button "rbinfotechpay" at bounding box center [238, 450] width 62 height 13
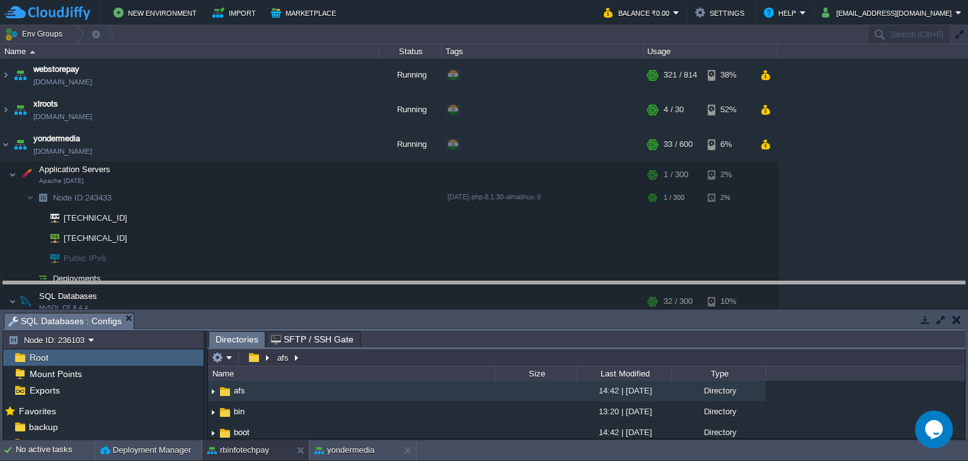
drag, startPoint x: 312, startPoint y: 320, endPoint x: 330, endPoint y: 208, distance: 113.6
click at [330, 208] on body "New Environment Import Marketplace Bonus ₹0.00 Upgrade Account Balance ₹0.00 Se…" at bounding box center [484, 230] width 968 height 461
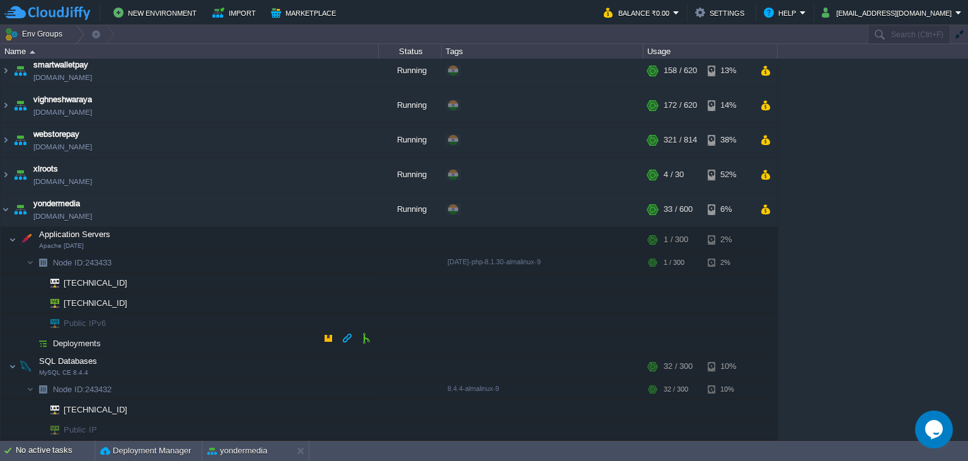
scroll to position [855, 0]
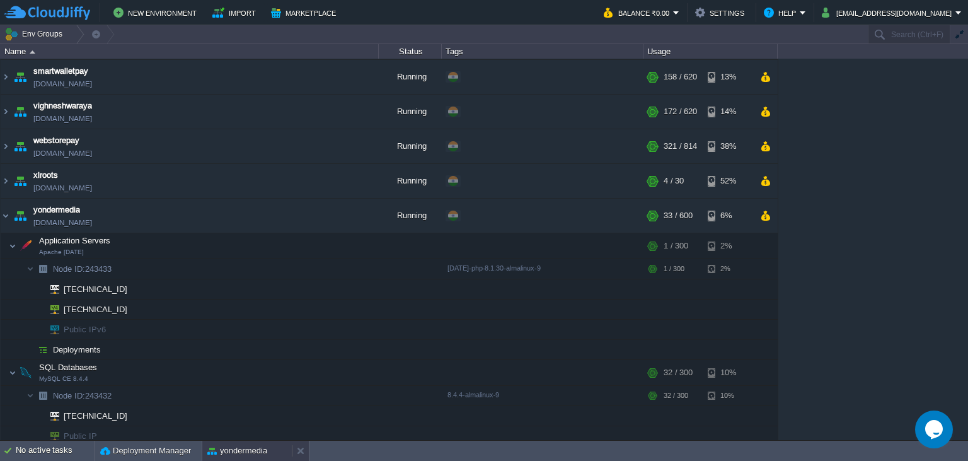
click at [229, 447] on button "yondermedia" at bounding box center [237, 450] width 60 height 13
click at [265, 238] on button "button" at bounding box center [265, 241] width 11 height 11
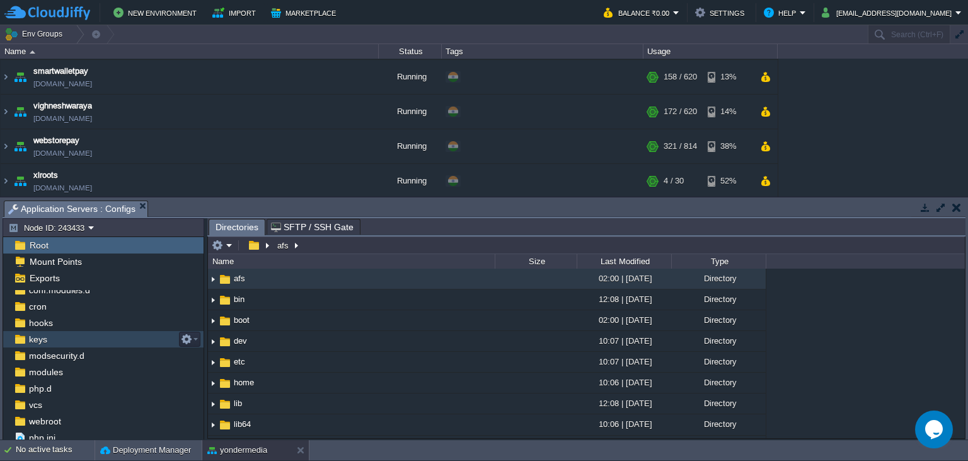
scroll to position [78, 0]
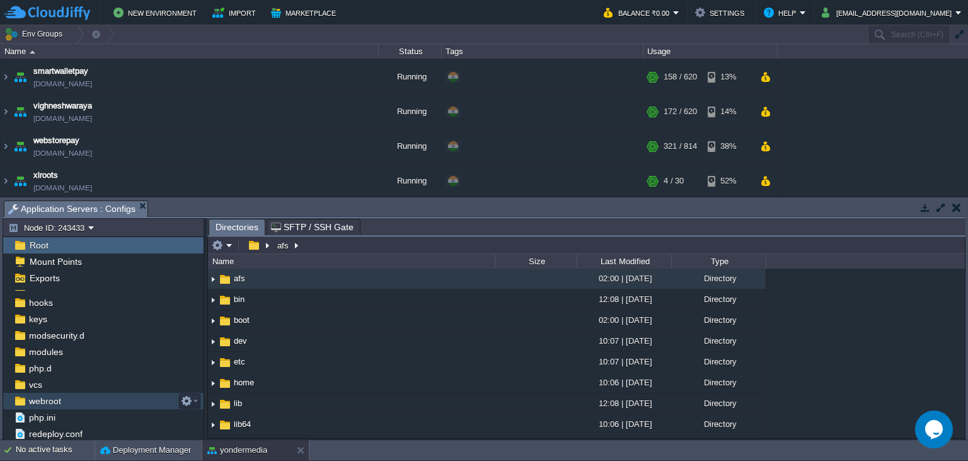
click at [62, 395] on div "webroot" at bounding box center [103, 401] width 200 height 16
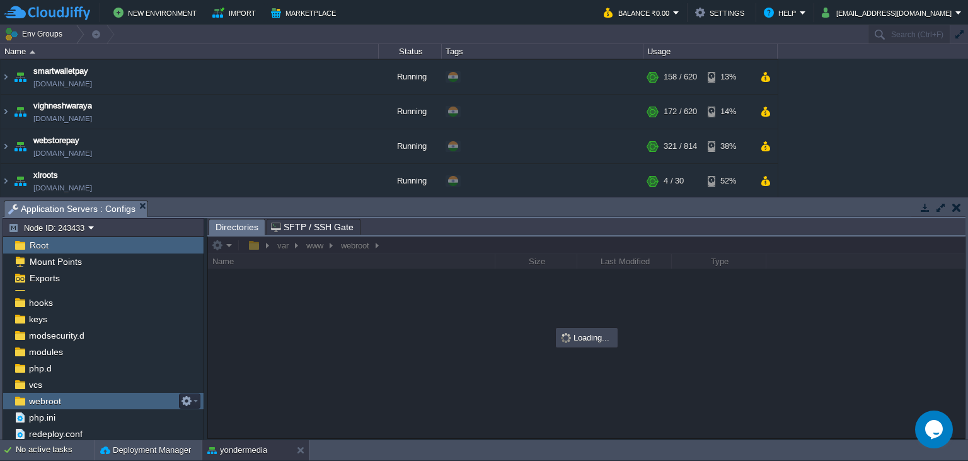
click at [62, 395] on div "webroot" at bounding box center [103, 401] width 200 height 16
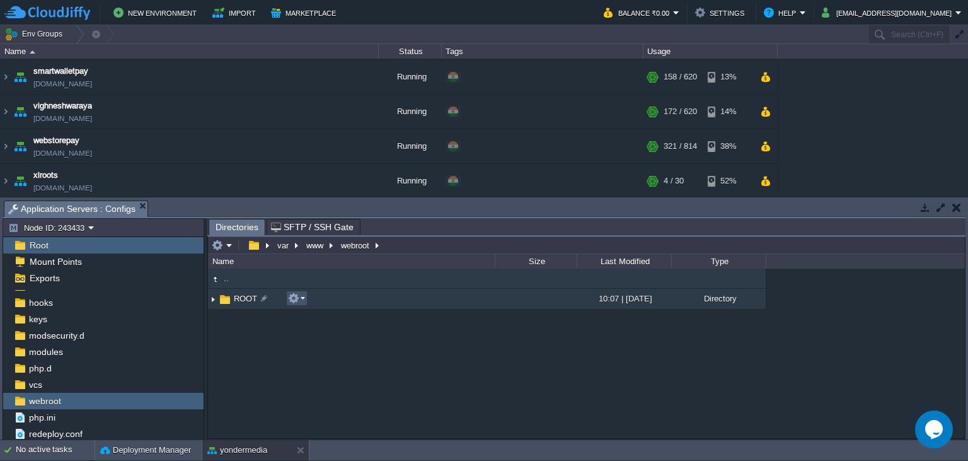
click at [297, 301] on button "button" at bounding box center [293, 297] width 11 height 11
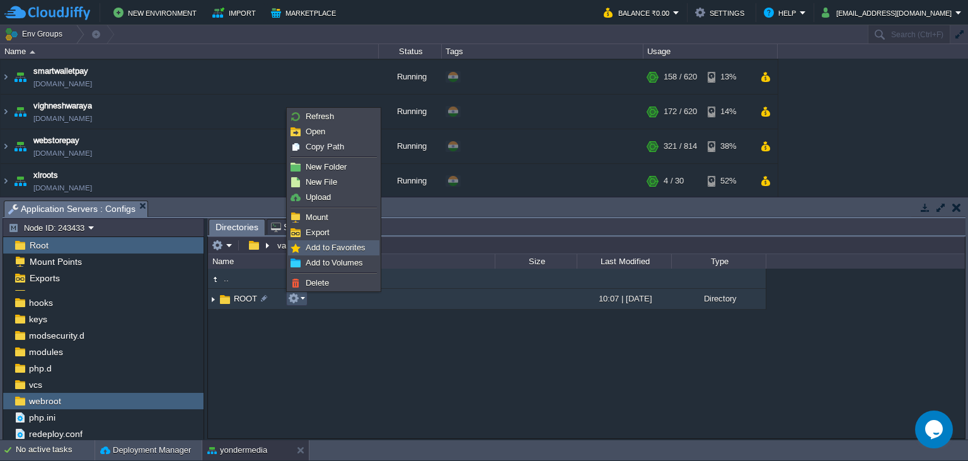
click at [318, 244] on span "Add to Favorites" at bounding box center [336, 247] width 60 height 9
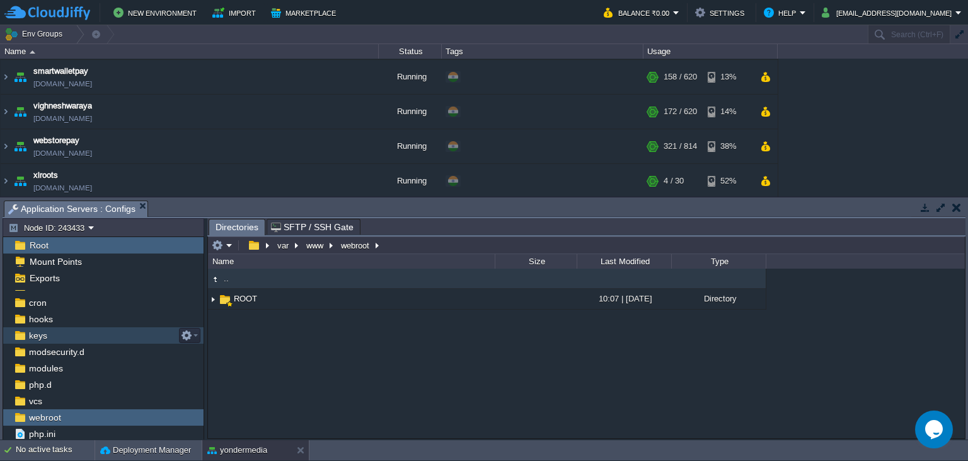
scroll to position [0, 0]
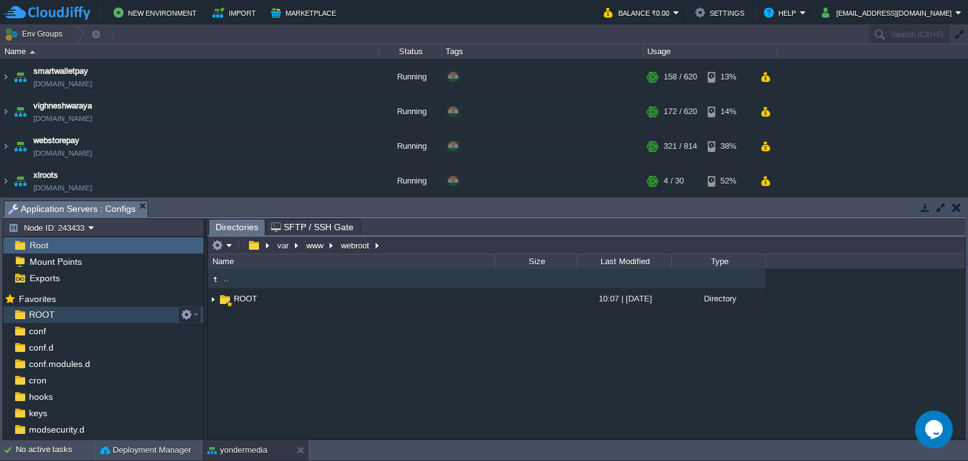
click at [64, 316] on div "ROOT" at bounding box center [103, 314] width 200 height 16
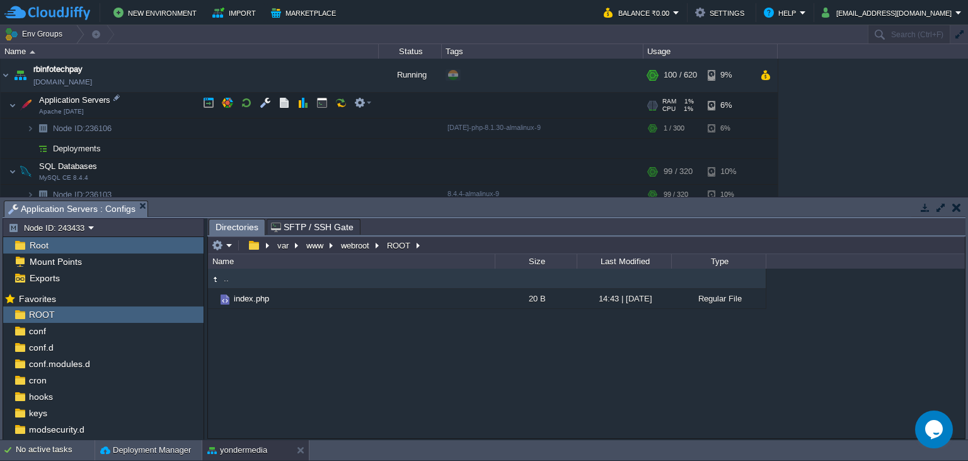
scroll to position [511, 0]
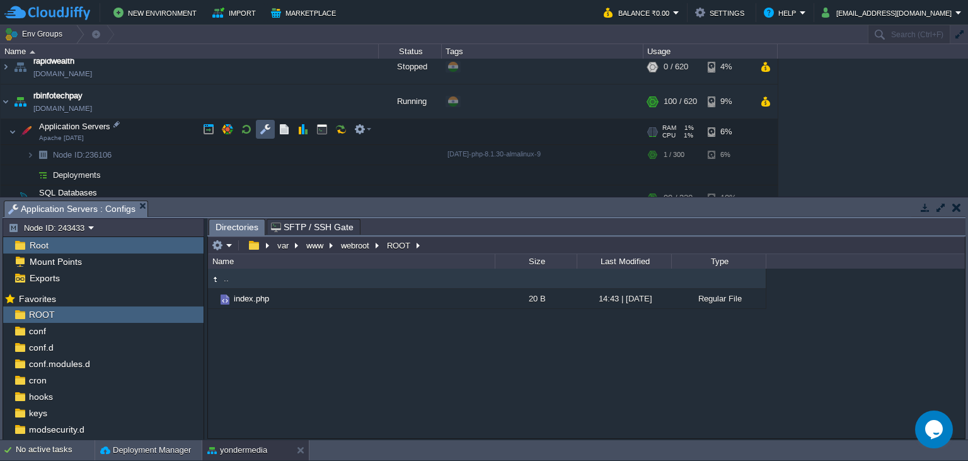
click at [266, 130] on button "button" at bounding box center [265, 129] width 11 height 11
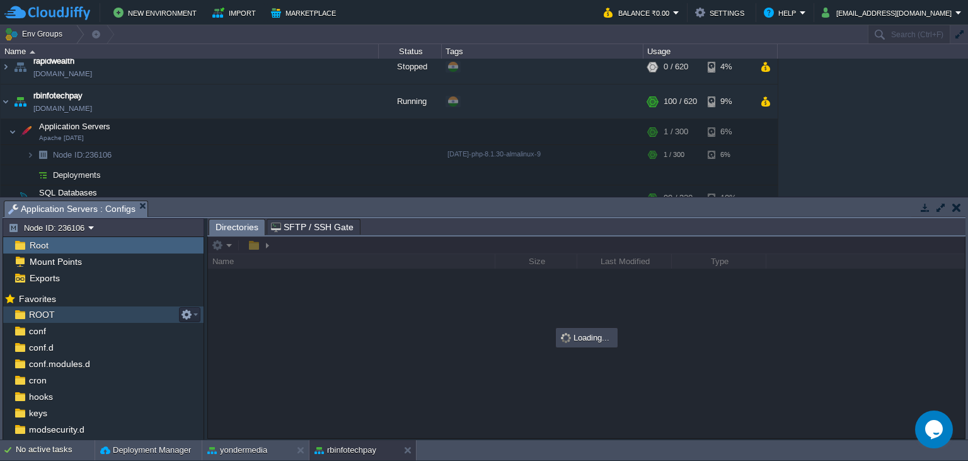
click at [55, 311] on div "ROOT" at bounding box center [103, 314] width 200 height 16
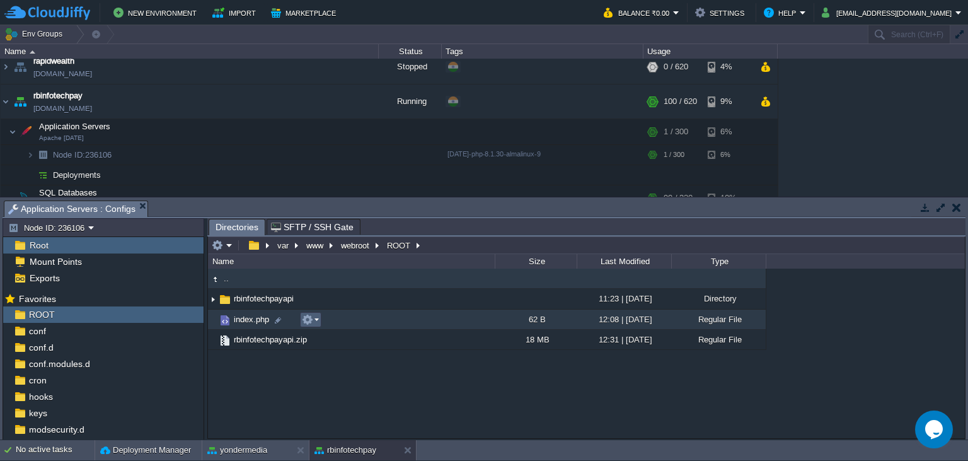
click at [313, 324] on em at bounding box center [310, 319] width 17 height 11
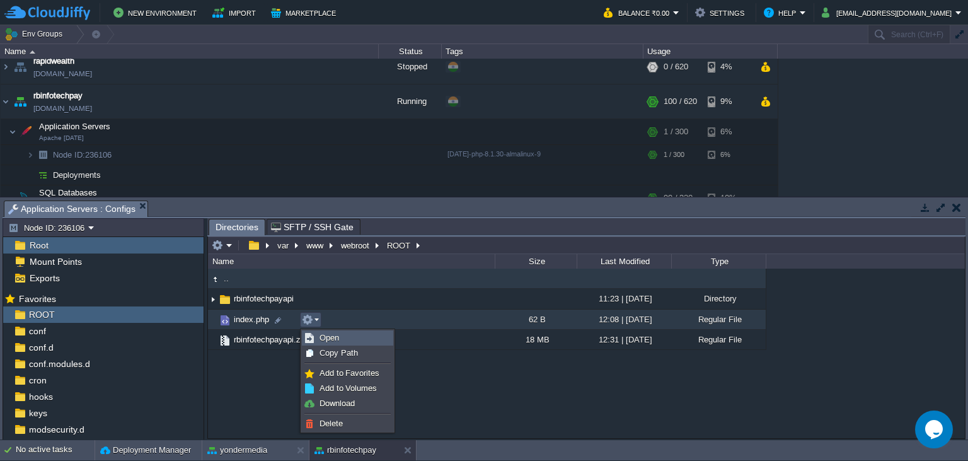
click at [323, 337] on span "Open" at bounding box center [330, 337] width 20 height 9
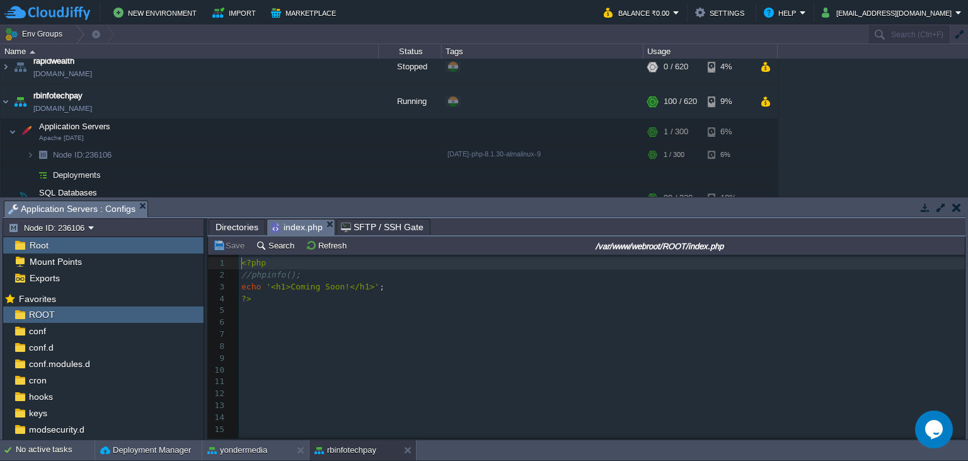
scroll to position [28, 9]
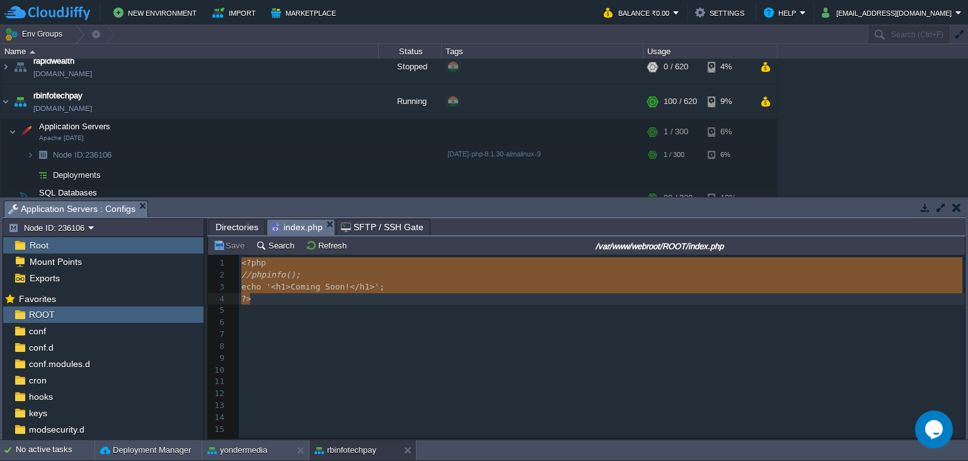
type textarea "<?php //phpinfo(); echo '<h1>Coming Soon!</h1>'; ?>"
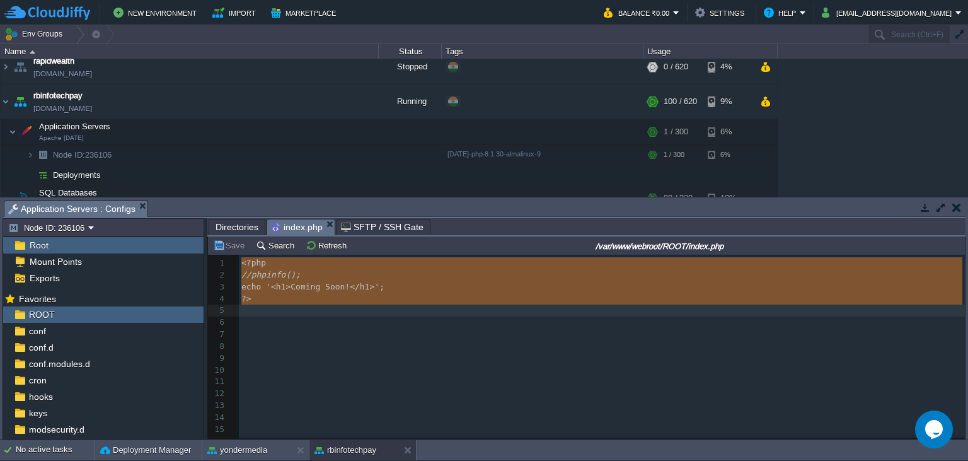
drag, startPoint x: 241, startPoint y: 266, endPoint x: 267, endPoint y: 306, distance: 47.6
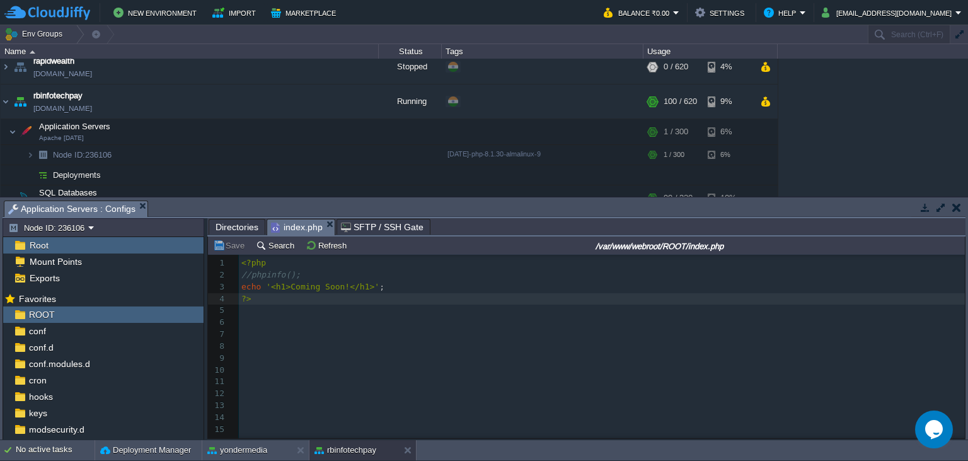
type textarea "<?php //phpinfo(); echo '<h1>Coming Soon!</h1>'; ?>"
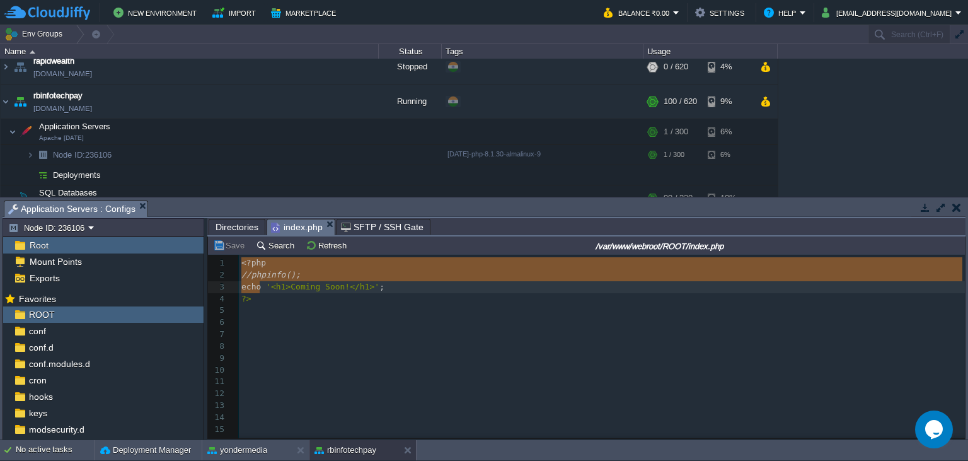
type textarea "<?php //phpinfo(); echo '<h1>Coming Soon!</h1>'; ?>"
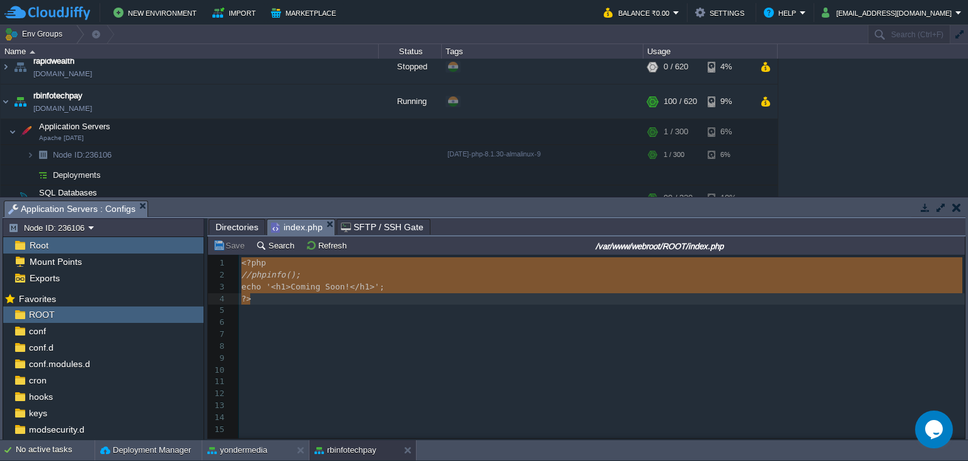
drag, startPoint x: 241, startPoint y: 264, endPoint x: 263, endPoint y: 294, distance: 37.4
click at [277, 450] on div "yondermedia" at bounding box center [246, 450] width 89 height 20
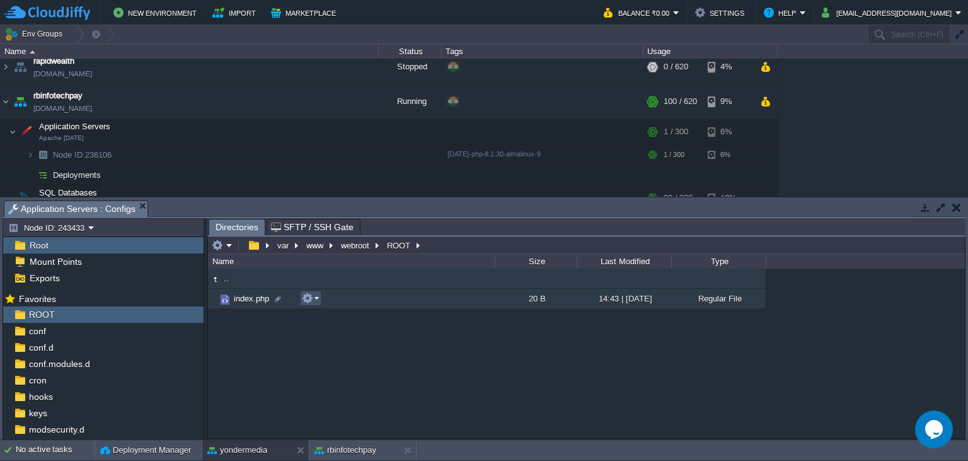
click at [309, 303] on button "button" at bounding box center [307, 297] width 11 height 11
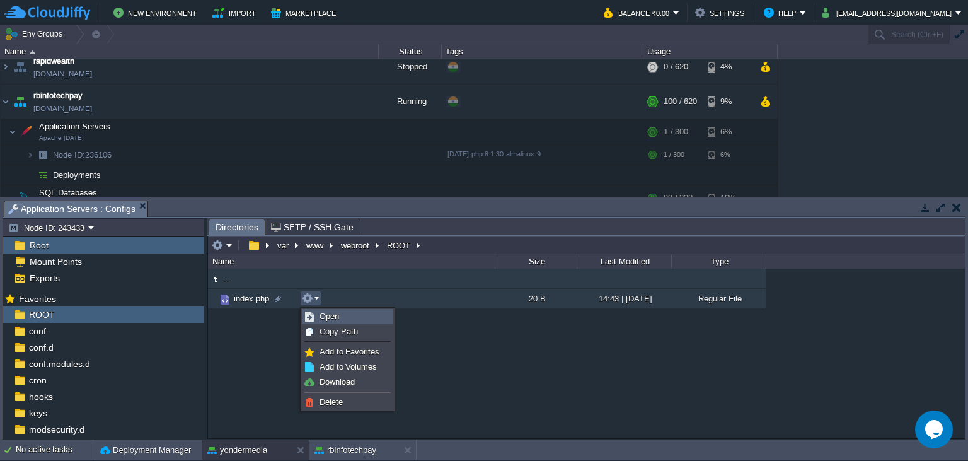
click at [325, 316] on span "Open" at bounding box center [330, 315] width 20 height 9
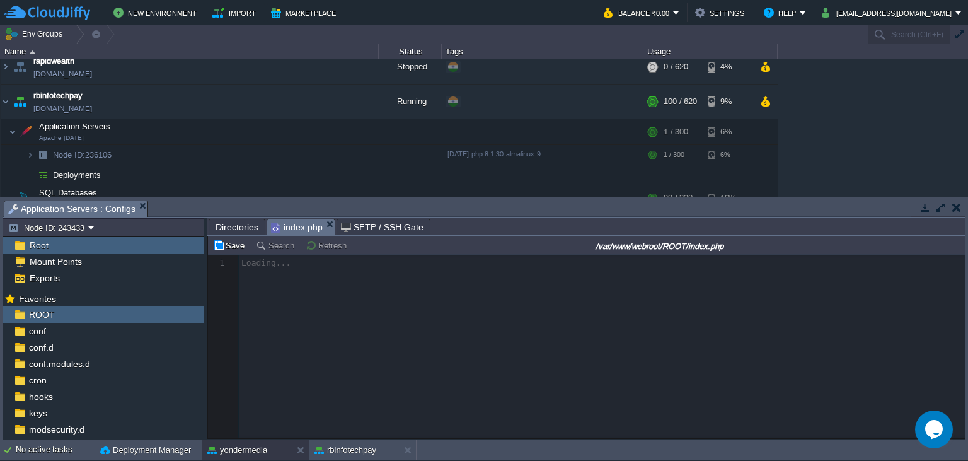
scroll to position [4, 0]
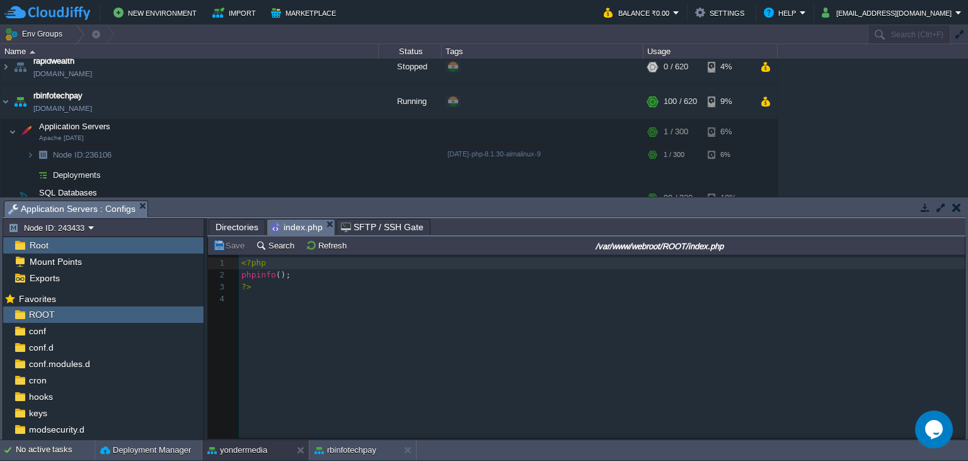
type textarea "<?php phpinfo(); ?>"
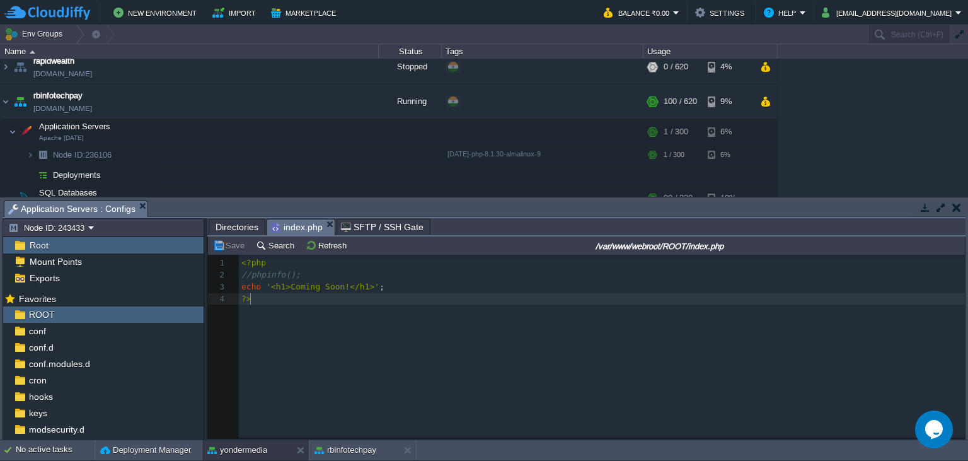
scroll to position [0, 0]
